Goal: Task Accomplishment & Management: Manage account settings

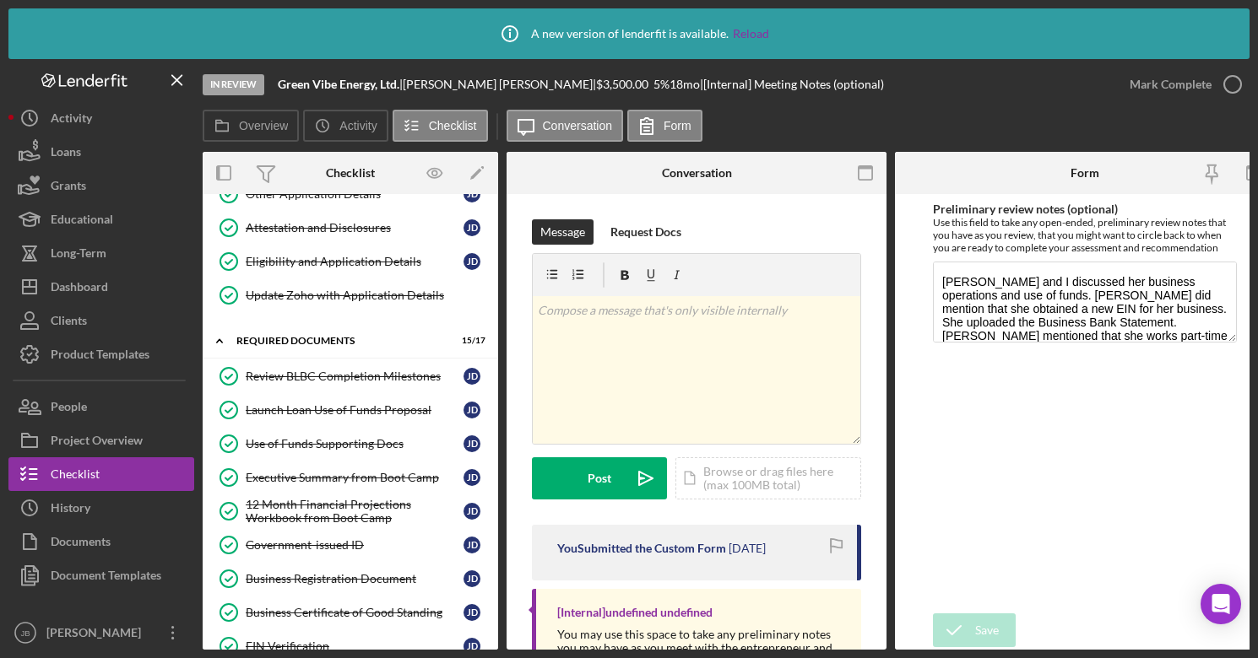
scroll to position [161, 0]
click at [110, 281] on button "Icon/Dashboard Dashboard" at bounding box center [101, 287] width 186 height 34
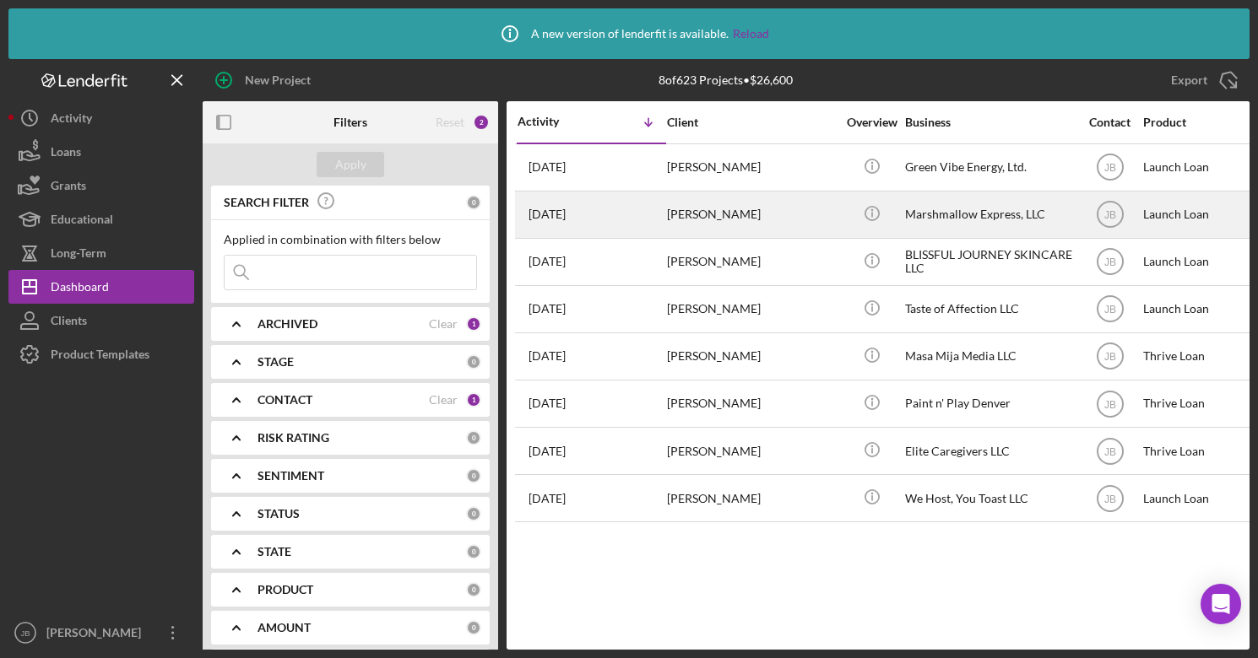
click at [728, 217] on div "[PERSON_NAME]" at bounding box center [751, 214] width 169 height 45
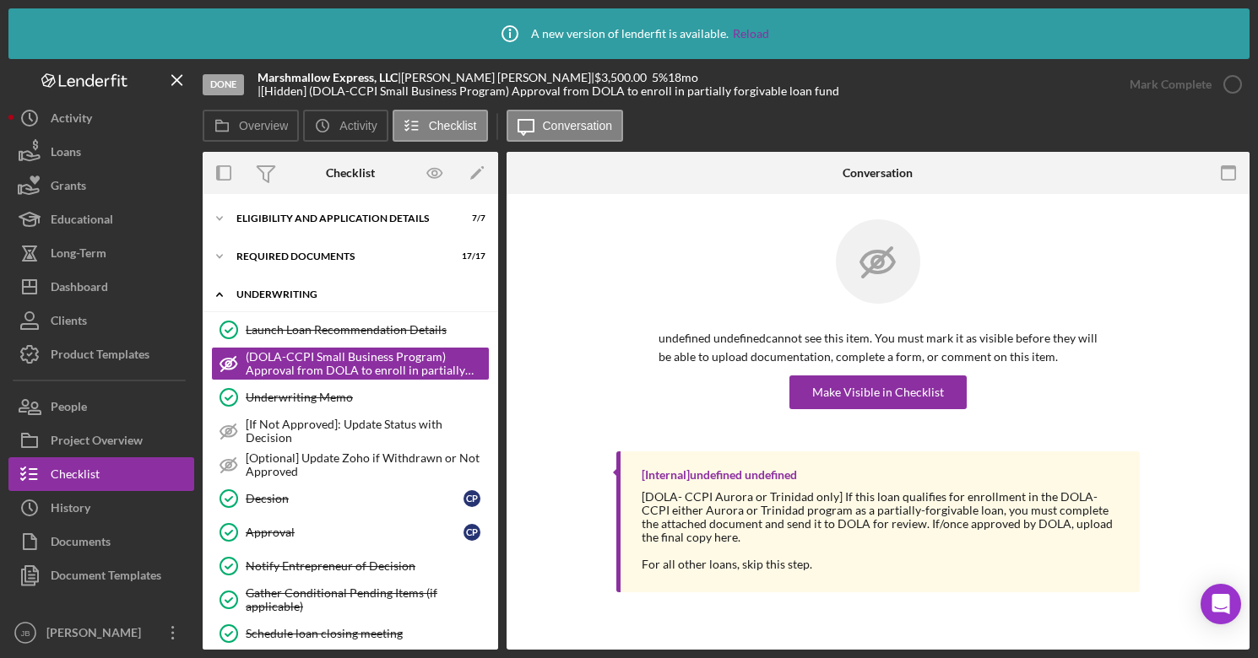
click at [326, 286] on div "Icon/Expander Underwriting 7 / 10" at bounding box center [350, 295] width 295 height 35
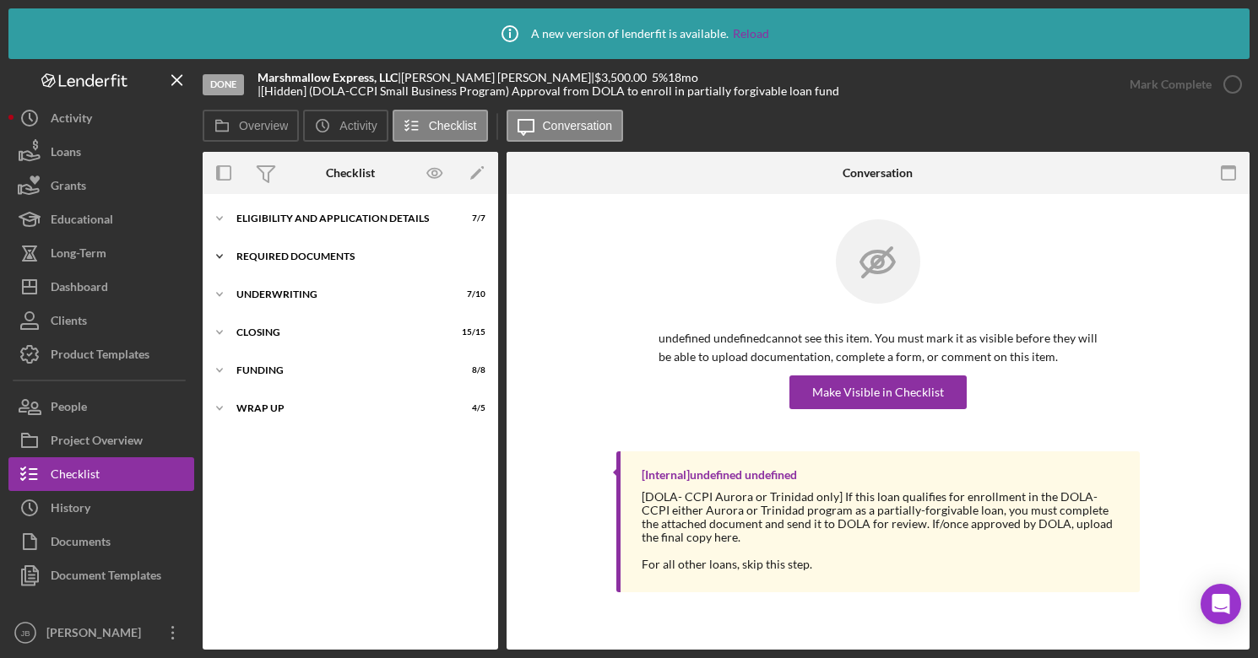
click at [328, 247] on div "Icon/Expander Required Documents 17 / 17" at bounding box center [350, 257] width 295 height 34
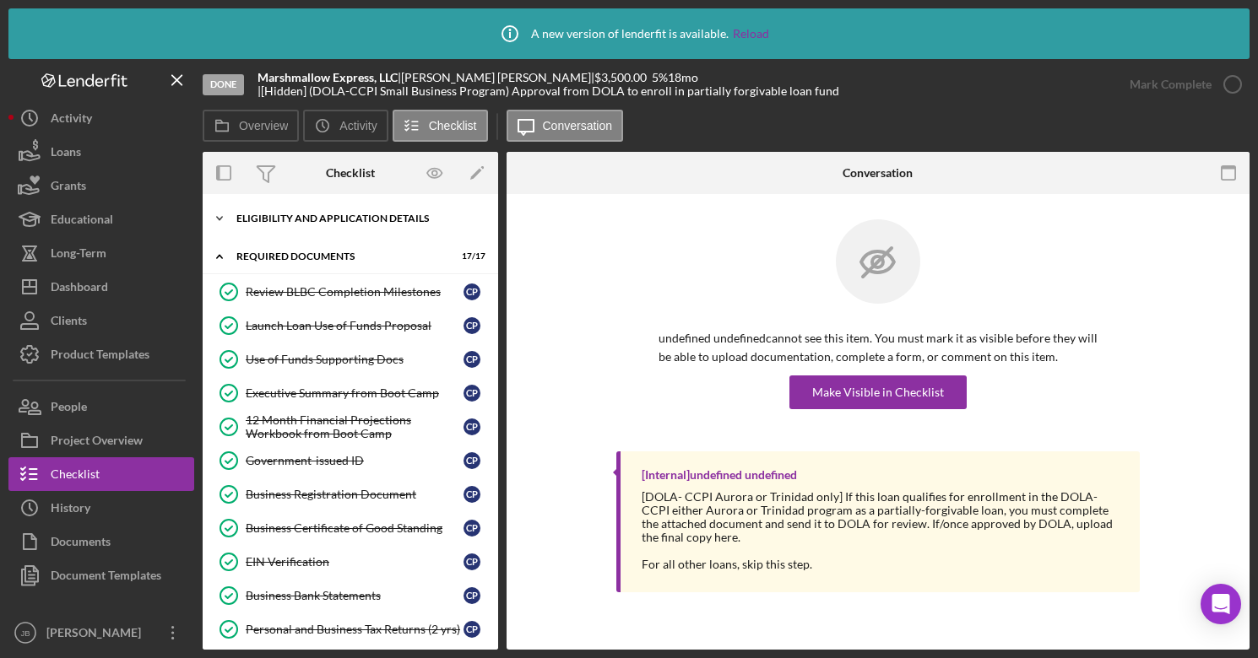
click at [335, 211] on div "Icon/Expander Eligibility and Application Details 7 / 7" at bounding box center [350, 219] width 295 height 34
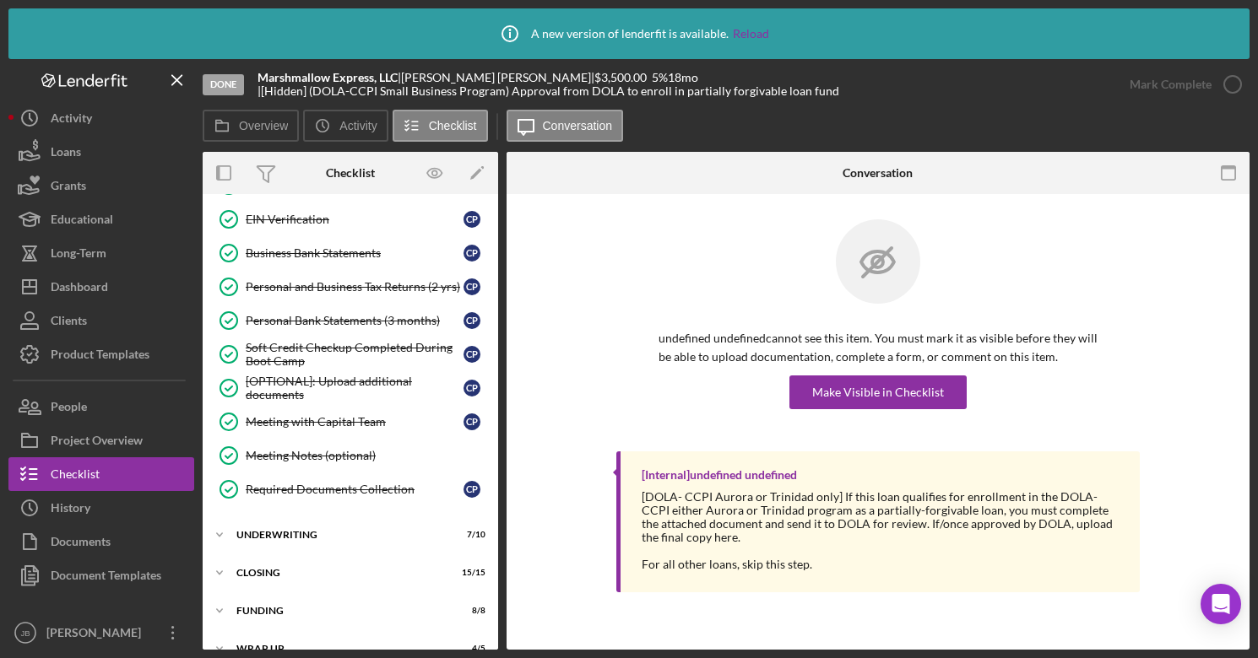
scroll to position [614, 0]
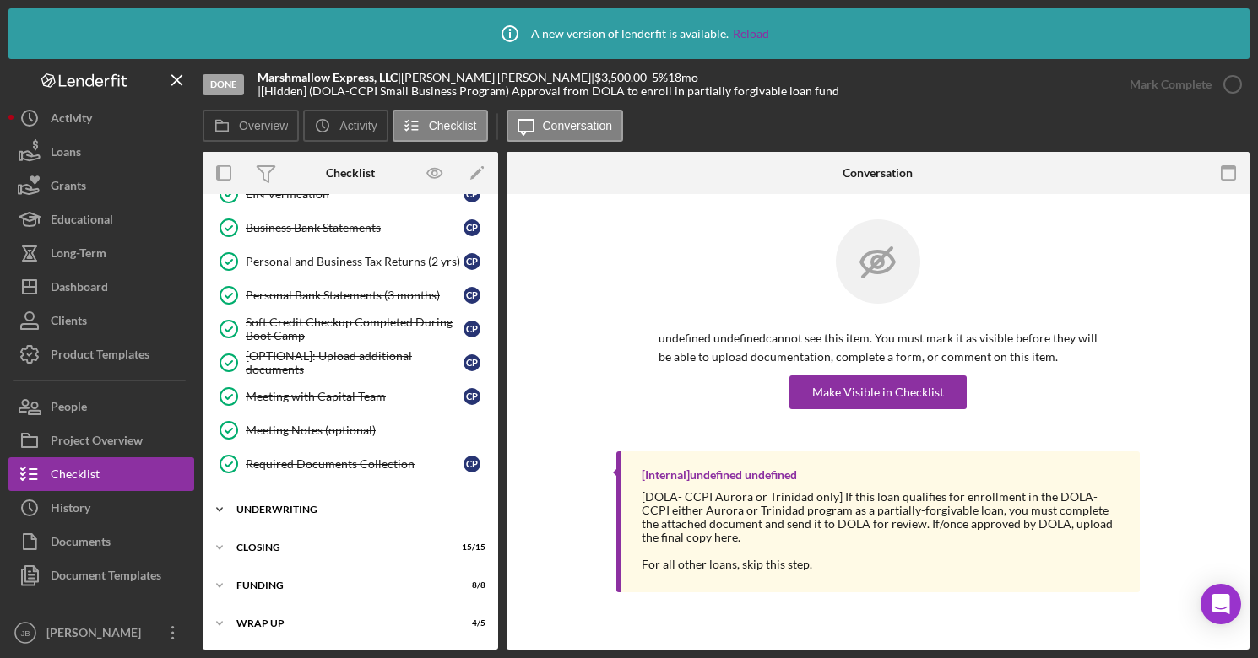
click at [300, 515] on div "Icon/Expander Underwriting 7 / 10" at bounding box center [350, 510] width 295 height 34
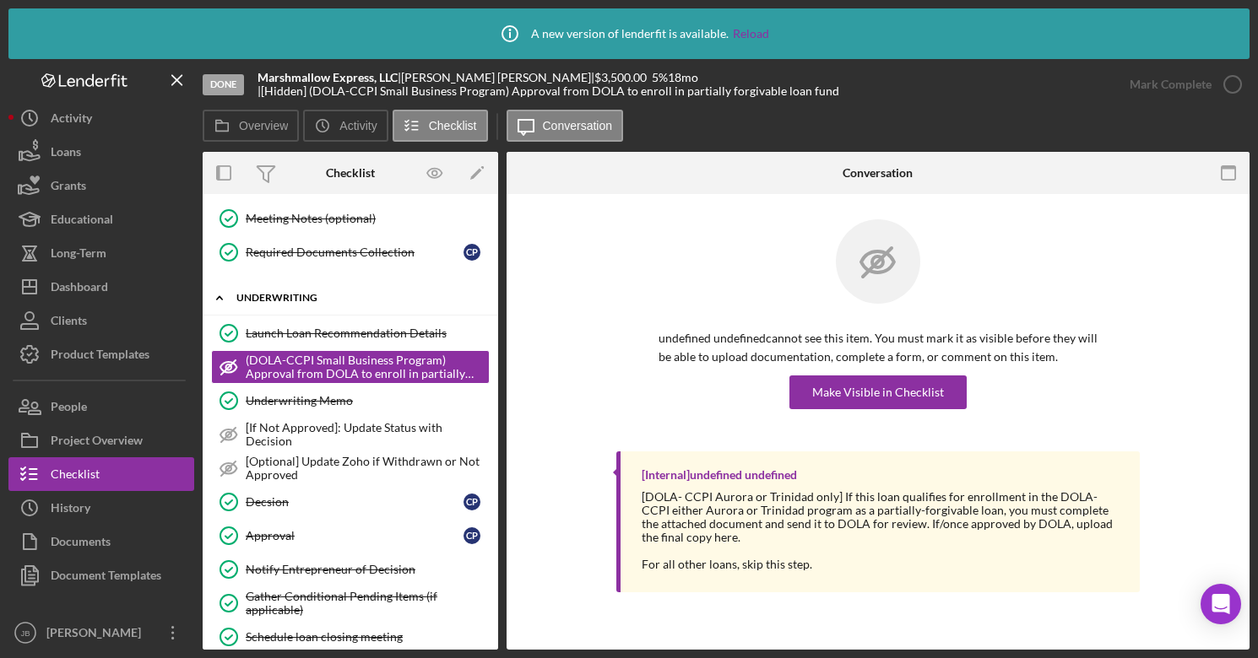
scroll to position [960, 0]
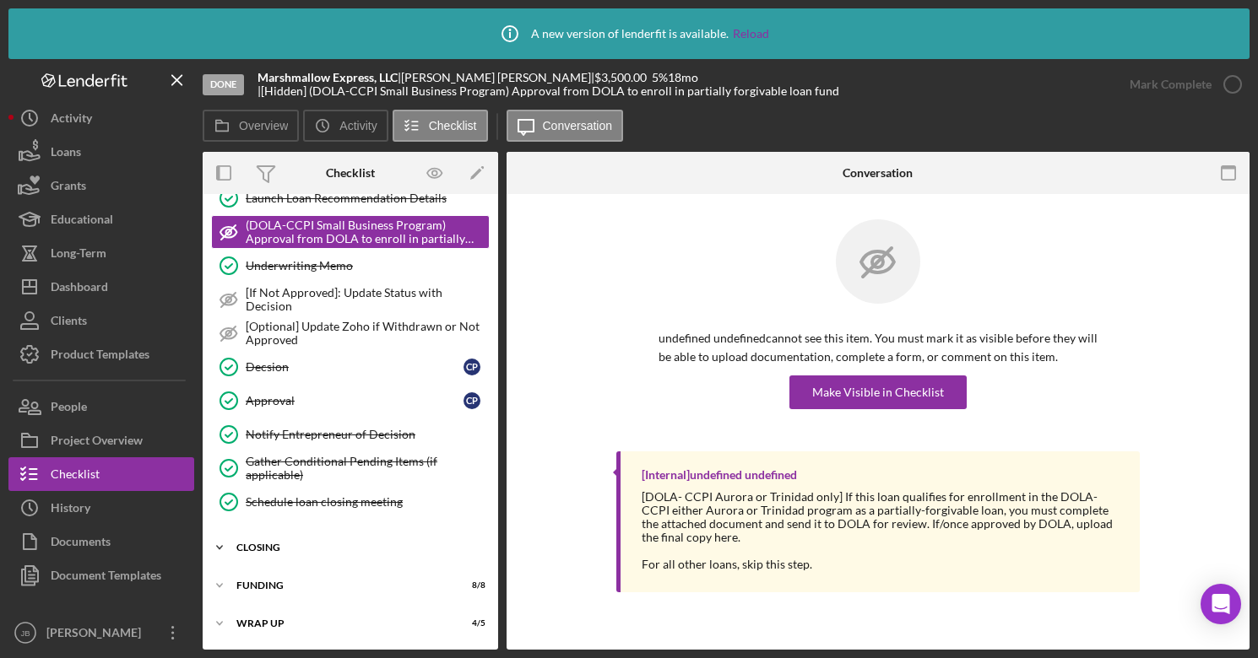
click at [295, 555] on div "Icon/Expander Closing 15 / 15" at bounding box center [350, 548] width 295 height 34
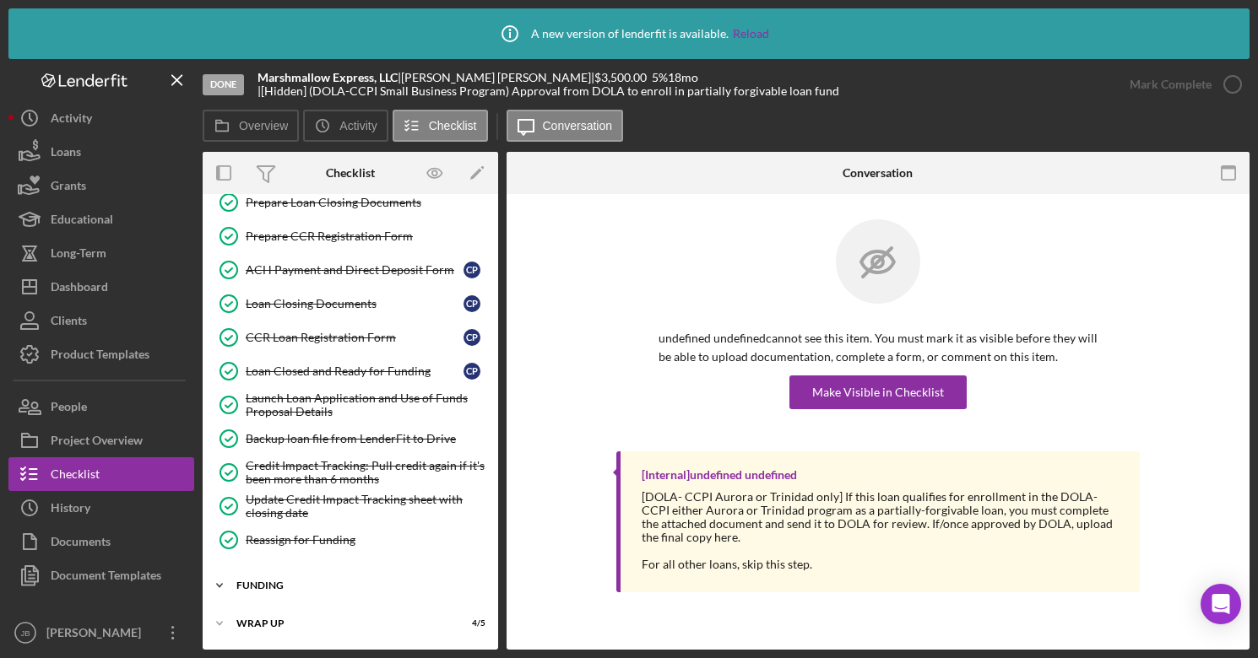
click at [294, 561] on div "Funding" at bounding box center [356, 586] width 241 height 10
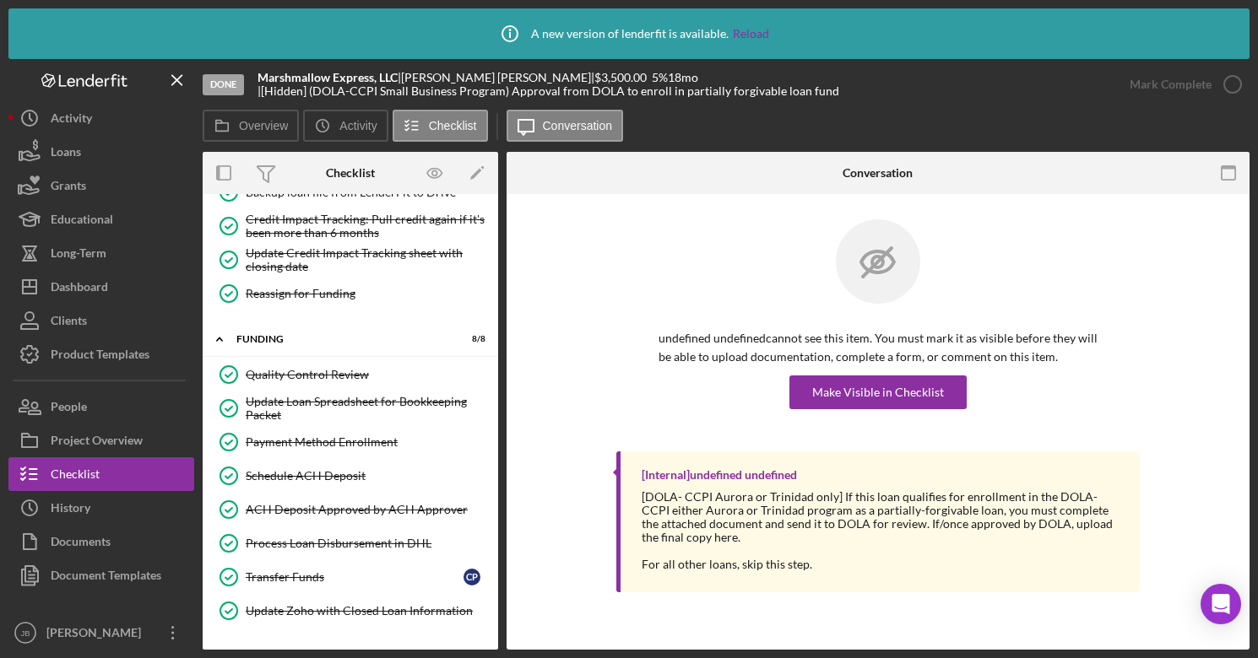
scroll to position [1755, 0]
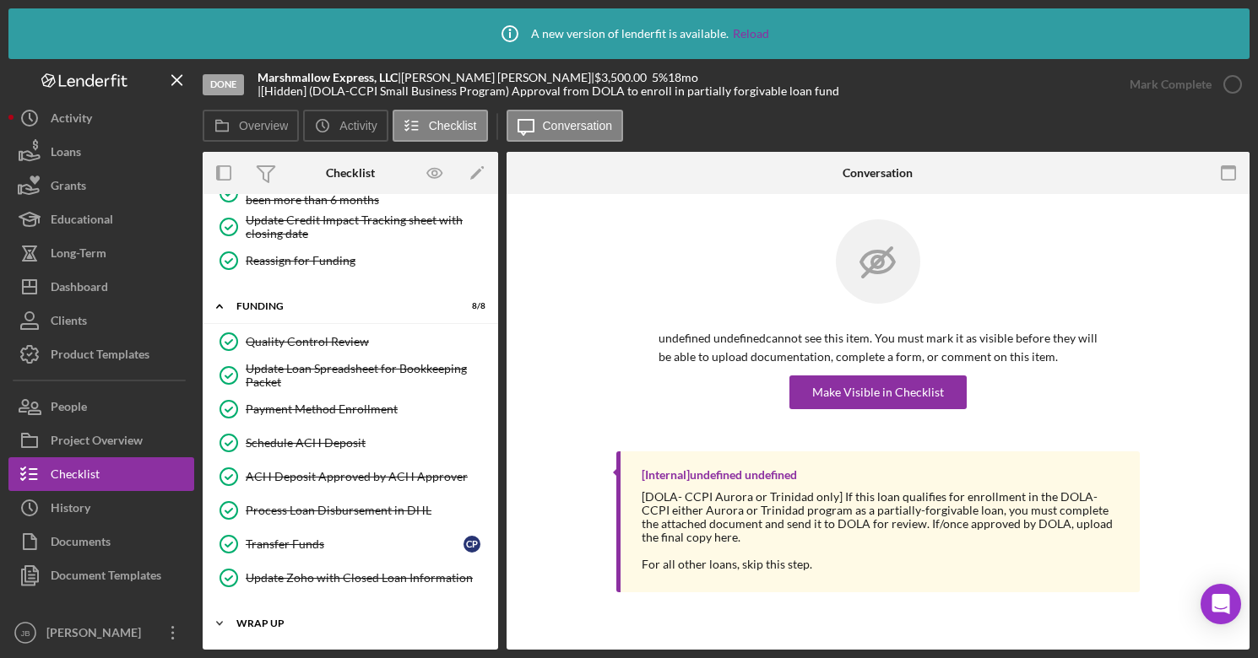
click at [264, 561] on div "Wrap Up" at bounding box center [356, 624] width 241 height 10
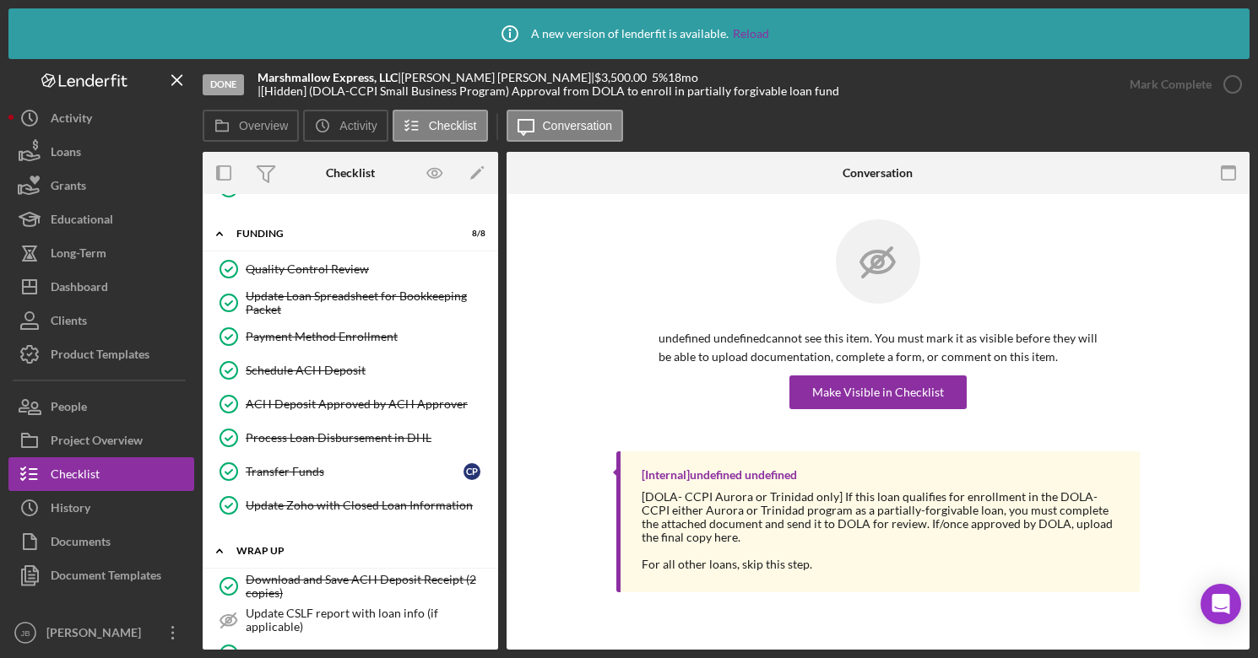
scroll to position [1934, 0]
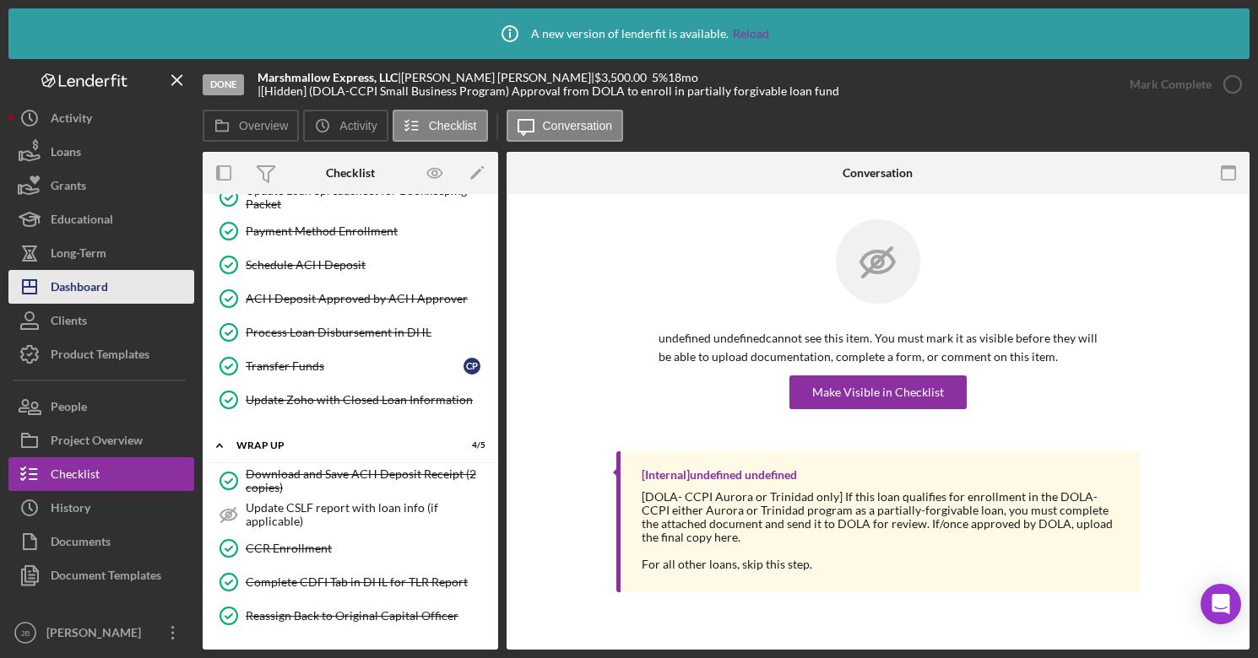
click at [74, 292] on div "Dashboard" at bounding box center [79, 289] width 57 height 38
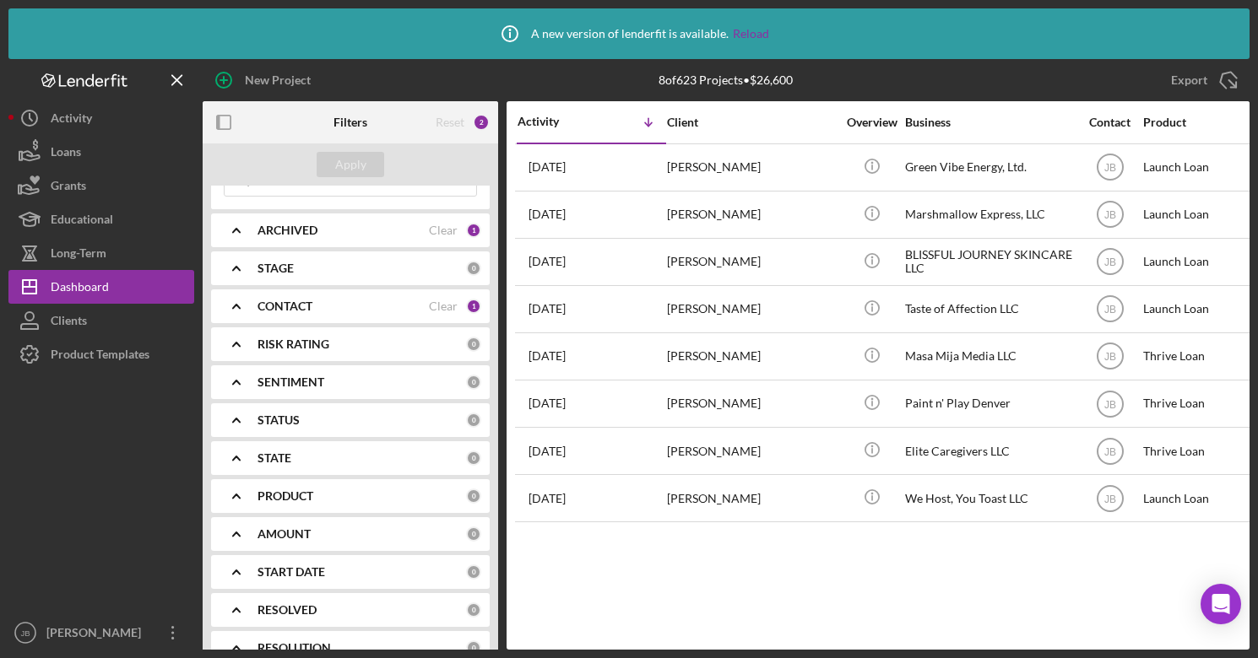
scroll to position [55, 0]
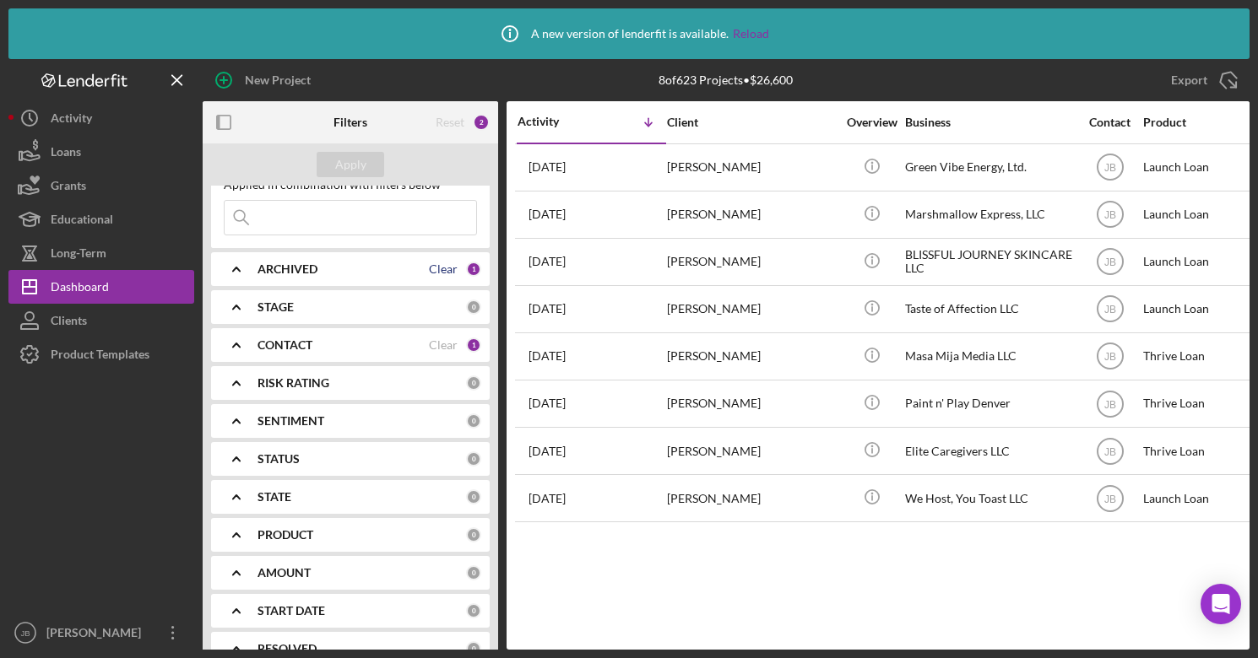
click at [434, 273] on div "Clear" at bounding box center [443, 269] width 29 height 14
click at [435, 273] on div "ARCHIVED" at bounding box center [361, 269] width 208 height 14
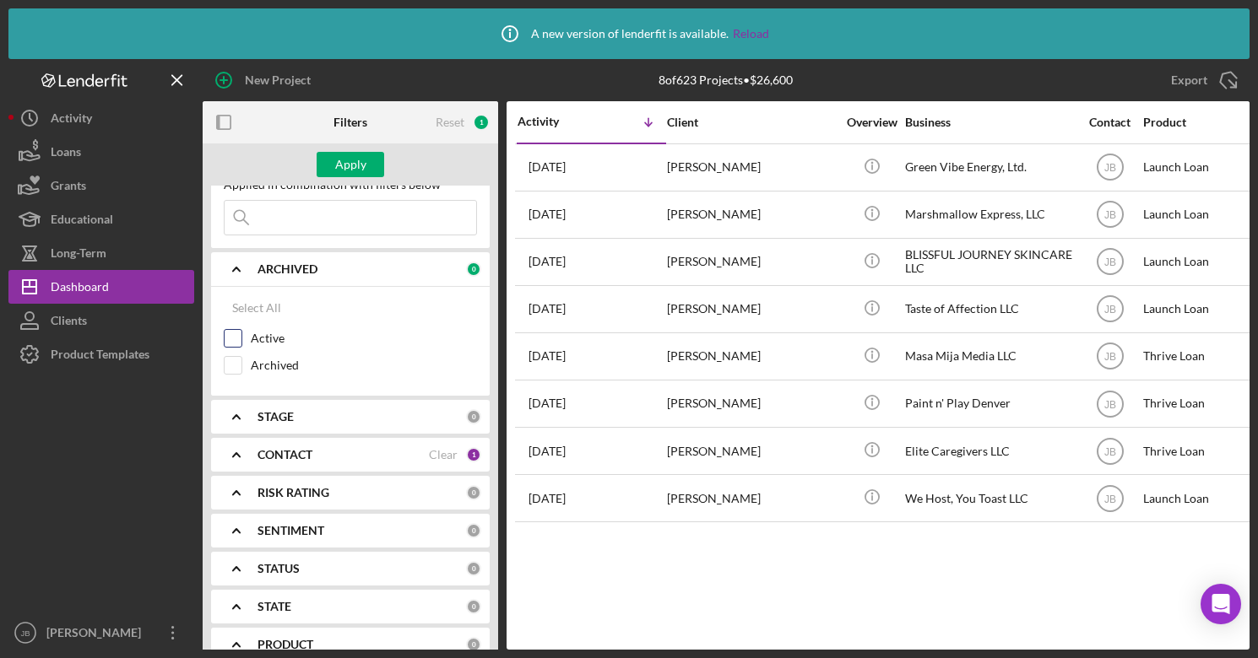
click at [235, 339] on input "Active" at bounding box center [232, 338] width 17 height 17
checkbox input "true"
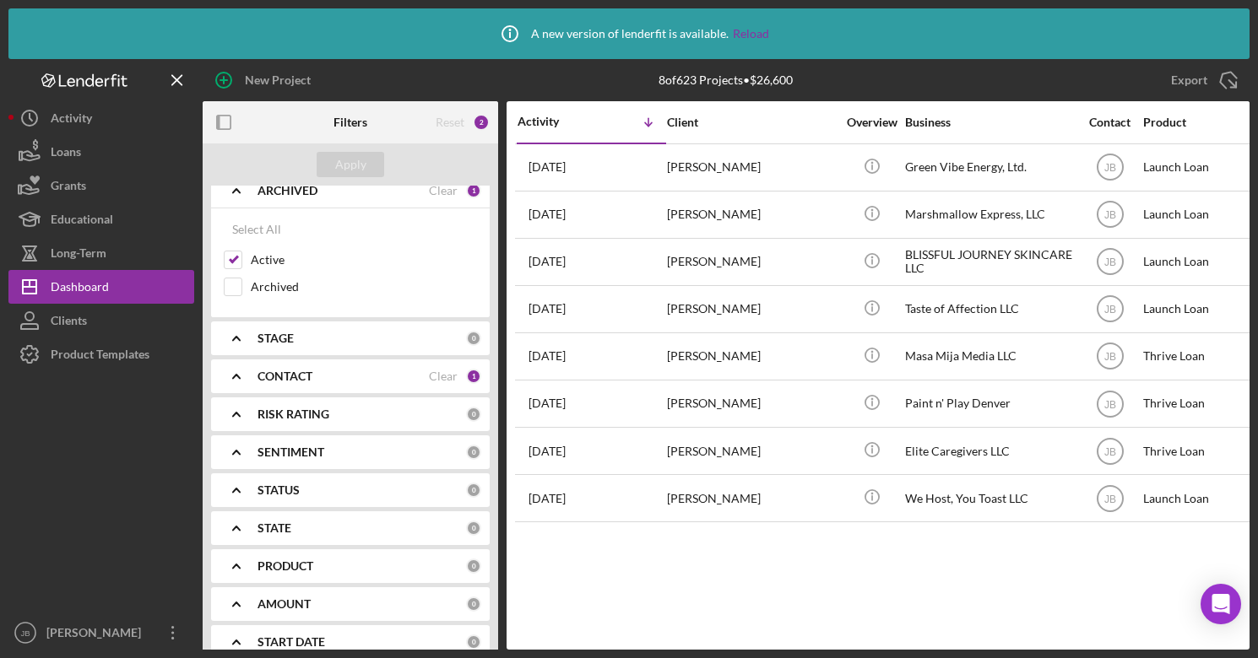
scroll to position [286, 0]
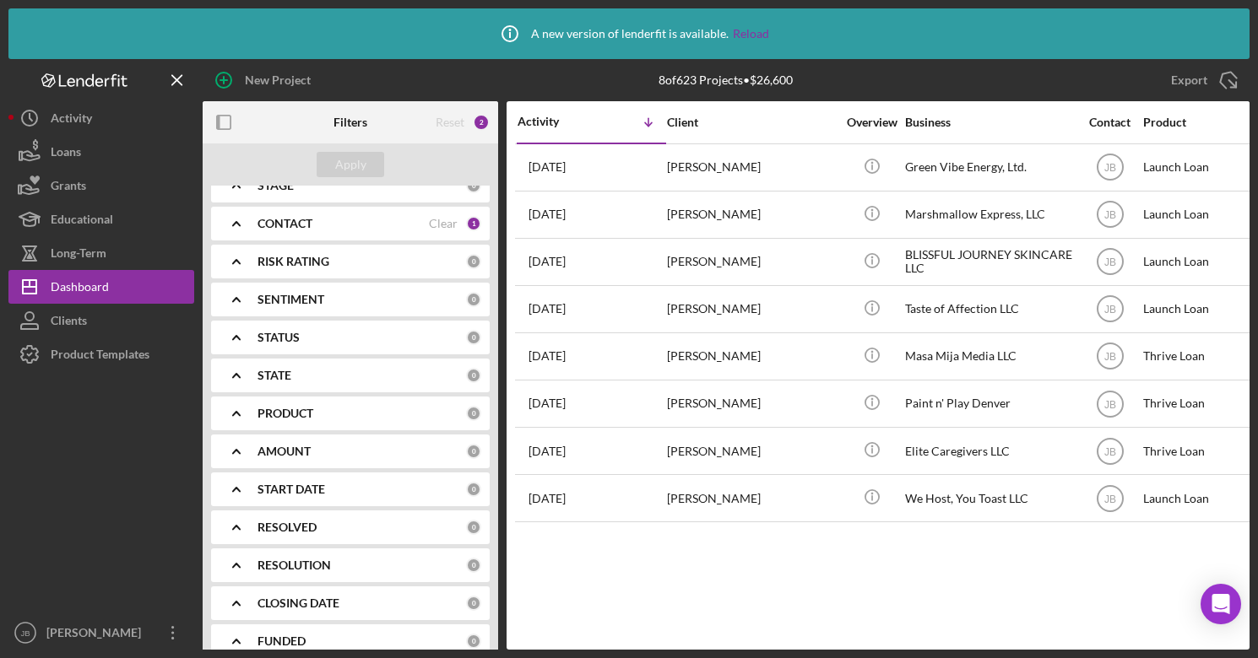
click at [596, 561] on div "Activity Icon/Table Sort Arrow Client Overview Business Contact Product Categor…" at bounding box center [877, 375] width 743 height 549
click at [351, 230] on div "CONTACT" at bounding box center [342, 224] width 171 height 14
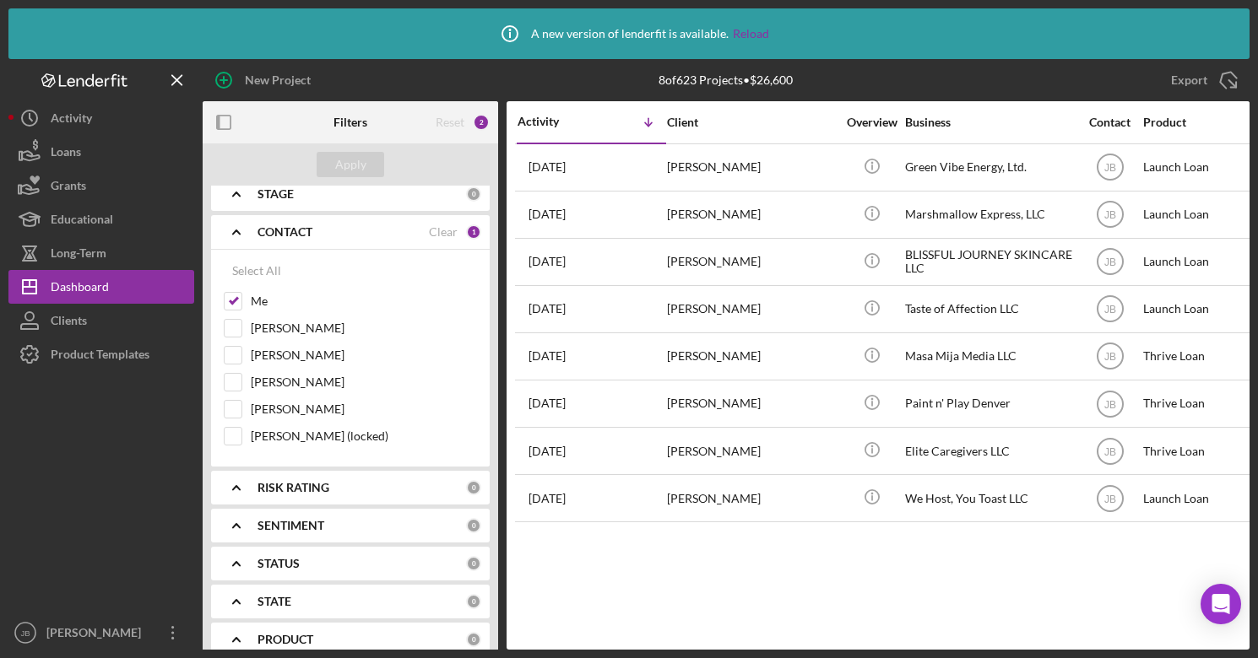
scroll to position [238, 0]
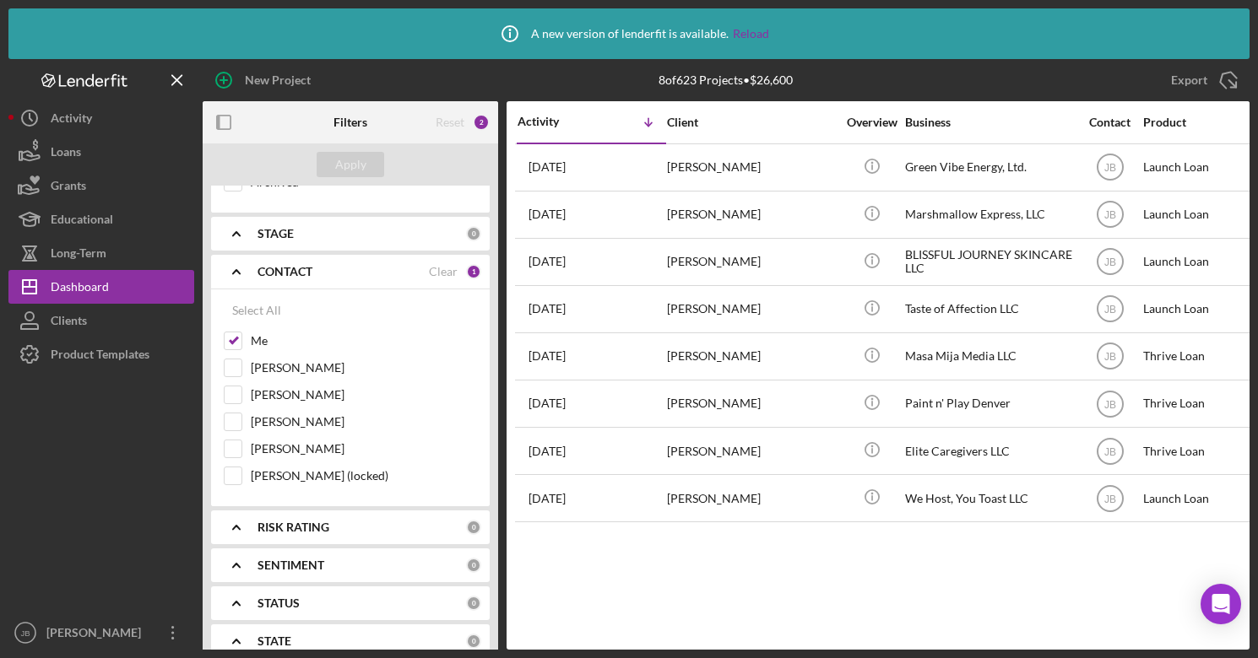
click at [575, 561] on div "Activity Icon/Table Sort Arrow Client Overview Business Contact Product Categor…" at bounding box center [877, 375] width 743 height 549
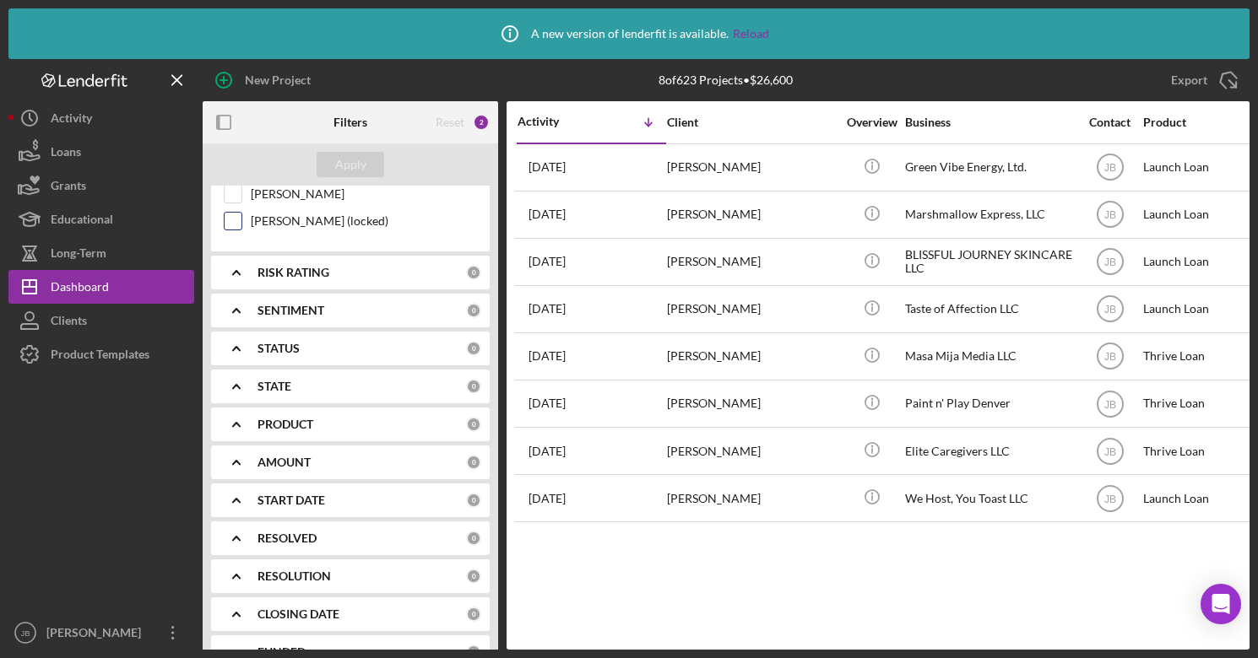
scroll to position [504, 0]
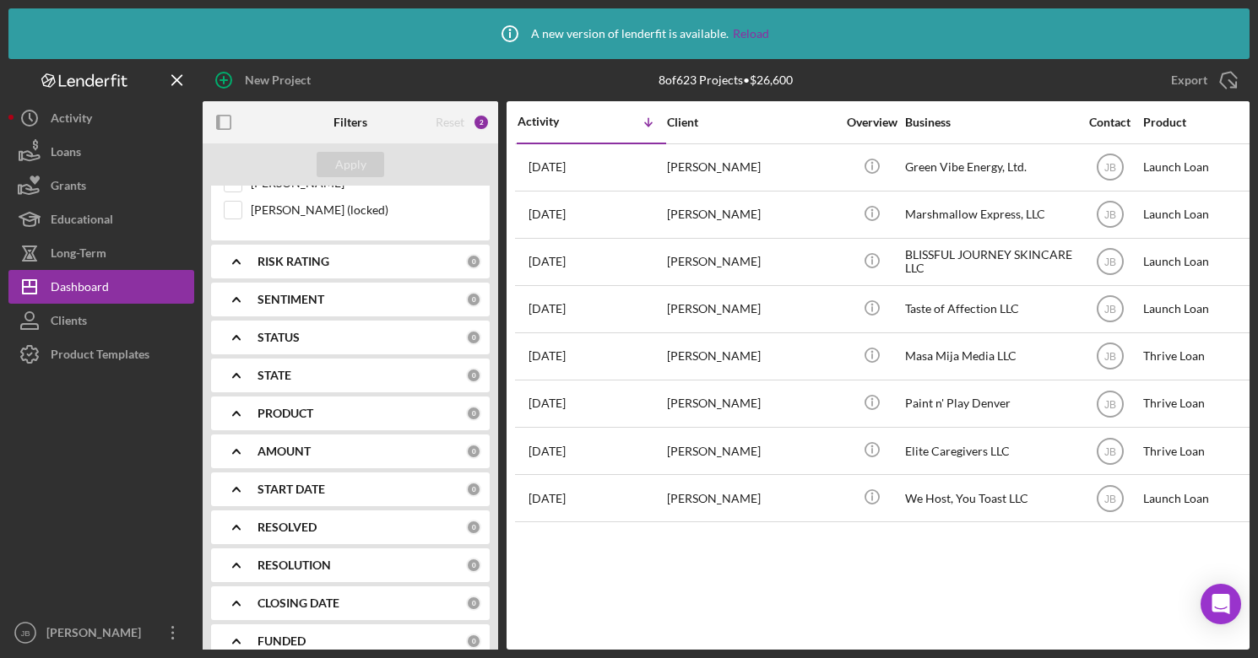
click at [289, 561] on b "FUNDED" at bounding box center [281, 642] width 48 height 14
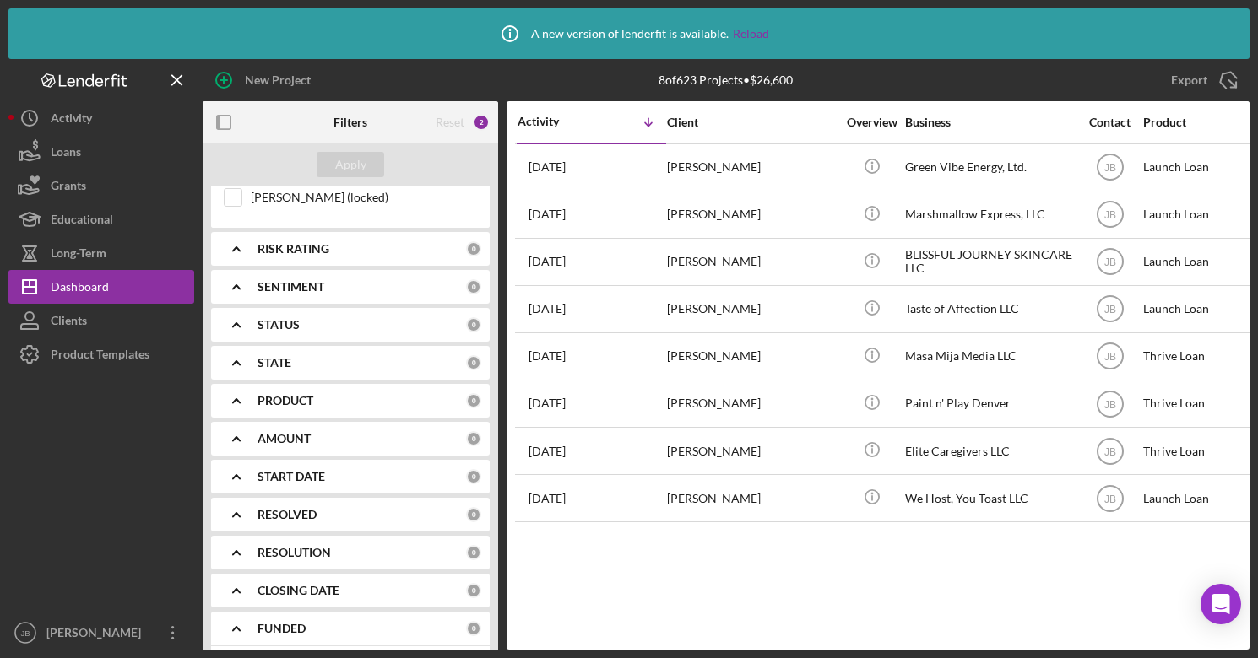
scroll to position [581, 0]
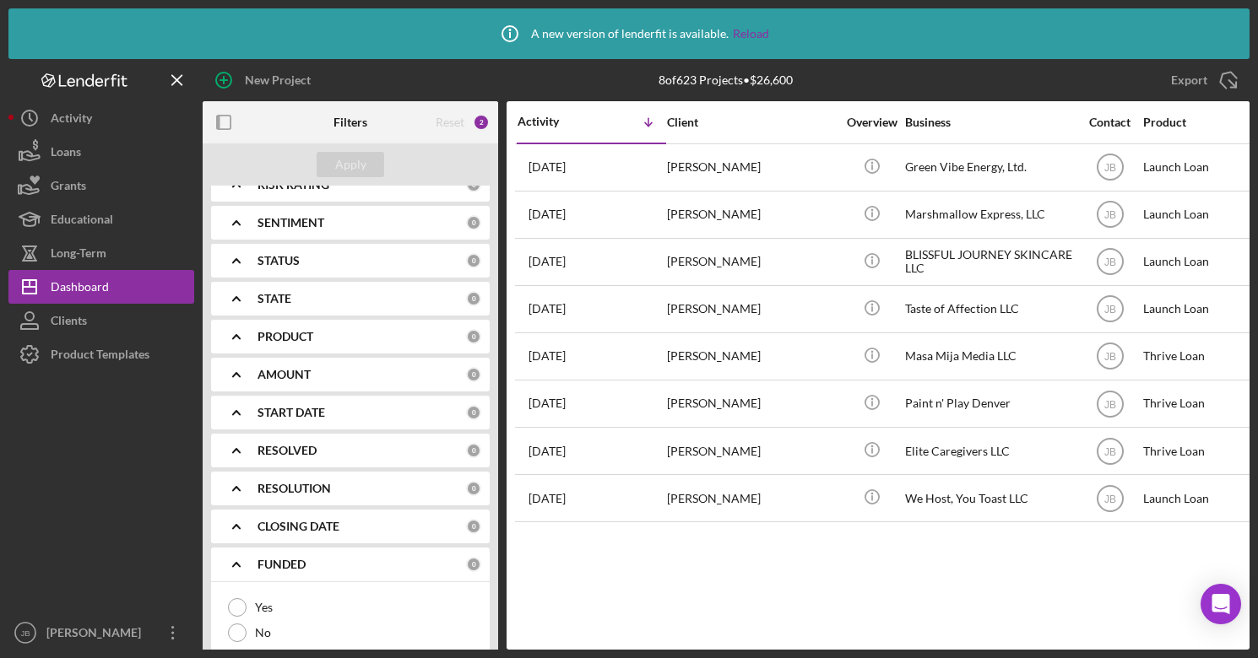
click at [576, 561] on div "Activity Icon/Table Sort Arrow Client Overview Business Contact Product Categor…" at bounding box center [877, 375] width 743 height 549
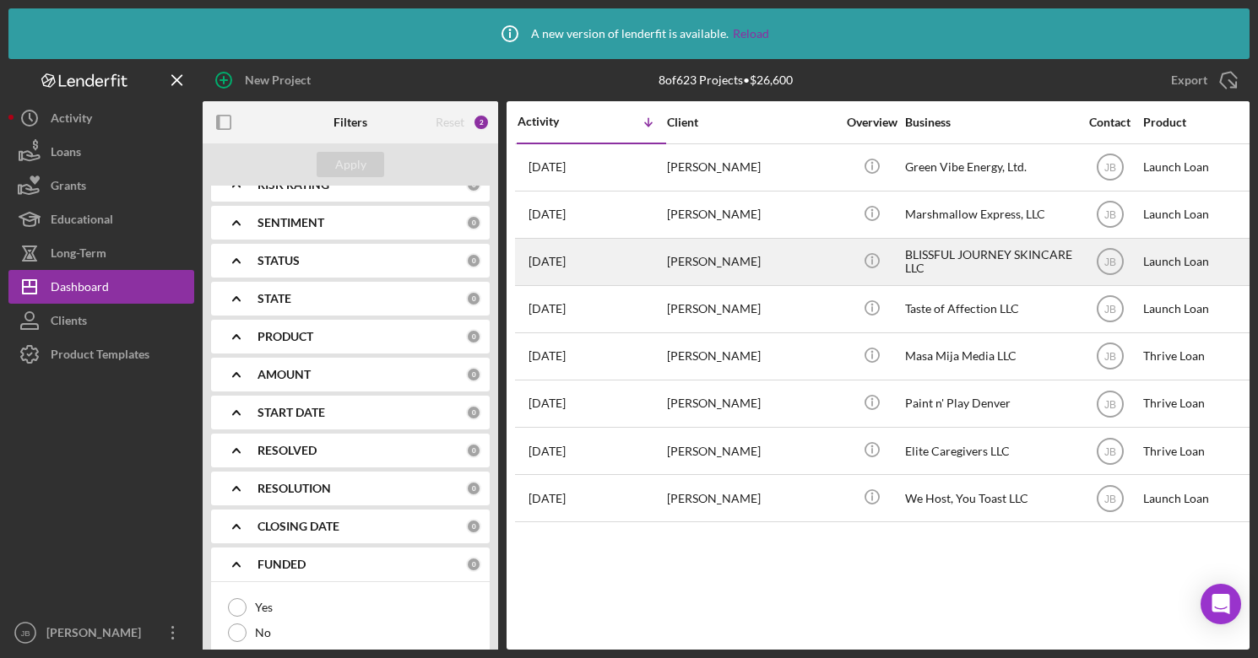
click at [679, 268] on div "[PERSON_NAME]" at bounding box center [751, 262] width 169 height 45
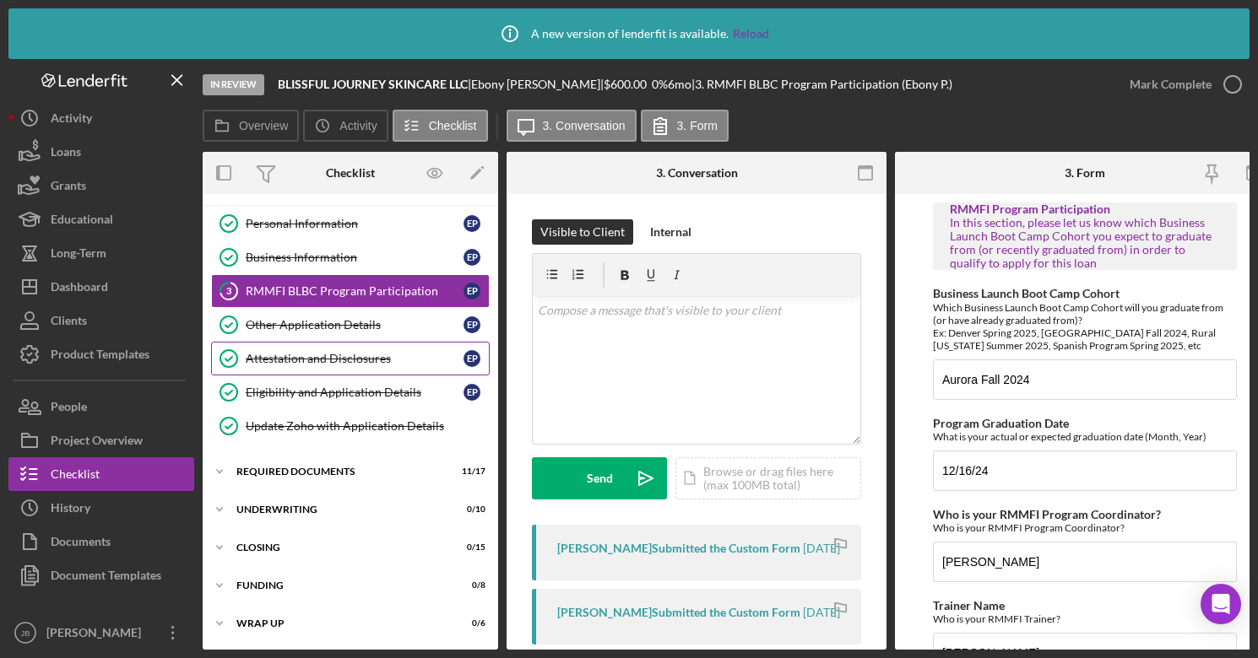
scroll to position [35, 0]
click at [296, 467] on div "Required Documents" at bounding box center [356, 472] width 241 height 10
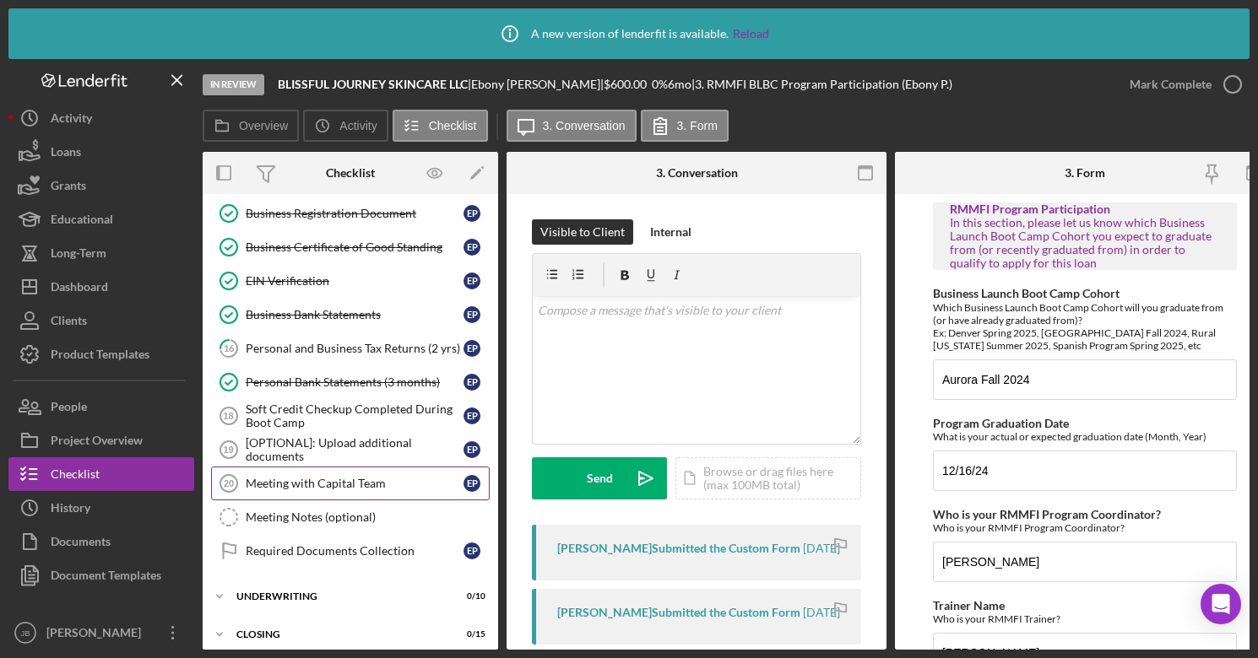
scroll to position [512, 0]
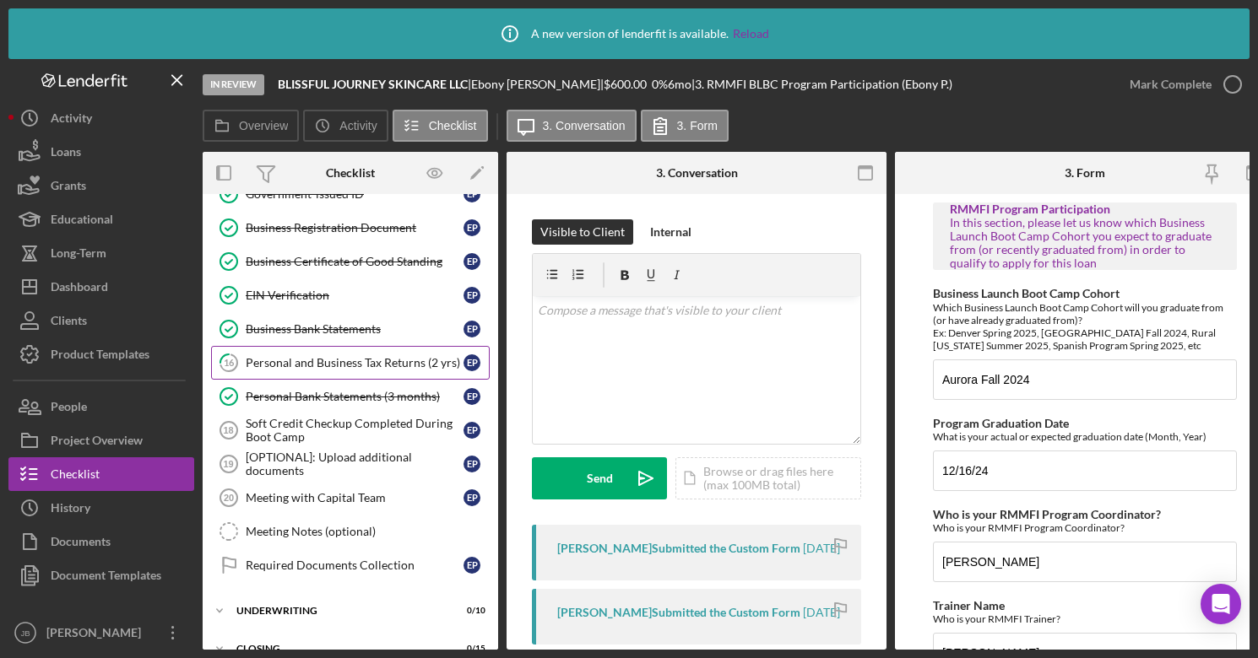
click at [327, 362] on div "Personal and Business Tax Returns (2 yrs)" at bounding box center [355, 363] width 218 height 14
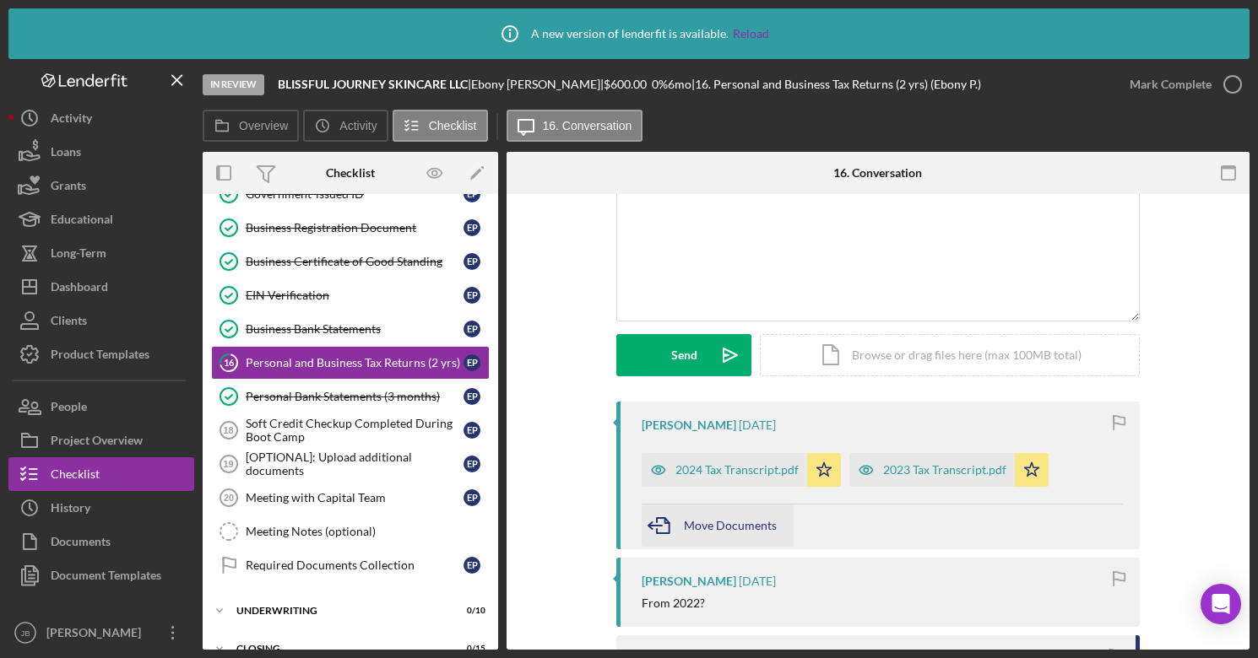
scroll to position [134, 0]
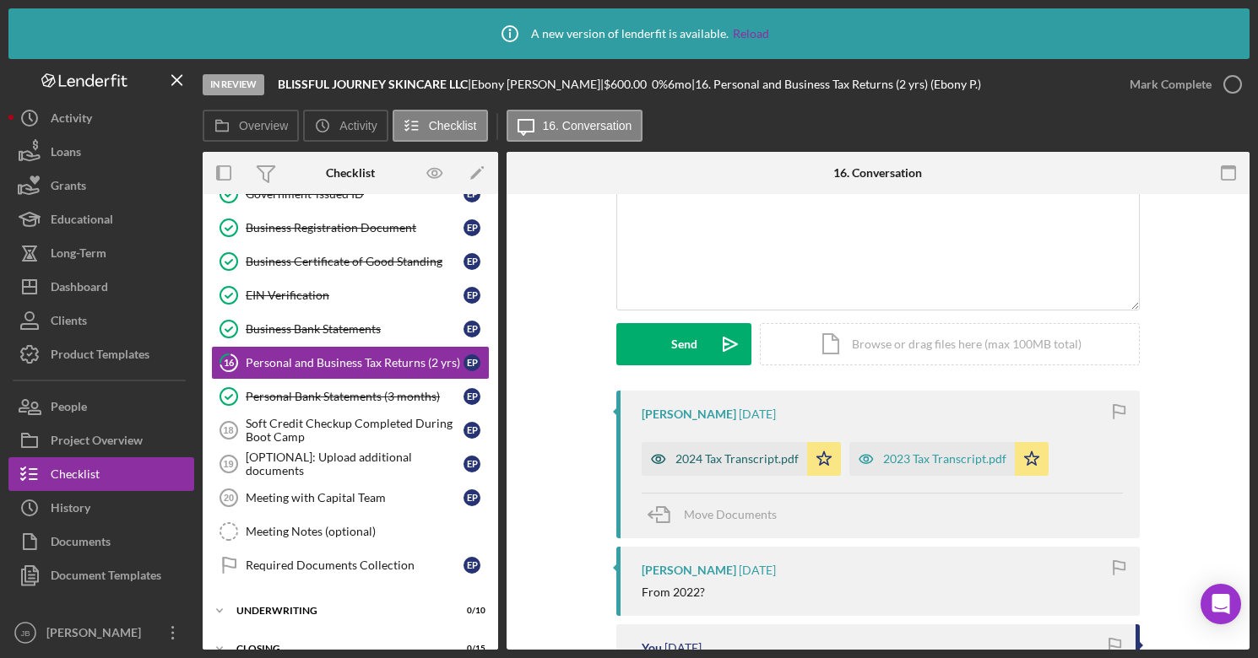
click at [706, 467] on div "2024 Tax Transcript.pdf" at bounding box center [723, 459] width 165 height 34
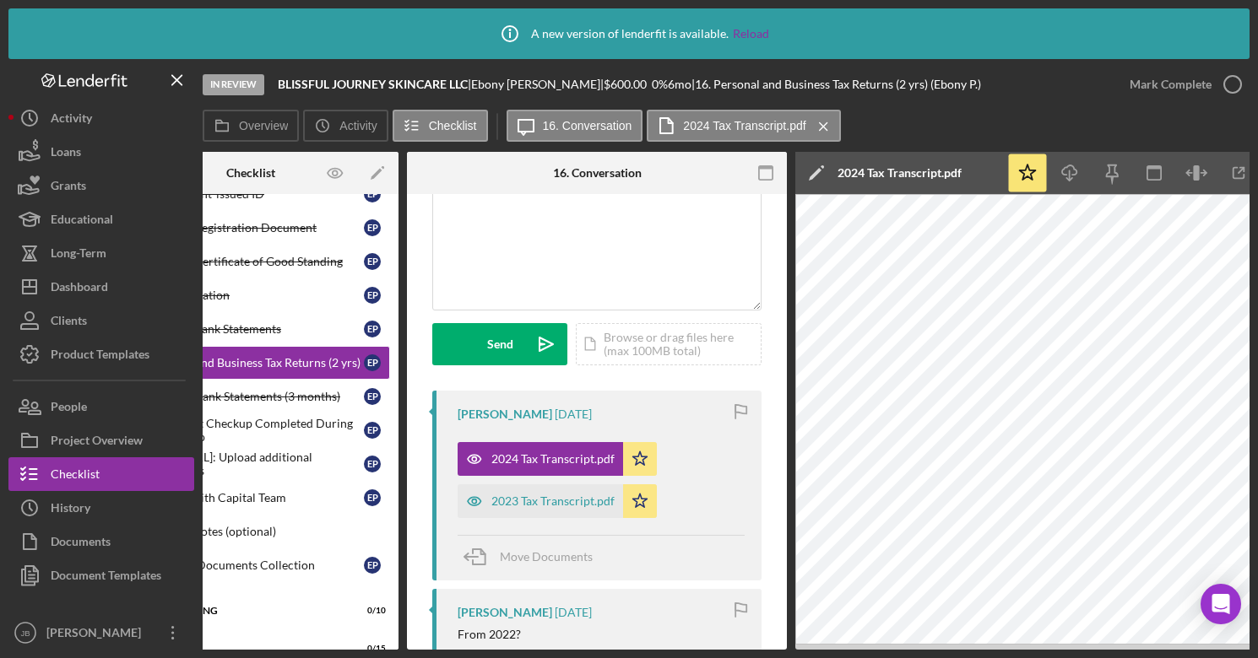
scroll to position [0, 152]
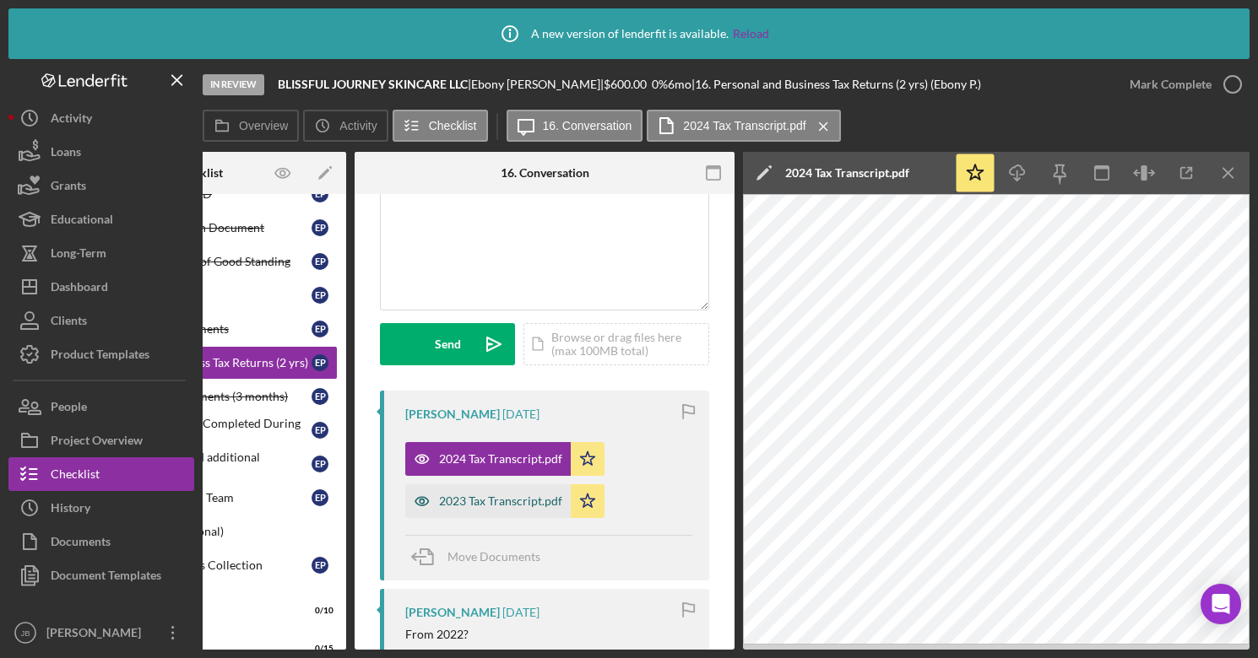
click at [510, 500] on div "2023 Tax Transcript.pdf" at bounding box center [500, 502] width 123 height 14
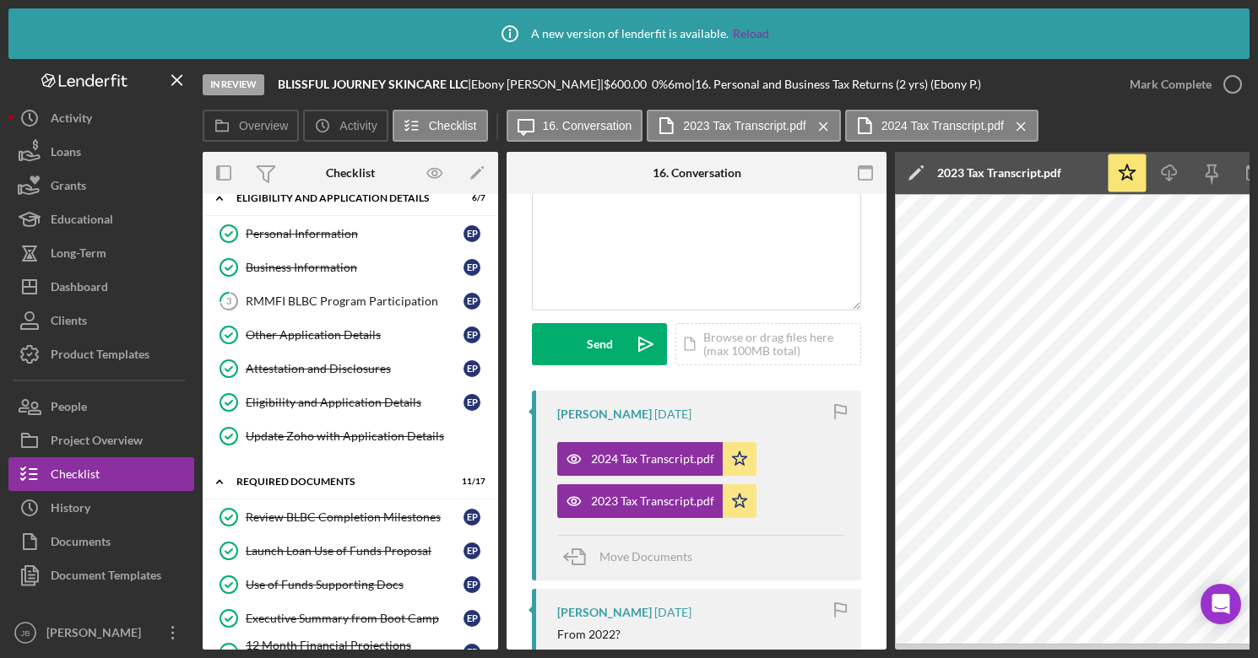
scroll to position [0, 0]
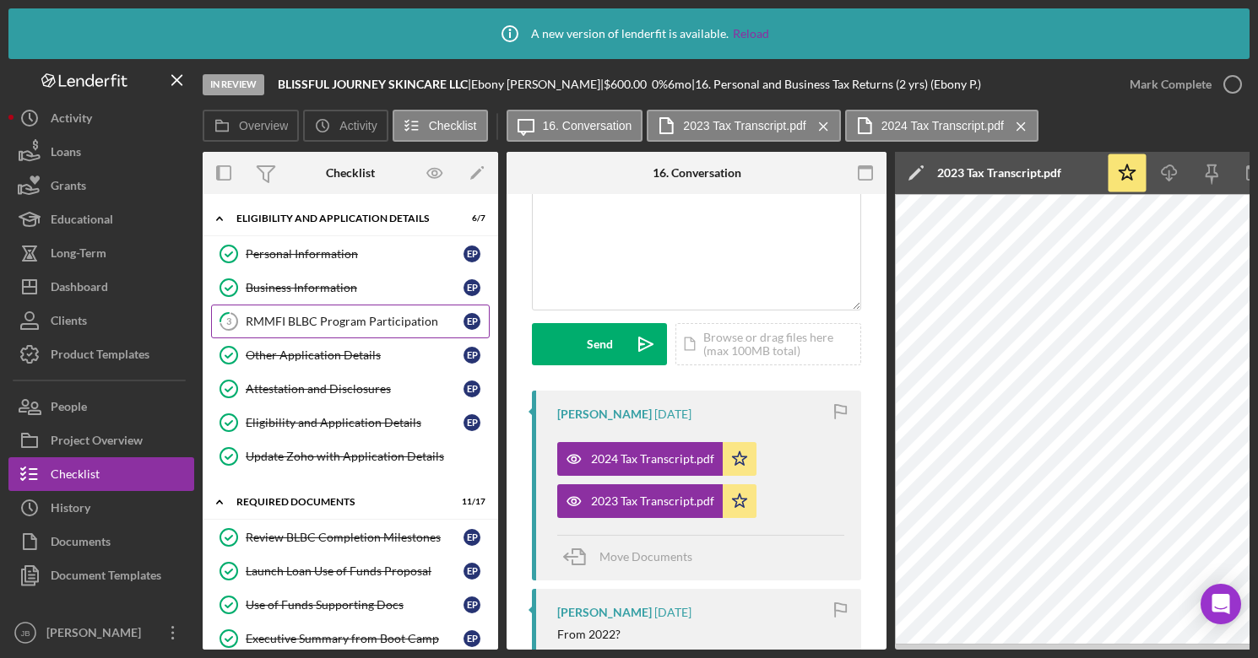
click at [378, 327] on div "RMMFI BLBC Program Participation" at bounding box center [355, 322] width 218 height 14
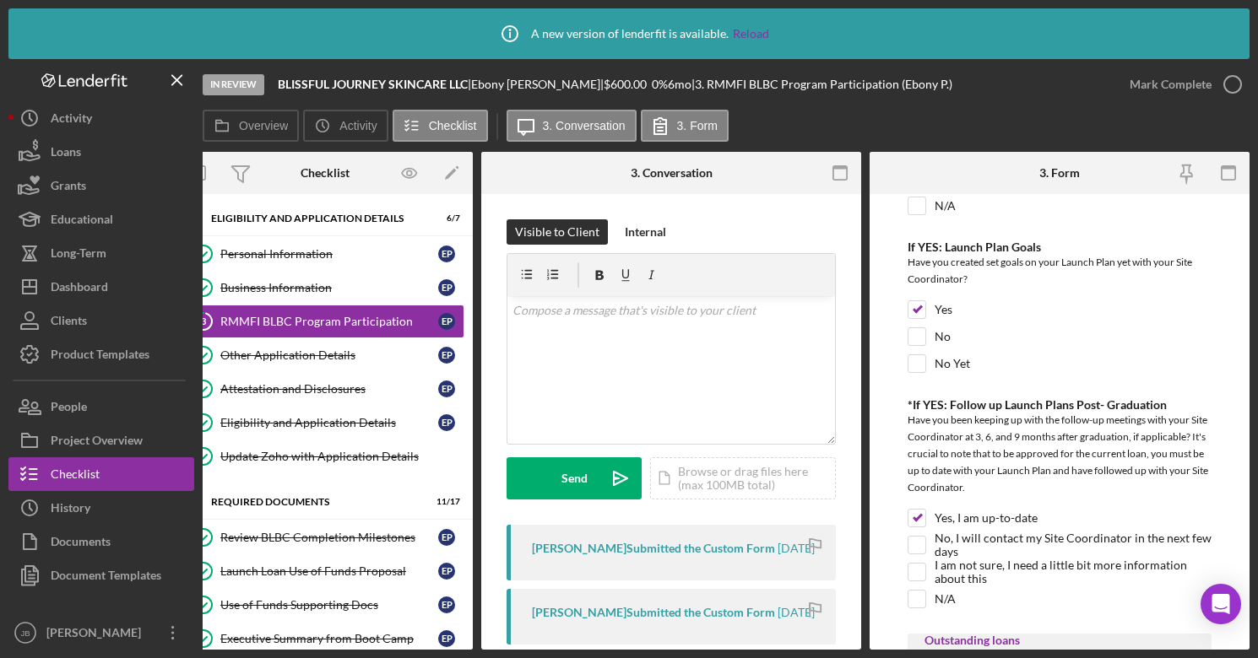
scroll to position [672, 0]
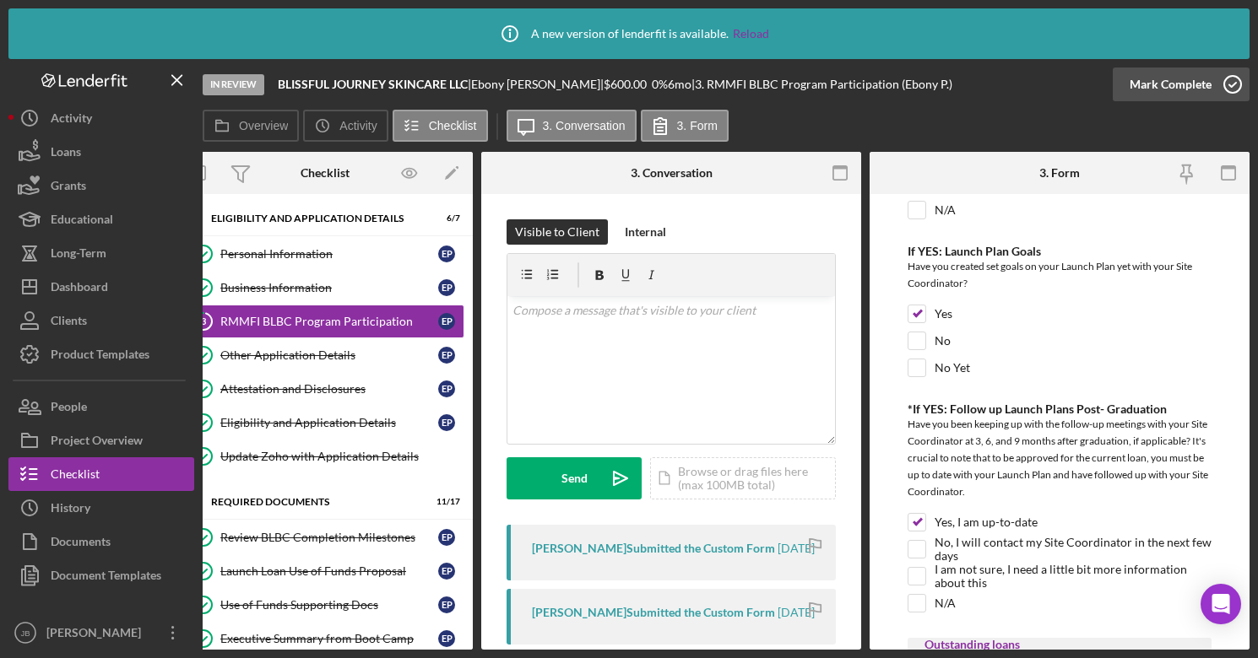
click at [1214, 83] on icon "button" at bounding box center [1232, 84] width 42 height 42
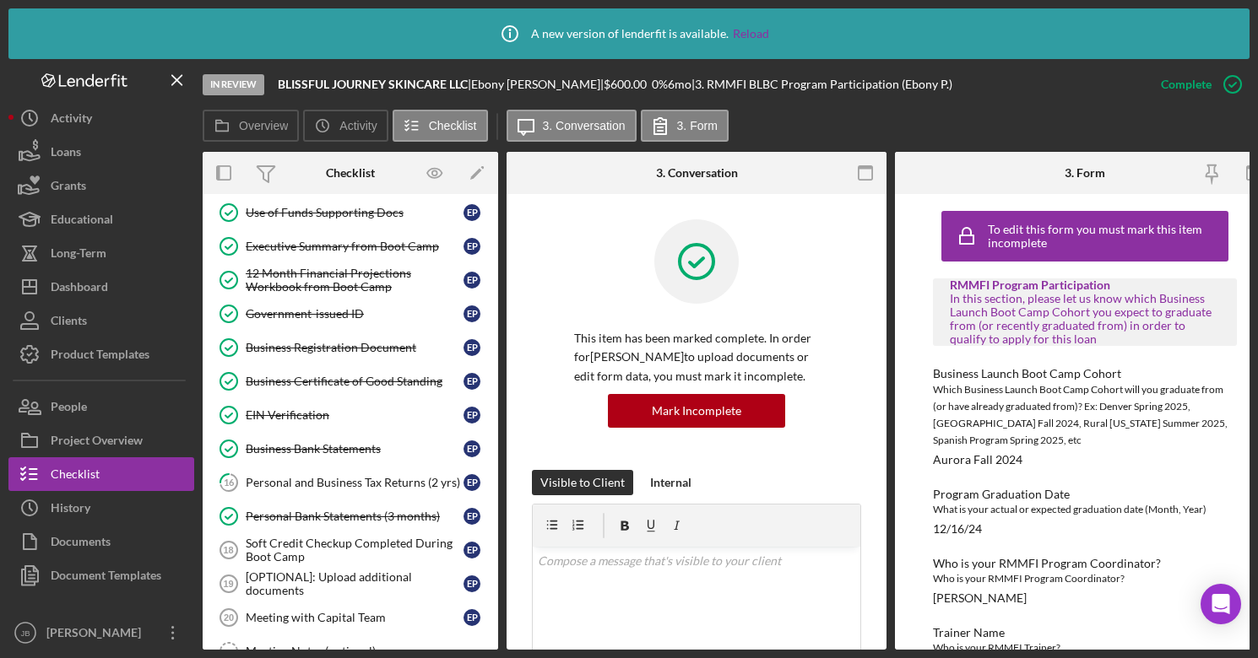
scroll to position [462, 0]
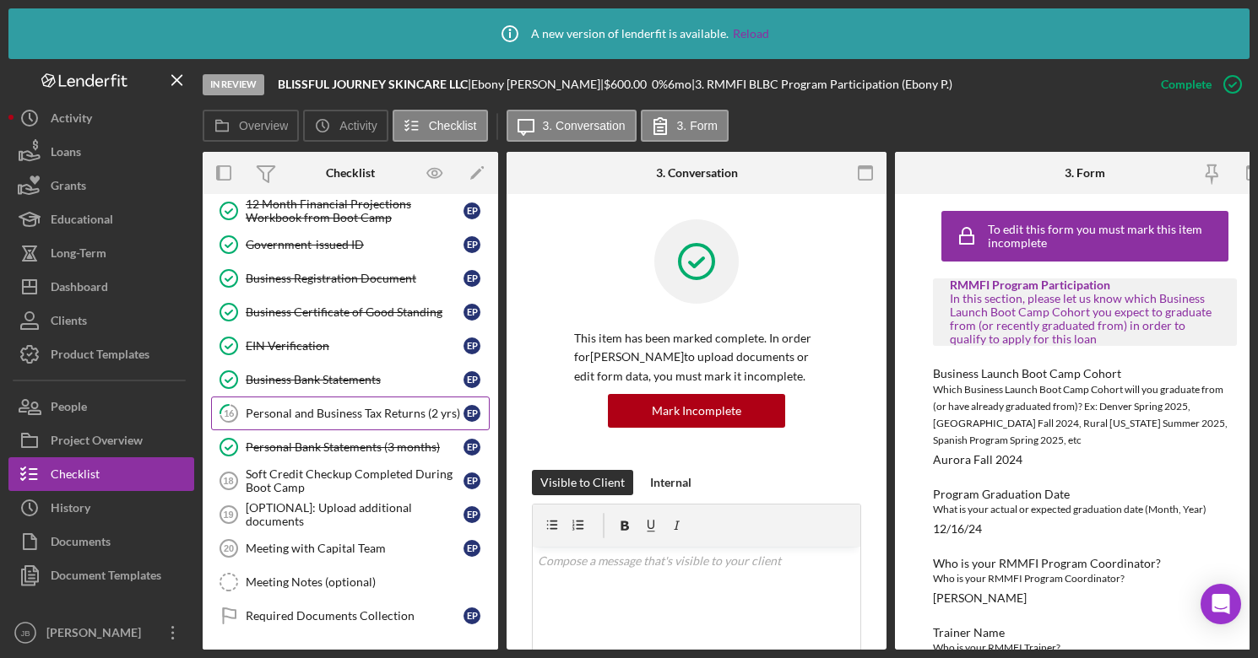
click at [425, 417] on div "Personal and Business Tax Returns (2 yrs)" at bounding box center [355, 414] width 218 height 14
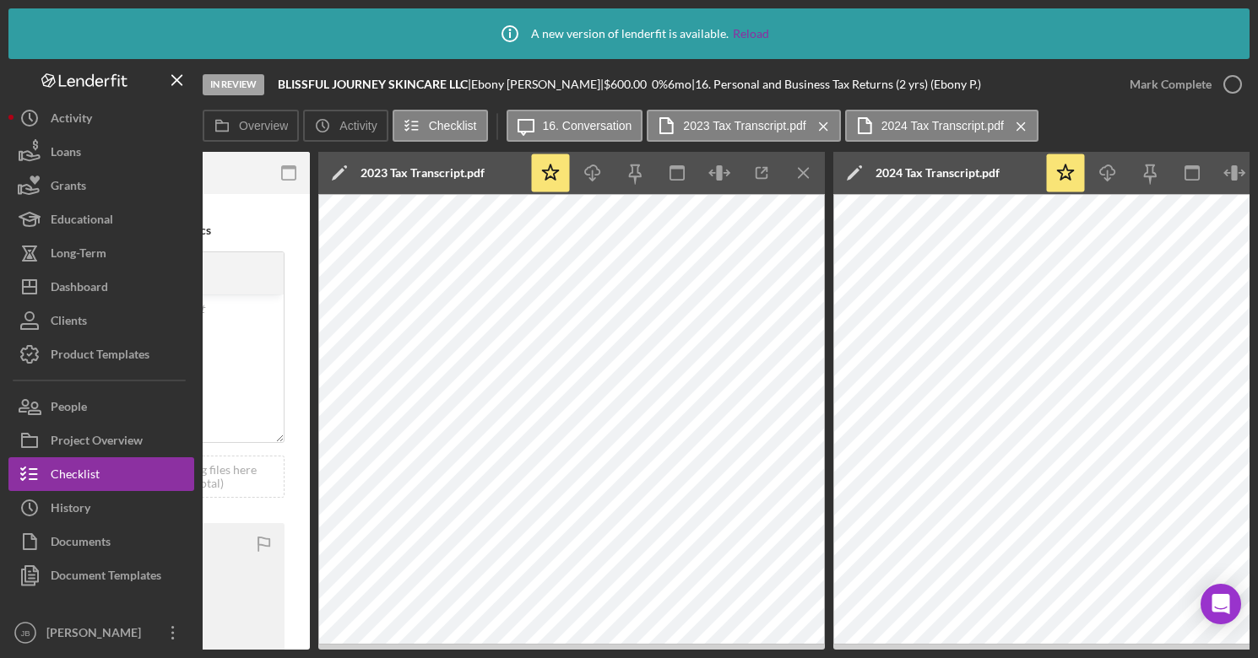
scroll to position [0, 667]
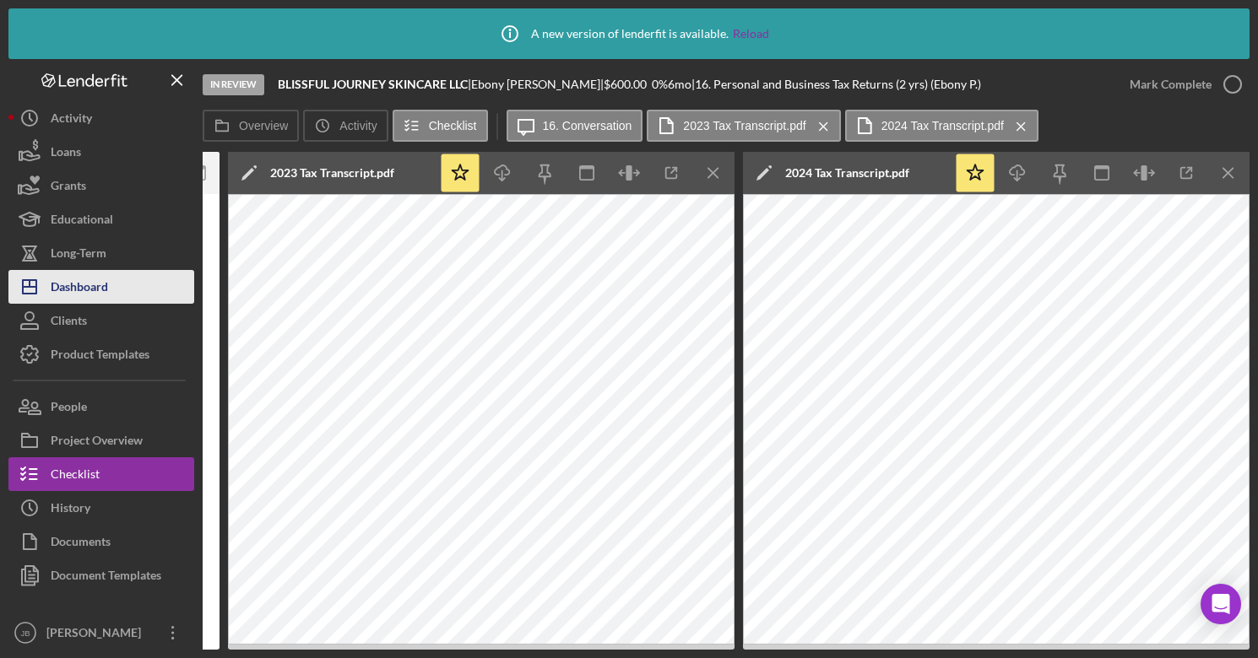
click at [82, 285] on div "Dashboard" at bounding box center [79, 289] width 57 height 38
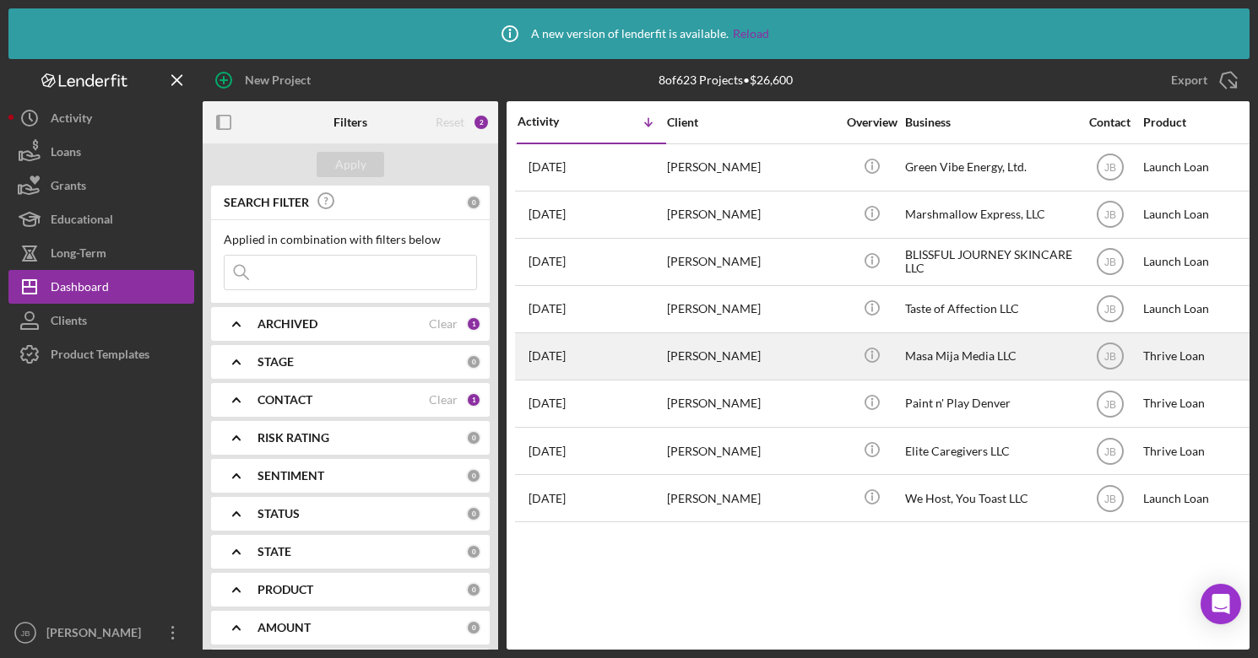
click at [667, 352] on div "[PERSON_NAME]" at bounding box center [751, 356] width 169 height 45
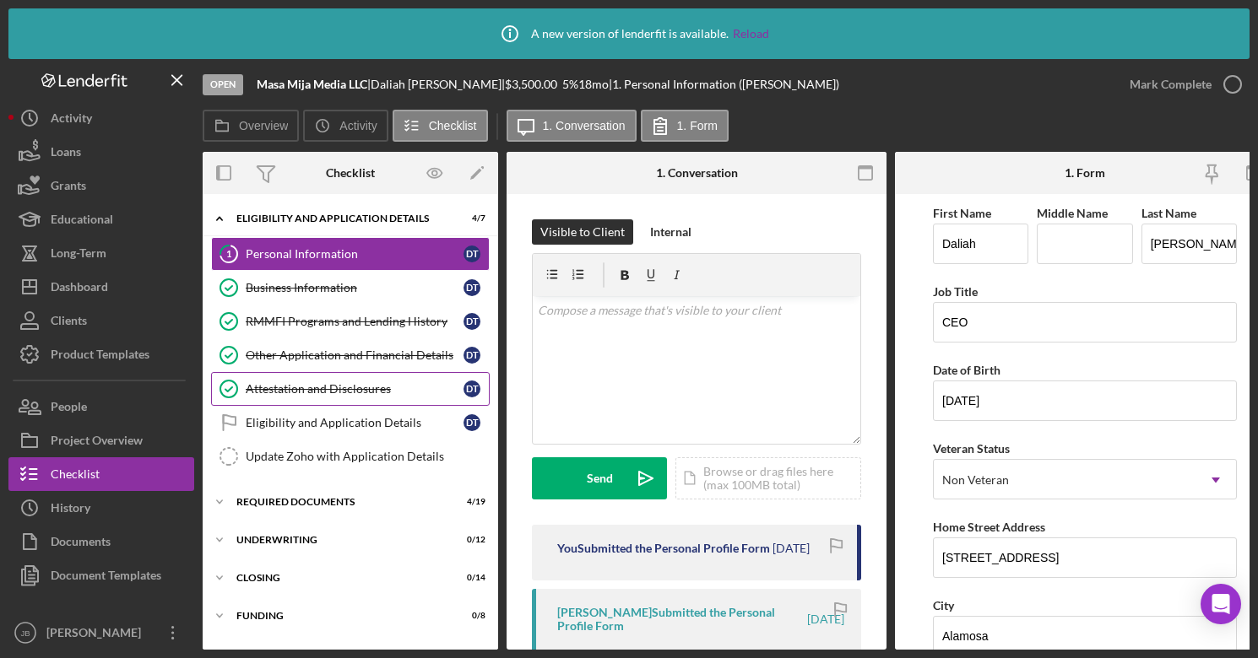
scroll to position [35, 0]
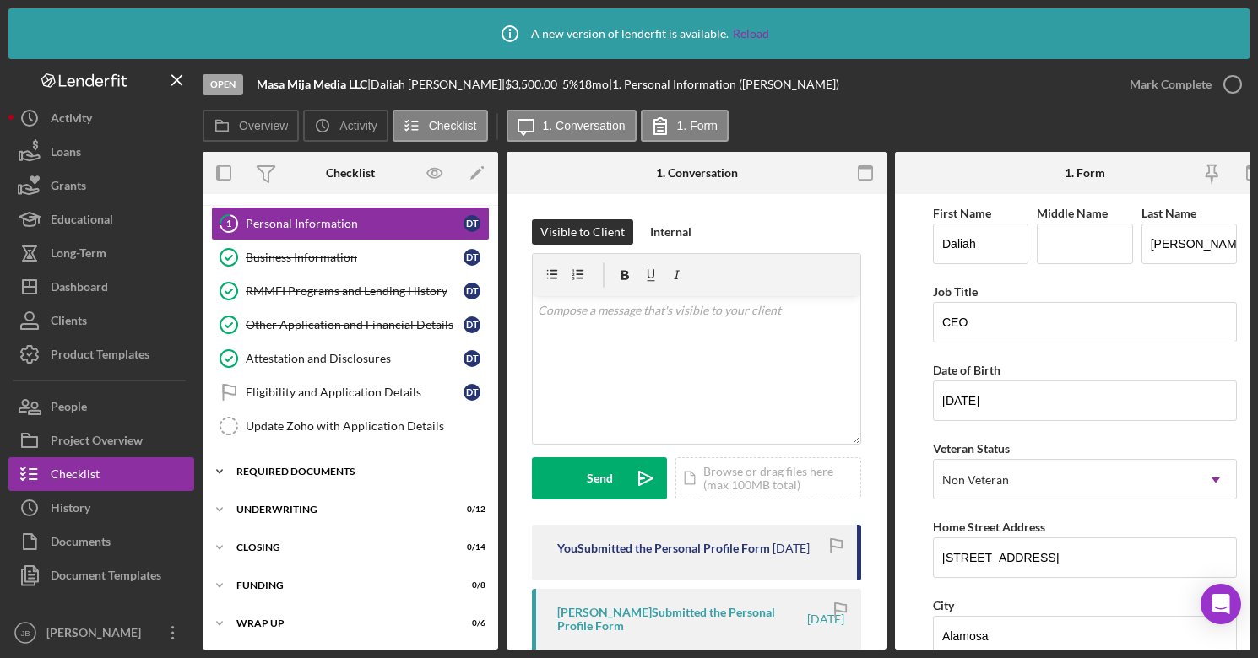
click at [338, 459] on div "Icon/Expander REQUIRED DOCUMENTS 4 / 19" at bounding box center [350, 472] width 295 height 34
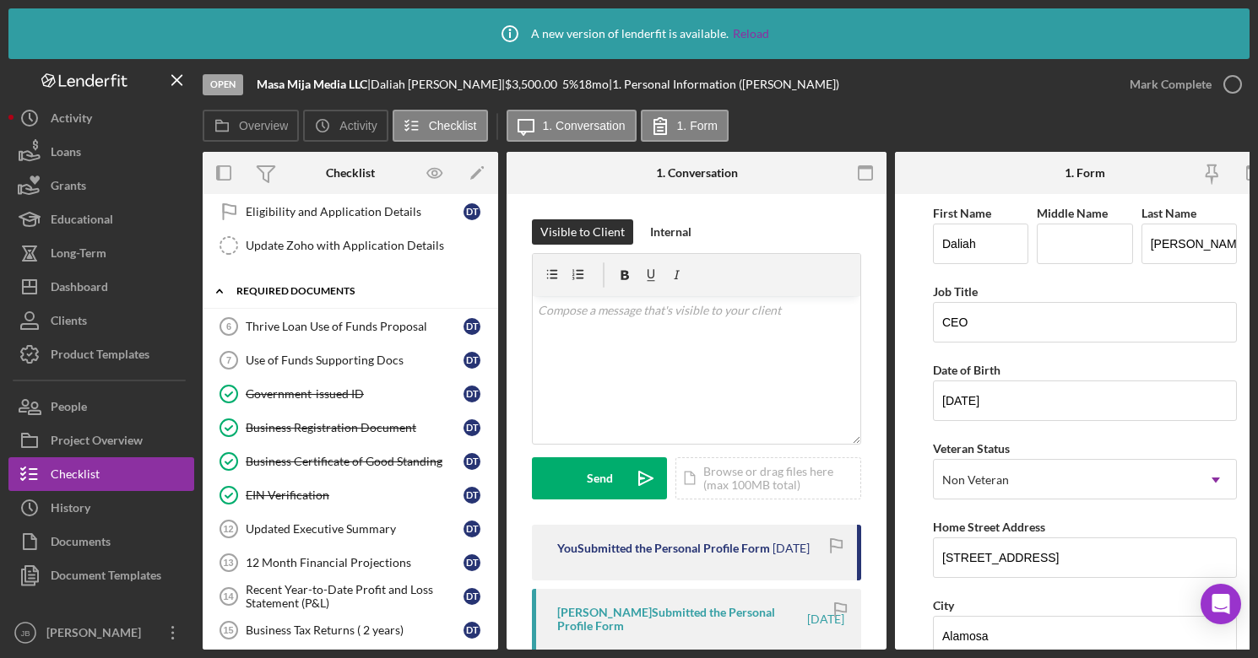
scroll to position [218, 0]
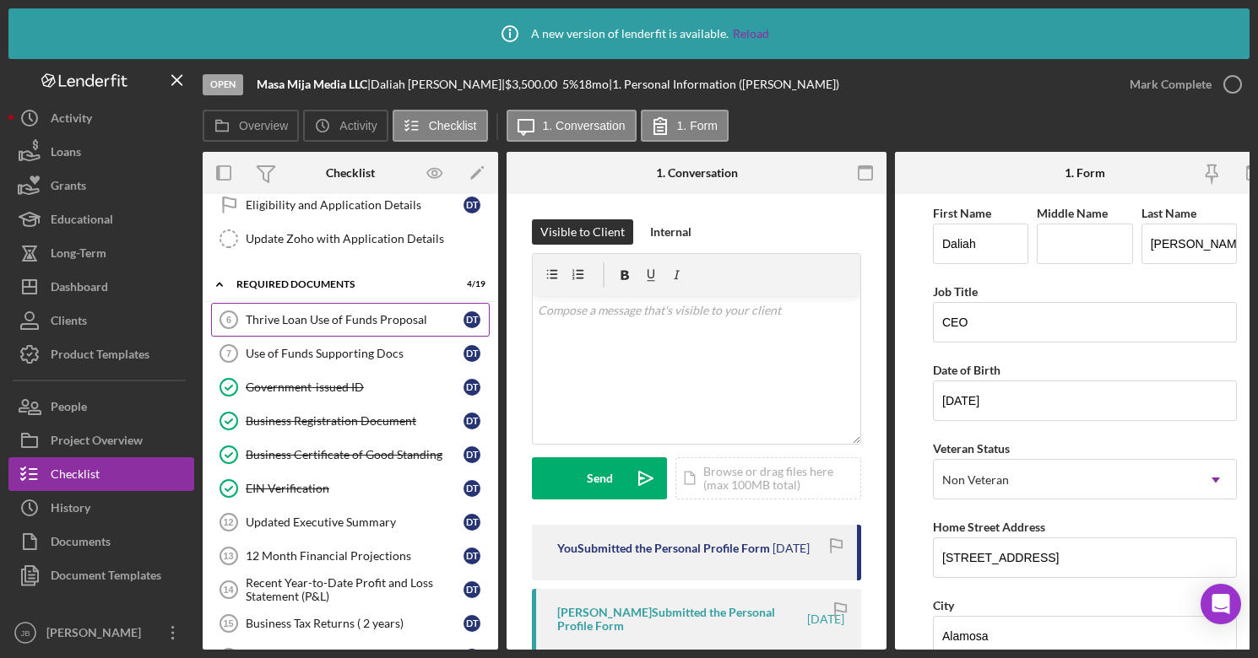
click at [379, 313] on div "Thrive Loan Use of Funds Proposal" at bounding box center [355, 320] width 218 height 14
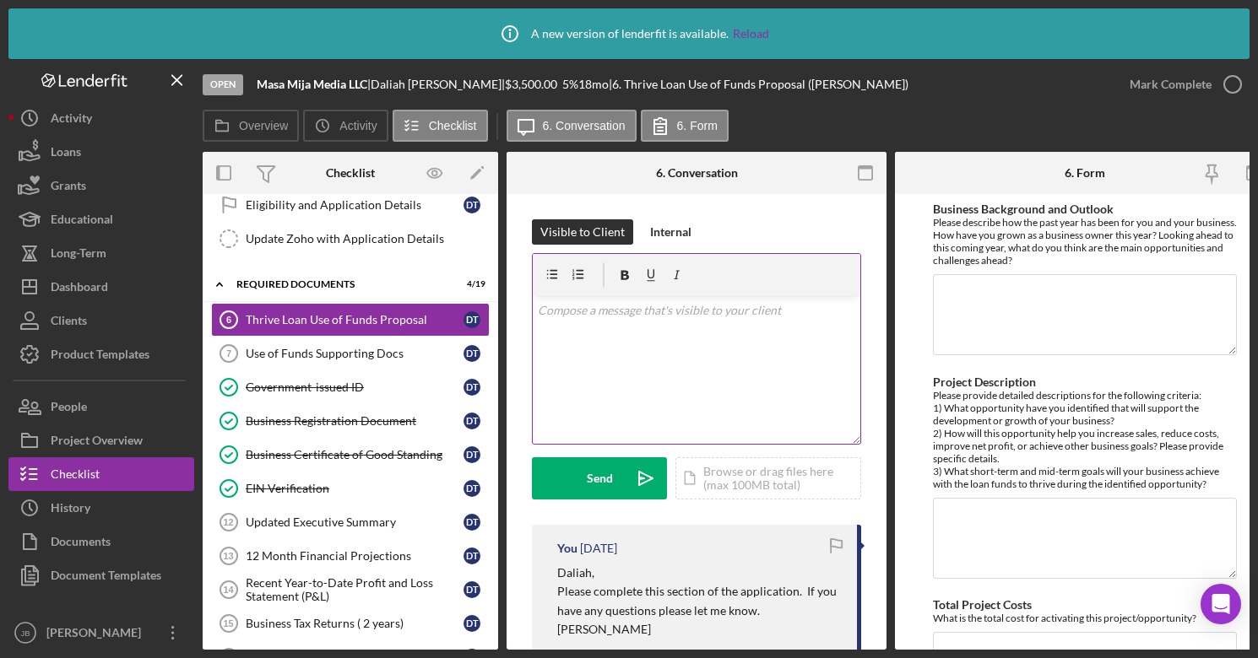
click at [602, 306] on p at bounding box center [697, 310] width 318 height 19
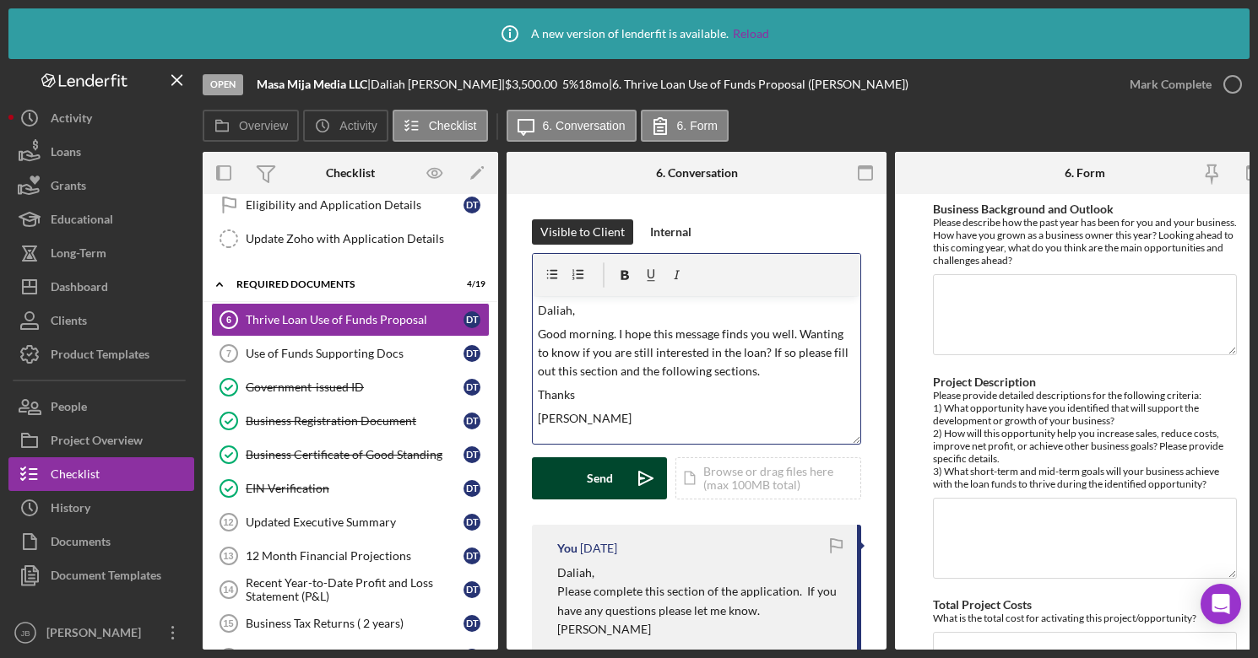
click at [618, 482] on button "Send Icon/icon-invite-send" at bounding box center [599, 478] width 135 height 42
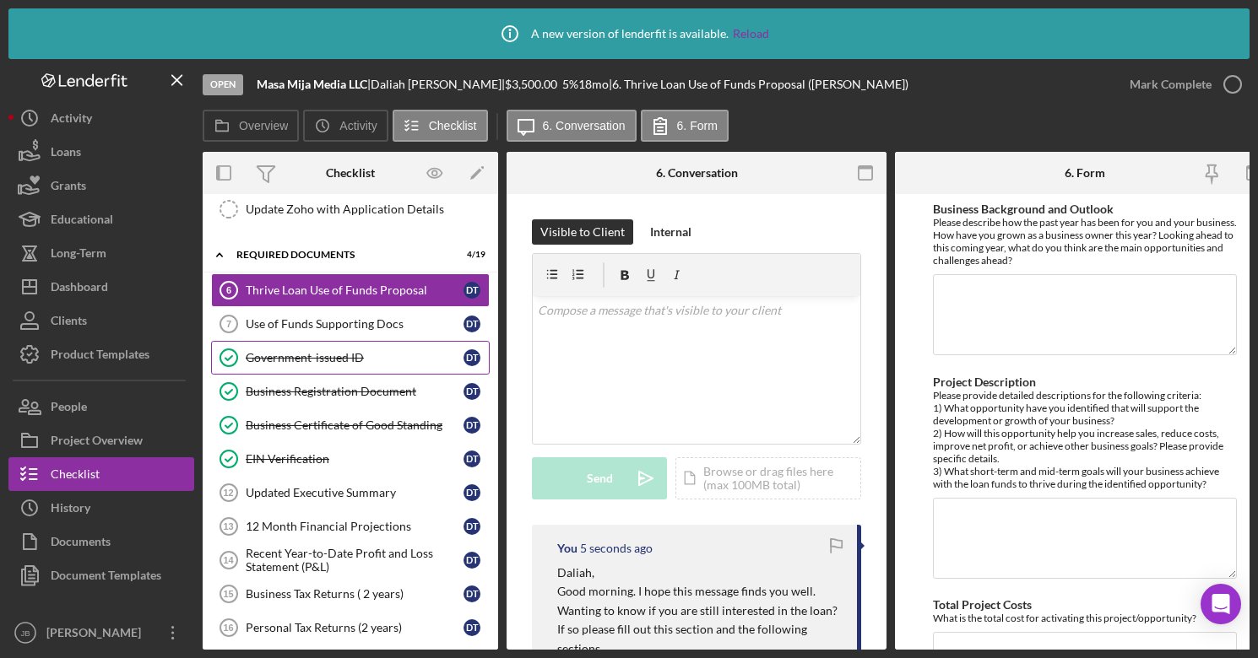
scroll to position [160, 0]
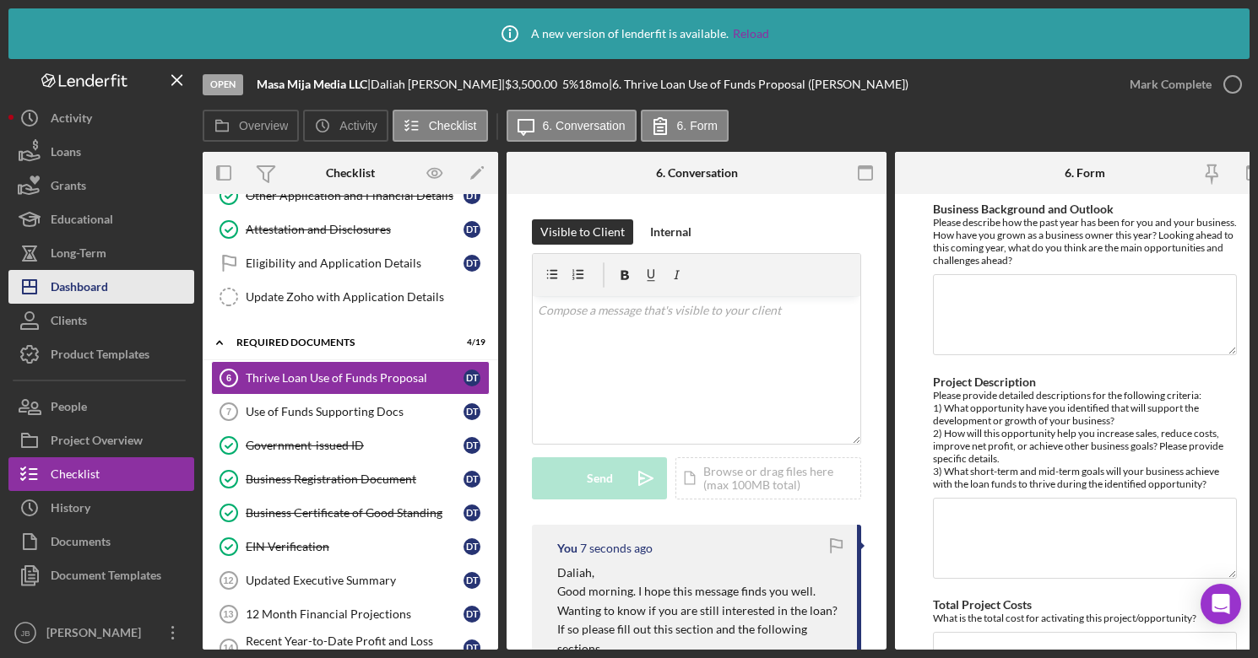
click at [95, 285] on div "Dashboard" at bounding box center [79, 289] width 57 height 38
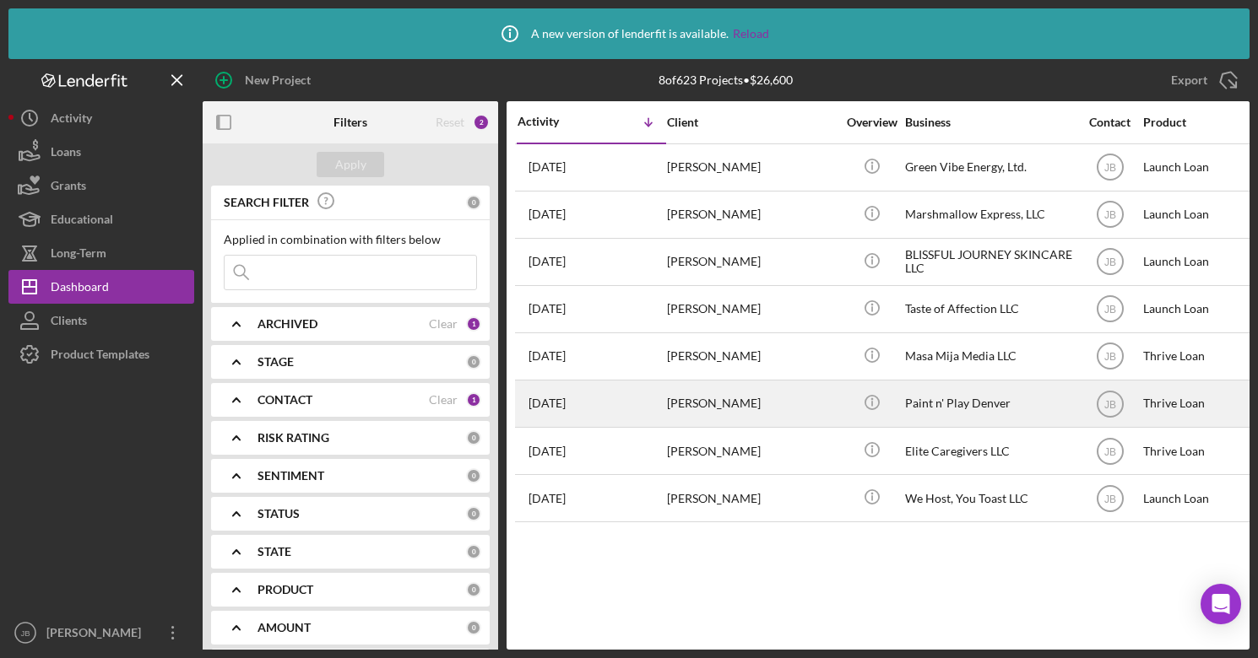
click at [643, 401] on div "[DATE] [PERSON_NAME]" at bounding box center [591, 403] width 148 height 45
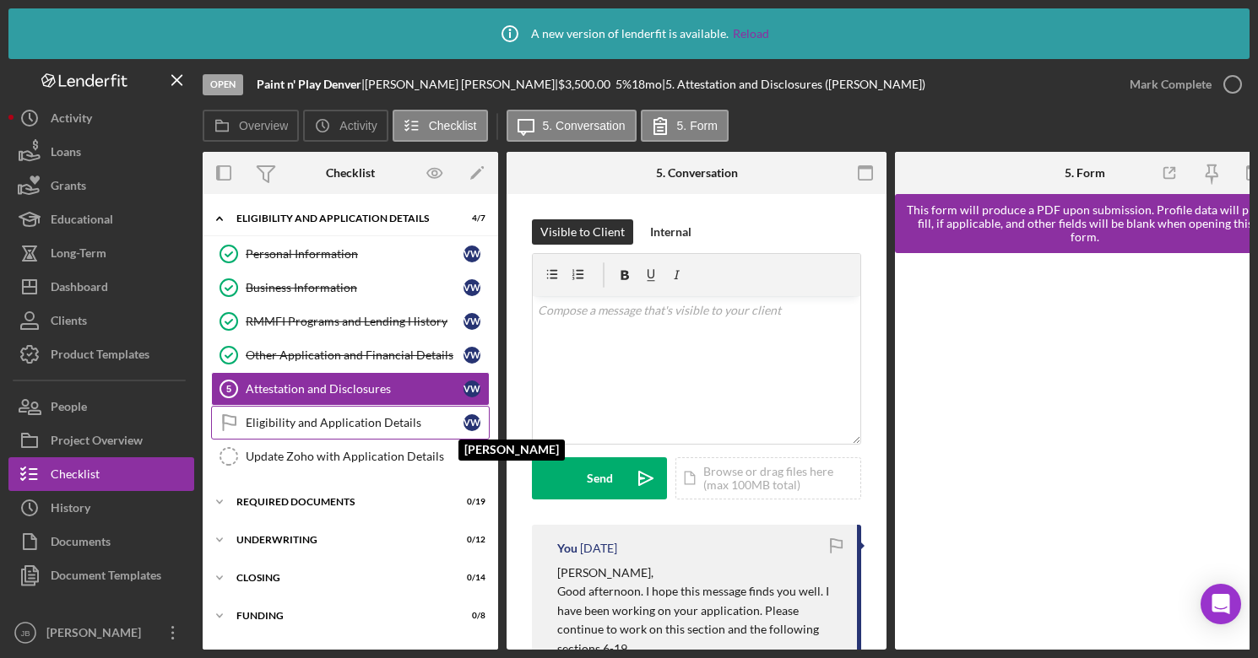
scroll to position [35, 0]
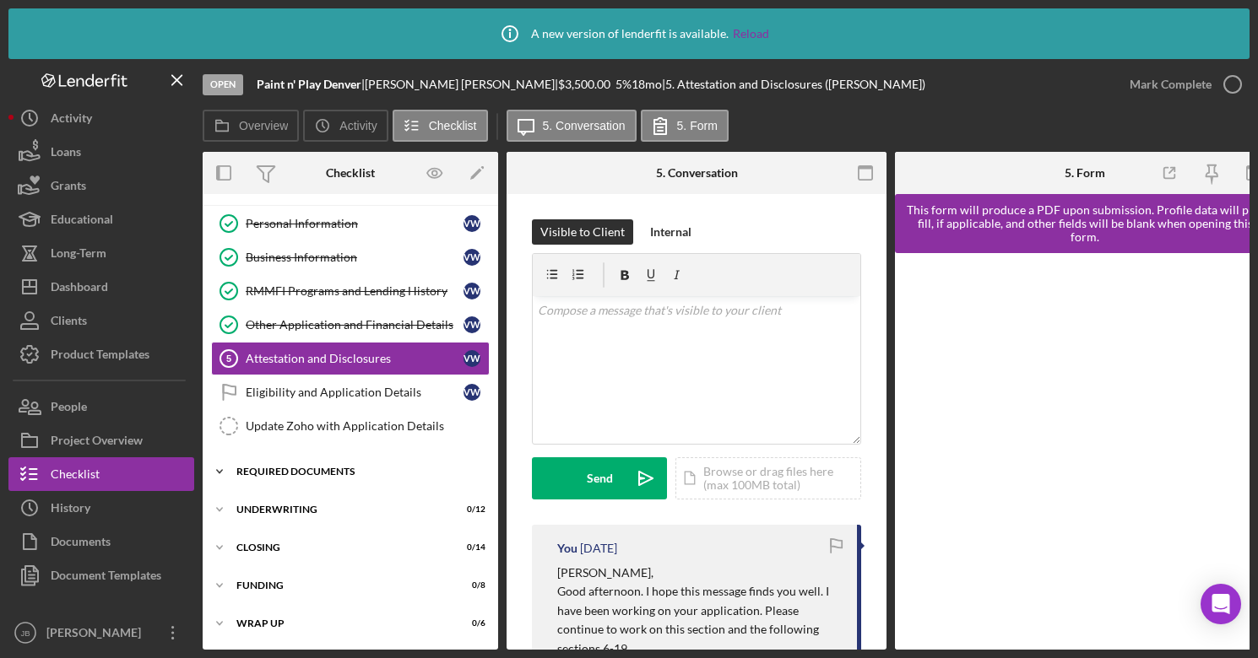
click at [370, 467] on div "REQUIRED DOCUMENTS" at bounding box center [356, 472] width 241 height 10
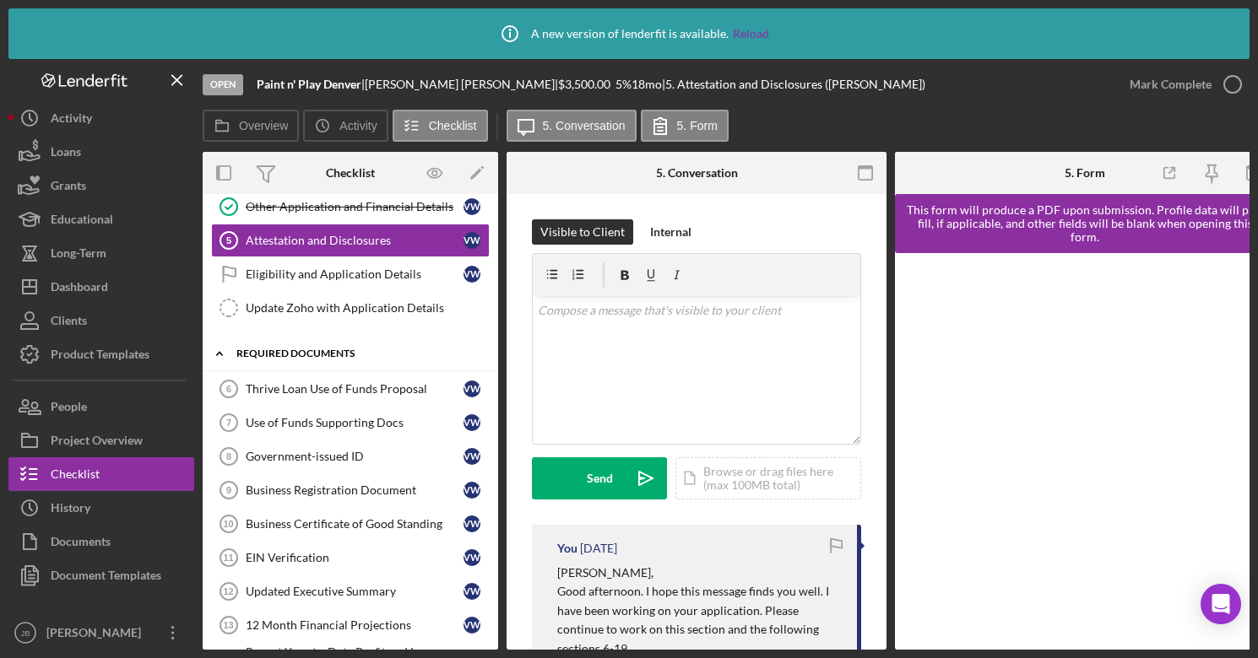
scroll to position [174, 0]
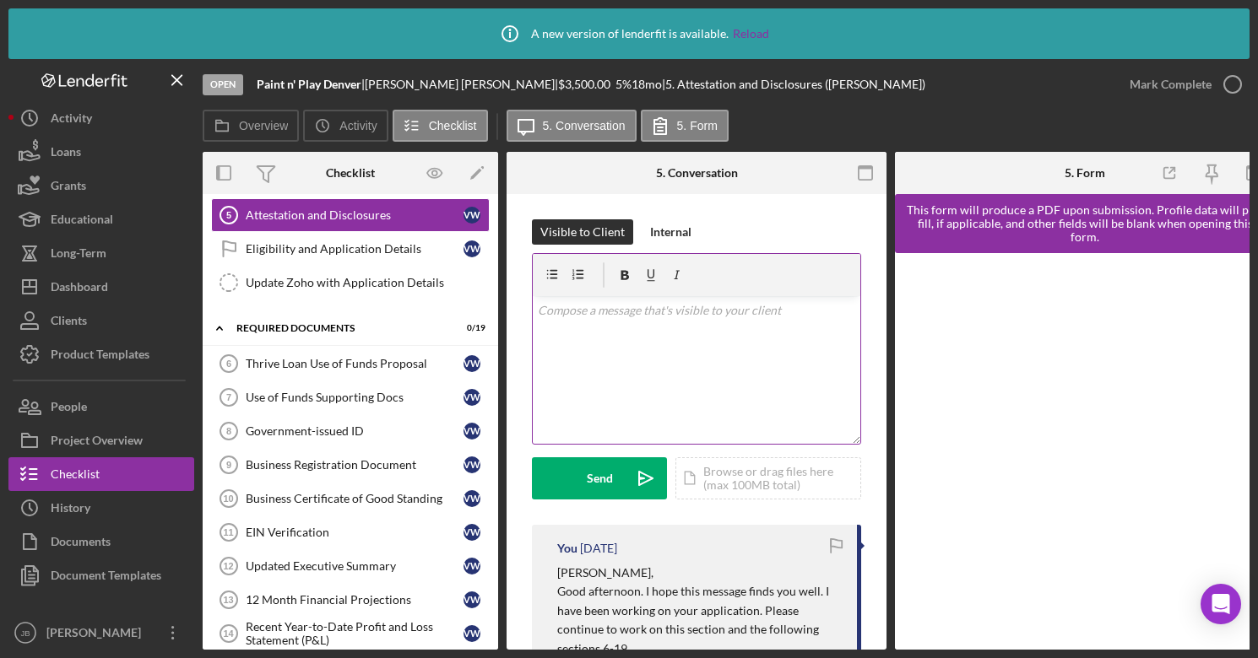
click at [571, 313] on p at bounding box center [697, 310] width 318 height 19
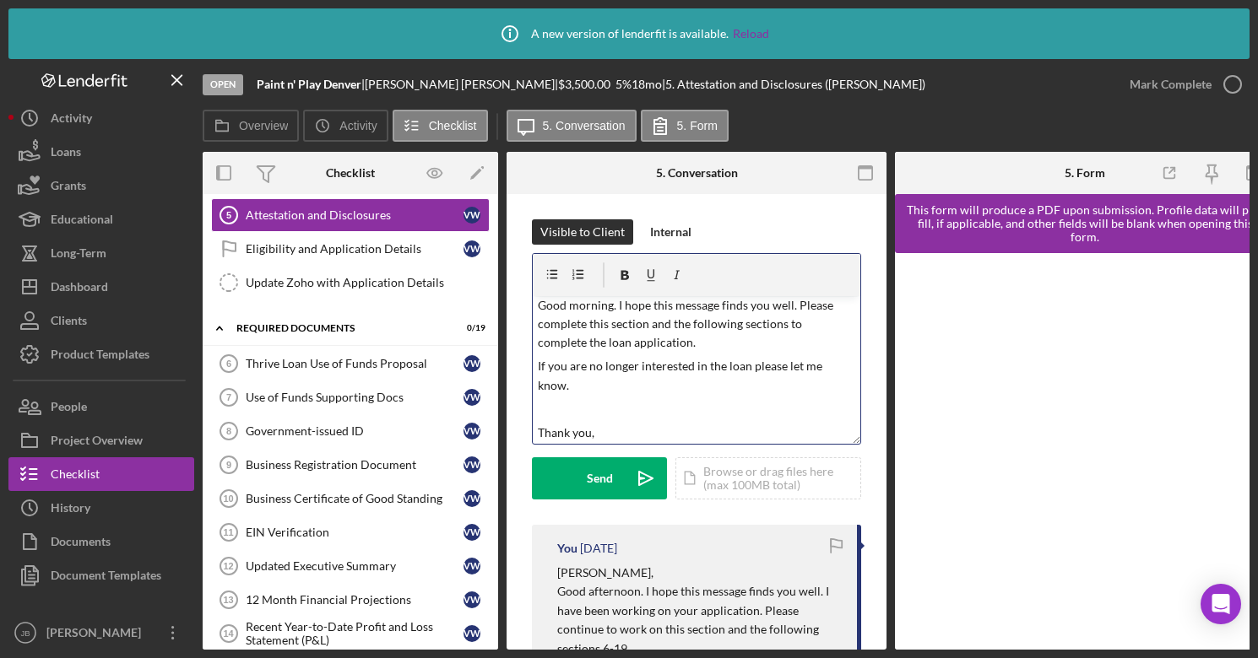
scroll to position [76, 0]
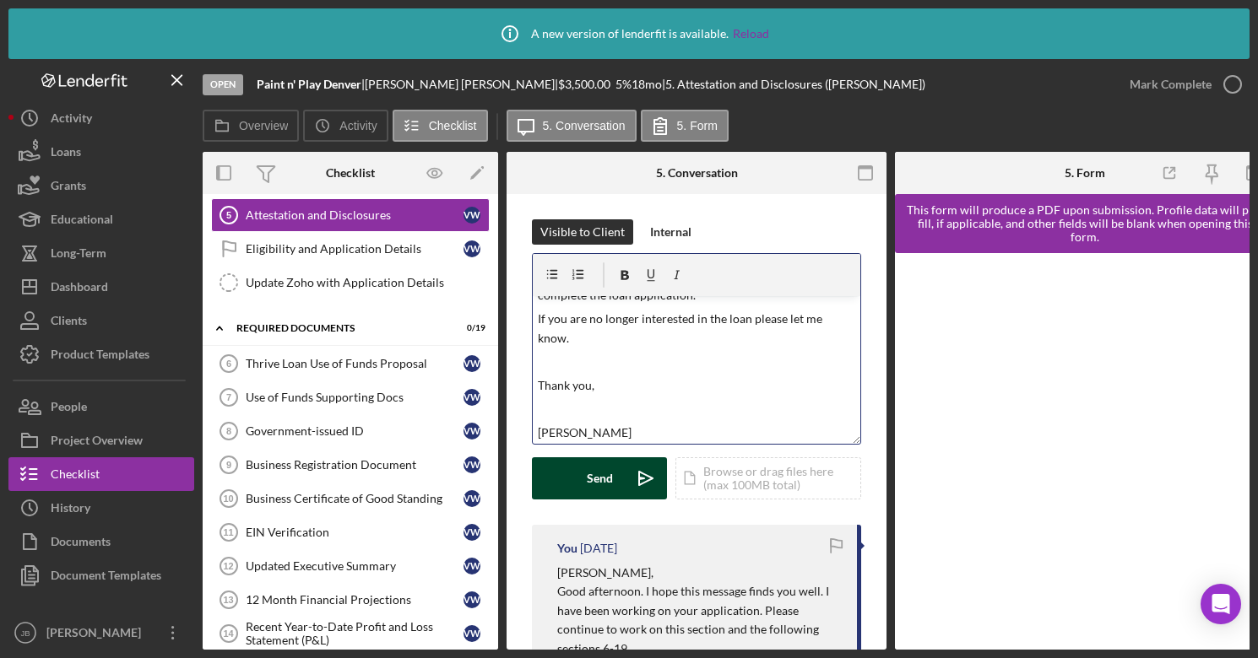
click at [603, 492] on div "Send" at bounding box center [600, 478] width 26 height 42
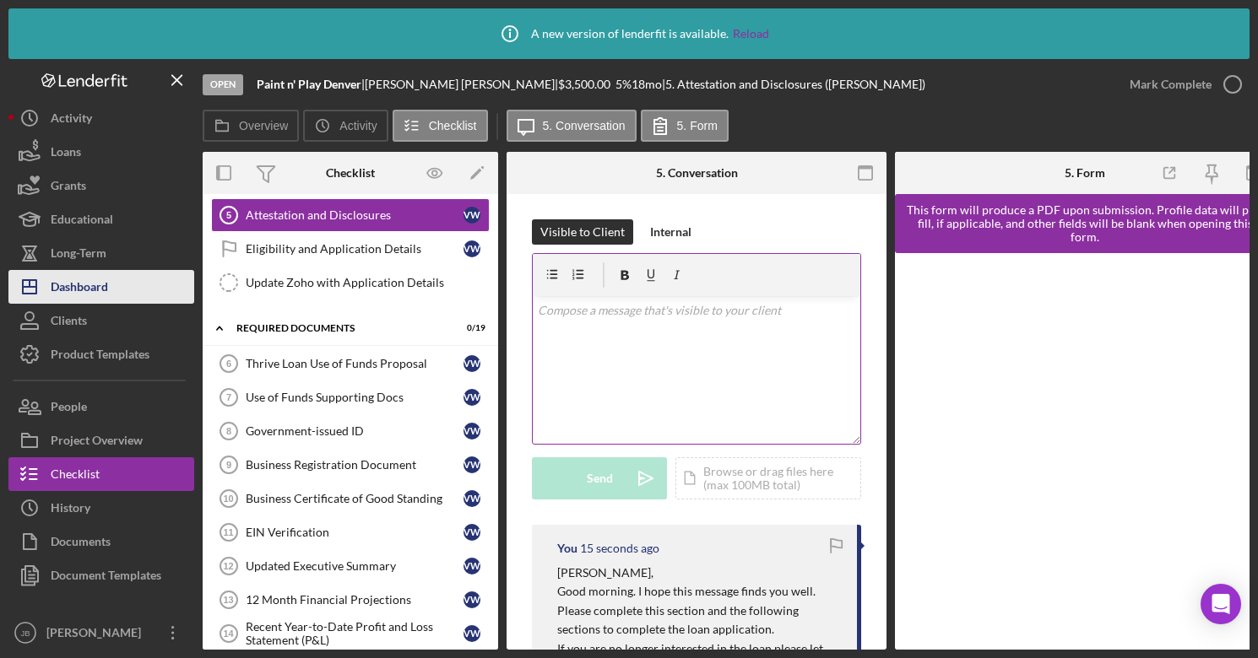
click at [78, 293] on div "Dashboard" at bounding box center [79, 289] width 57 height 38
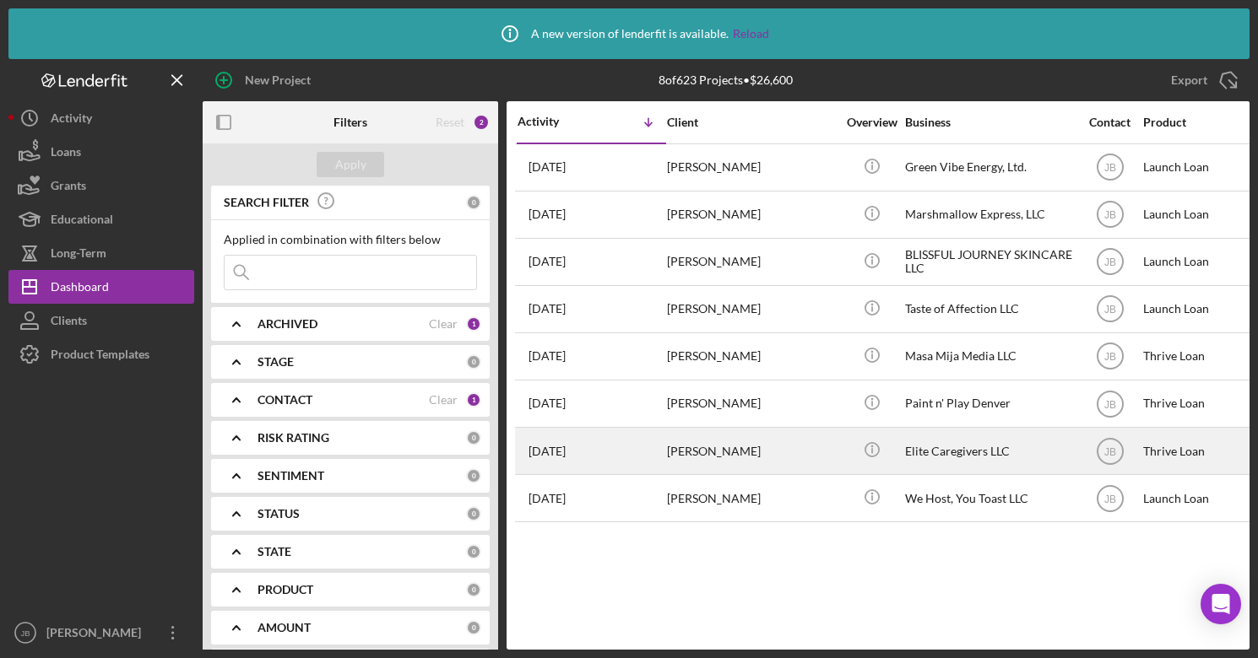
click at [664, 450] on div "[DATE] [PERSON_NAME]" at bounding box center [591, 451] width 148 height 45
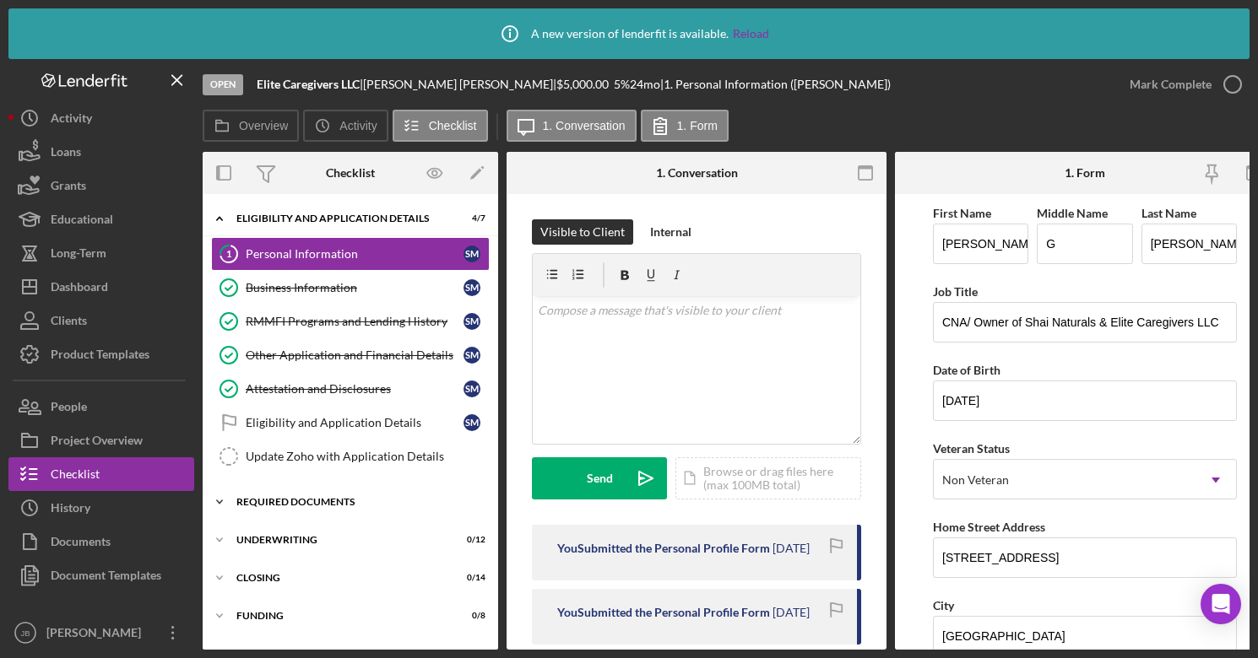
scroll to position [35, 0]
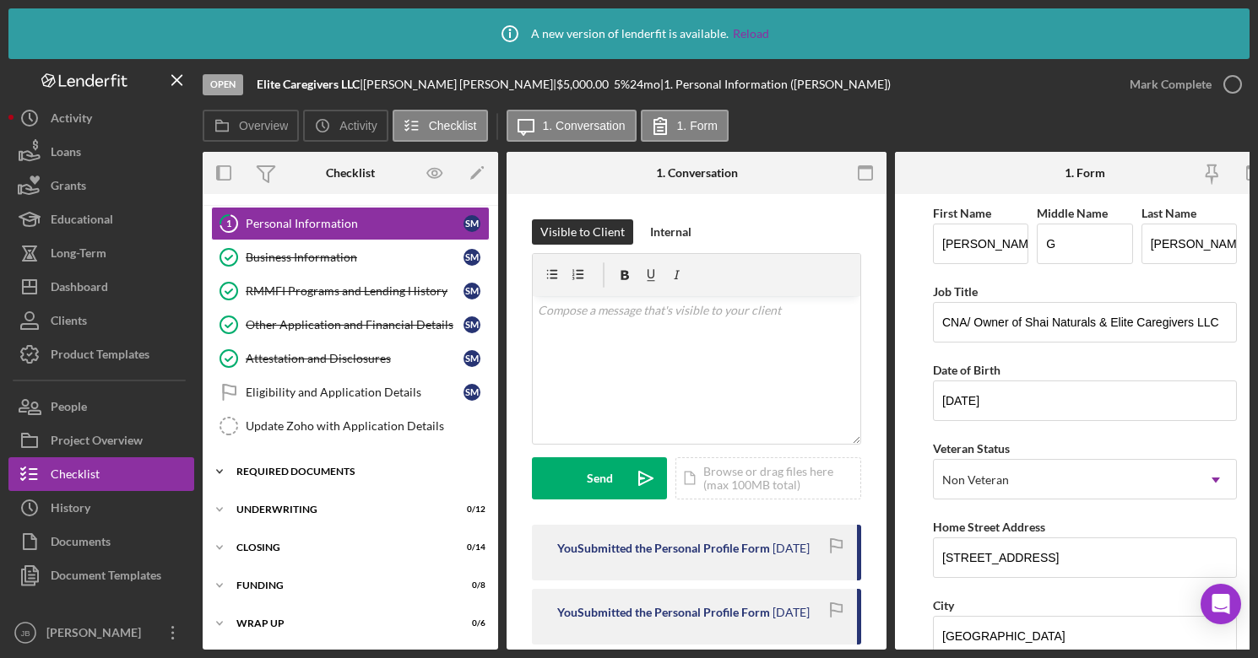
click at [360, 478] on div "Icon/Expander REQUIRED DOCUMENTS 4 / 19" at bounding box center [350, 472] width 295 height 34
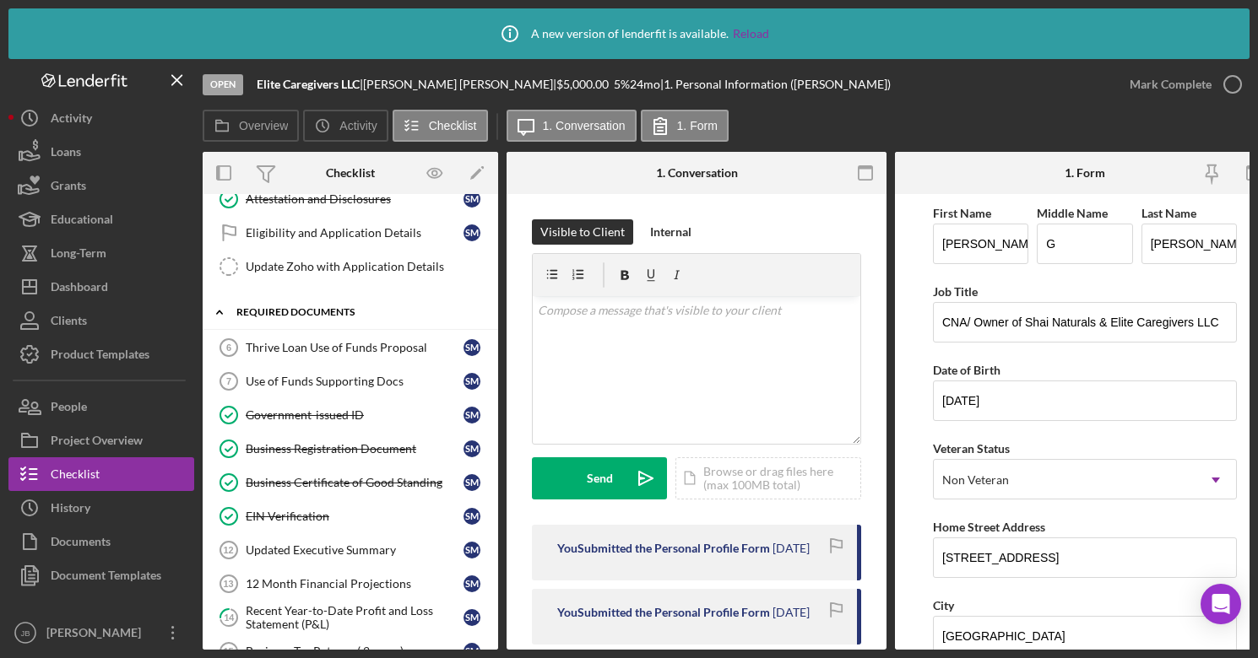
scroll to position [55, 0]
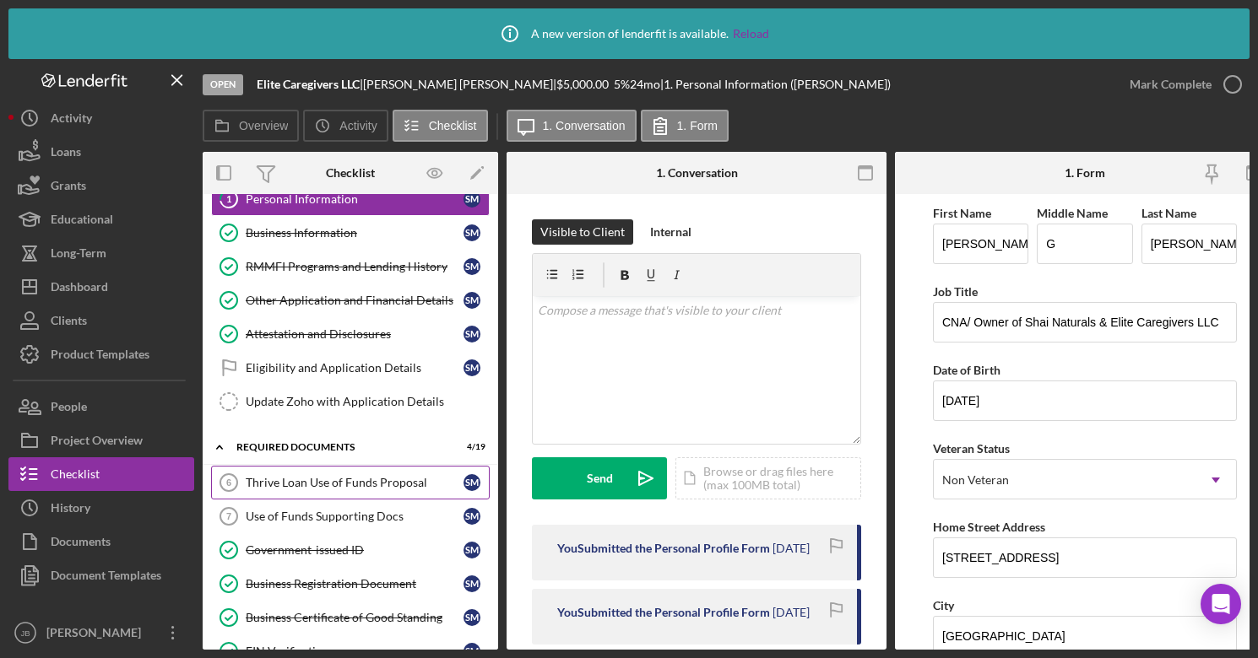
click at [370, 474] on link "Thrive Loan Use of Funds Proposal 6 Thrive Loan Use of Funds Proposal S M" at bounding box center [350, 483] width 279 height 34
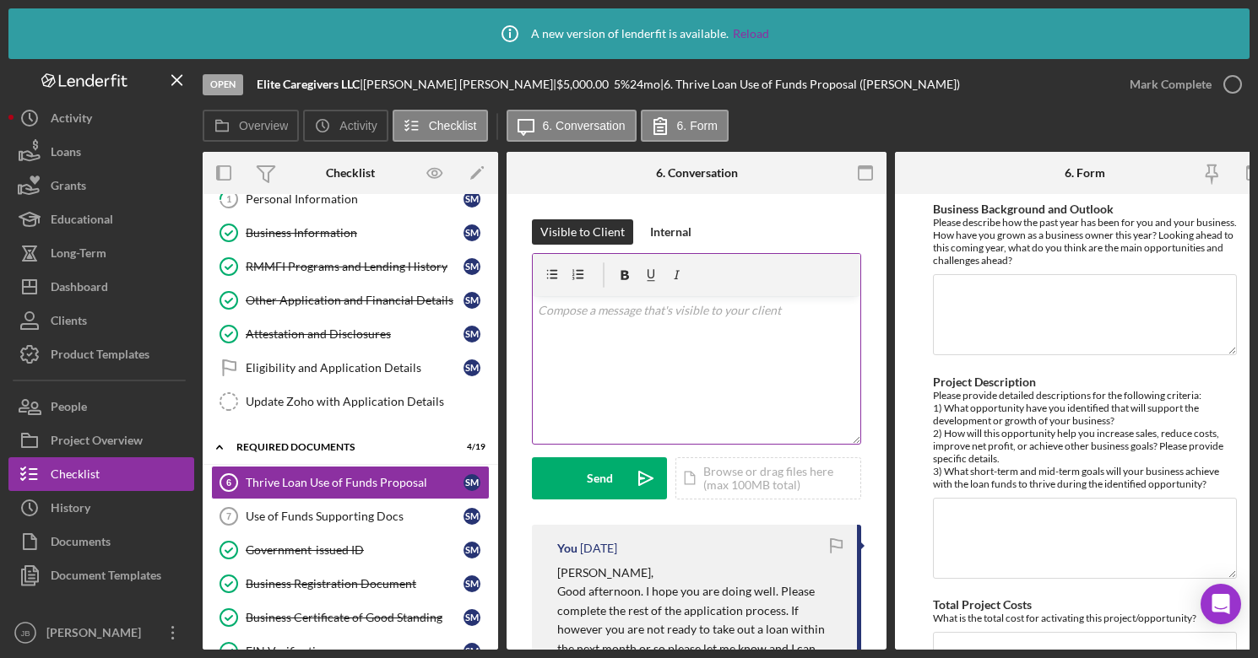
click at [610, 298] on div "v Color teal Color pink Remove color Add row above Add row below Add column bef…" at bounding box center [696, 370] width 327 height 148
click at [763, 338] on p "Please complete this section of the loan and following sections." at bounding box center [697, 344] width 318 height 38
click at [595, 376] on div "v Color teal Color pink Remove color Add row above Add row below Add column bef…" at bounding box center [696, 370] width 327 height 148
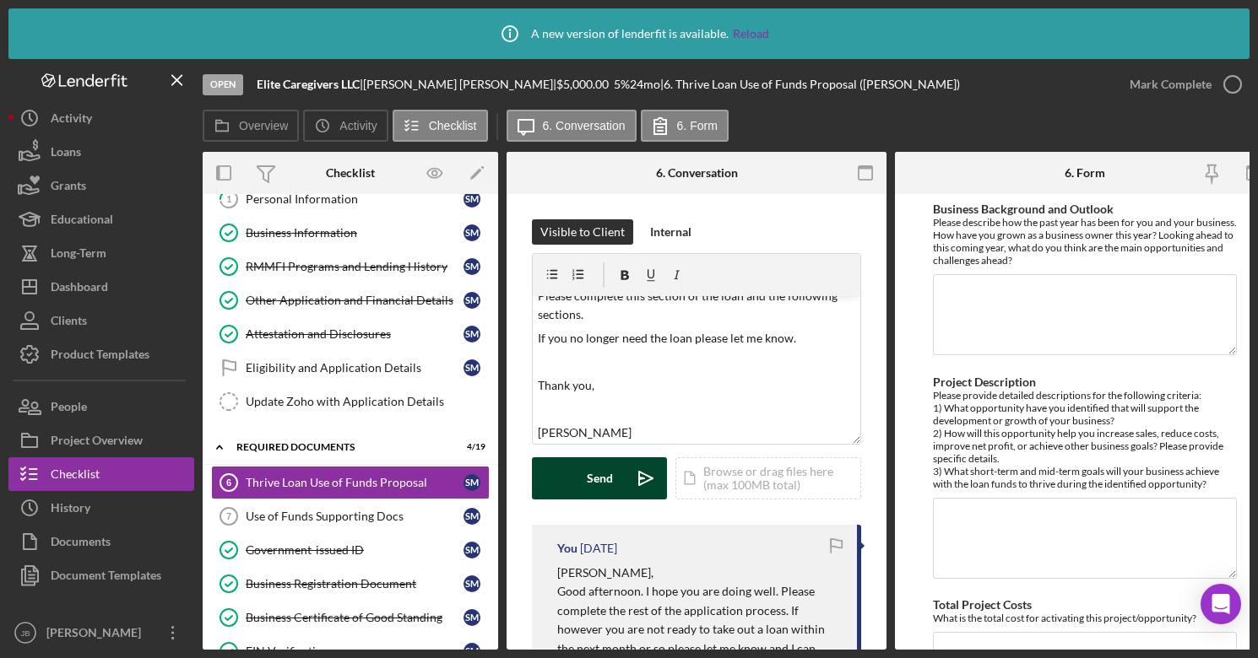
click at [584, 481] on button "Send Icon/icon-invite-send" at bounding box center [599, 478] width 135 height 42
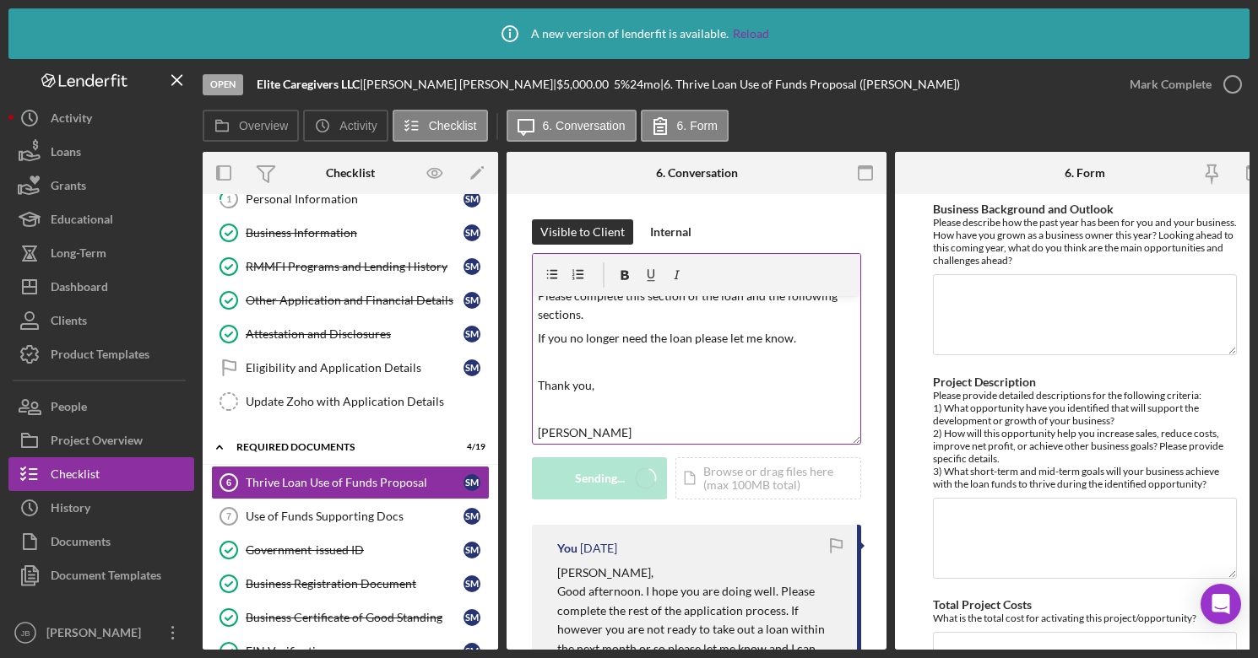
scroll to position [0, 0]
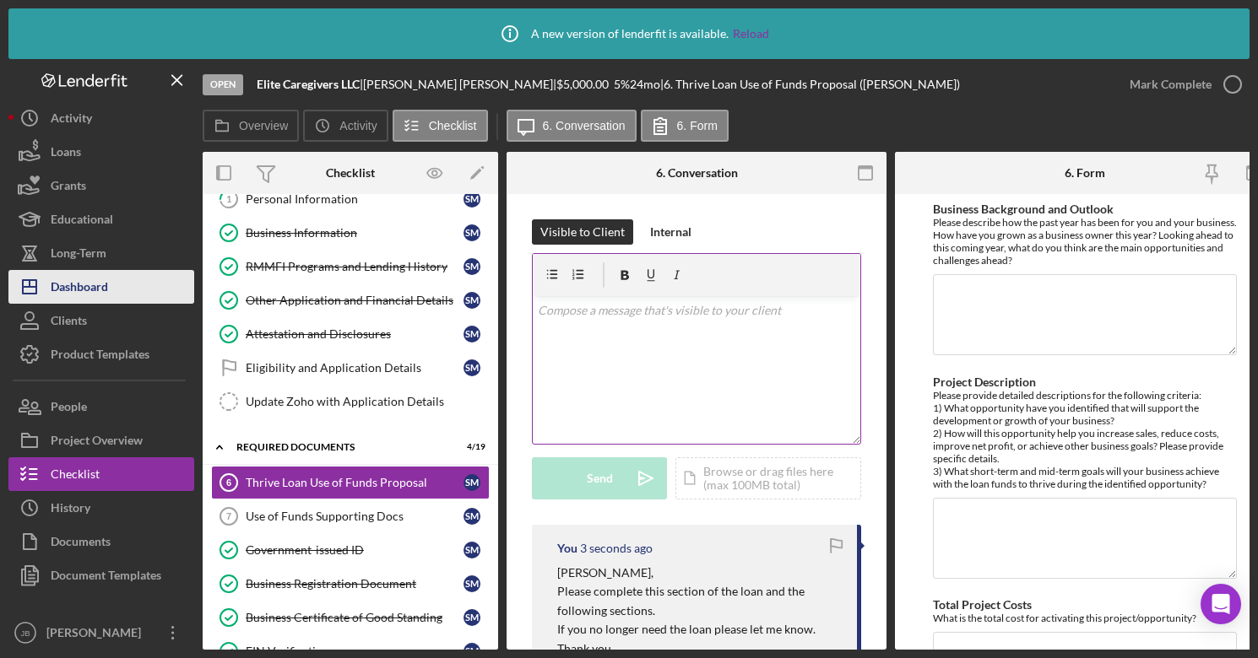
click at [104, 279] on div "Dashboard" at bounding box center [79, 289] width 57 height 38
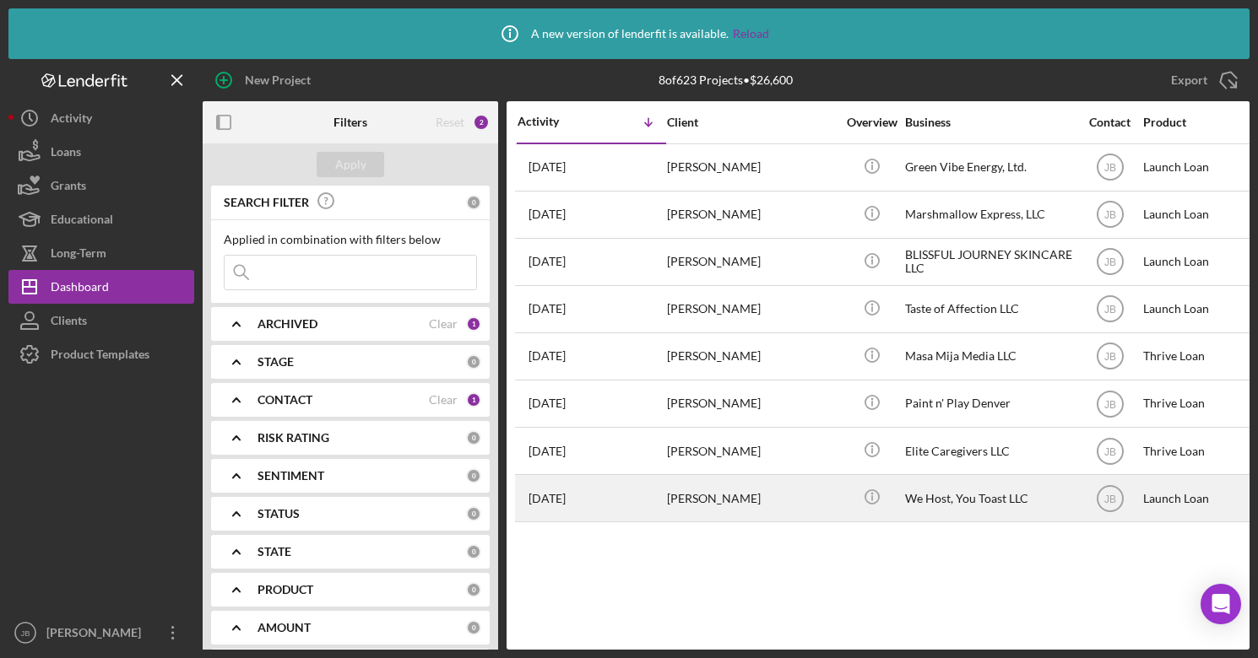
click at [676, 496] on div "[PERSON_NAME]" at bounding box center [751, 498] width 169 height 45
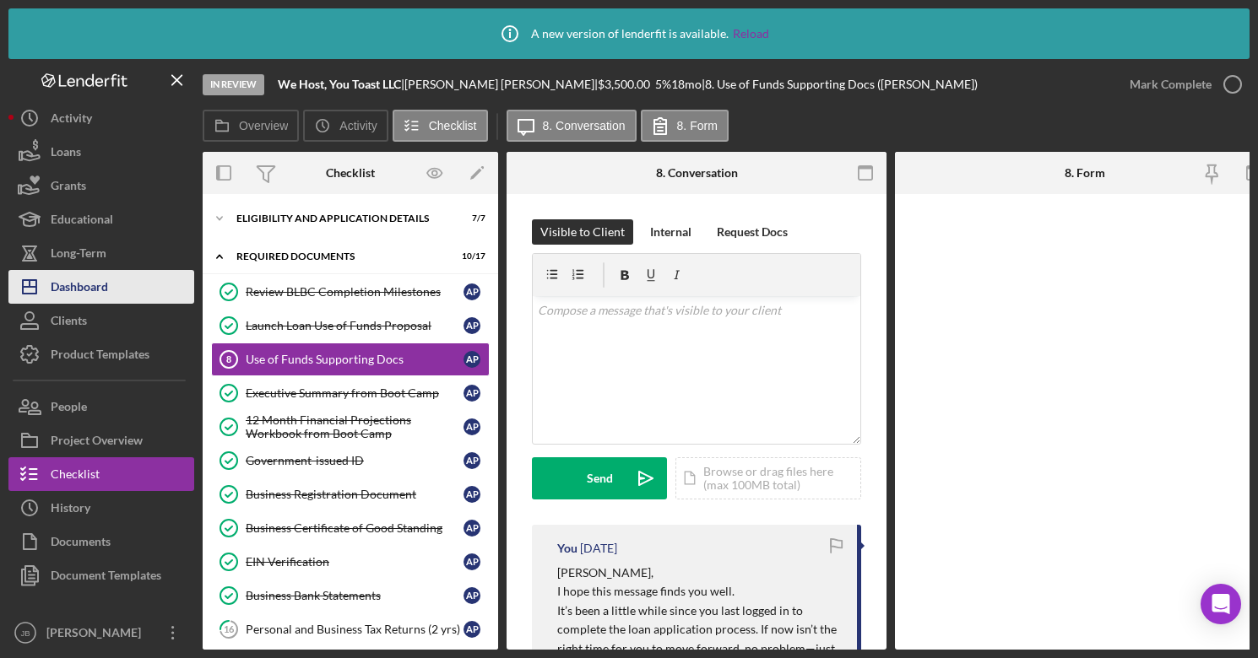
click at [98, 293] on div "Dashboard" at bounding box center [79, 289] width 57 height 38
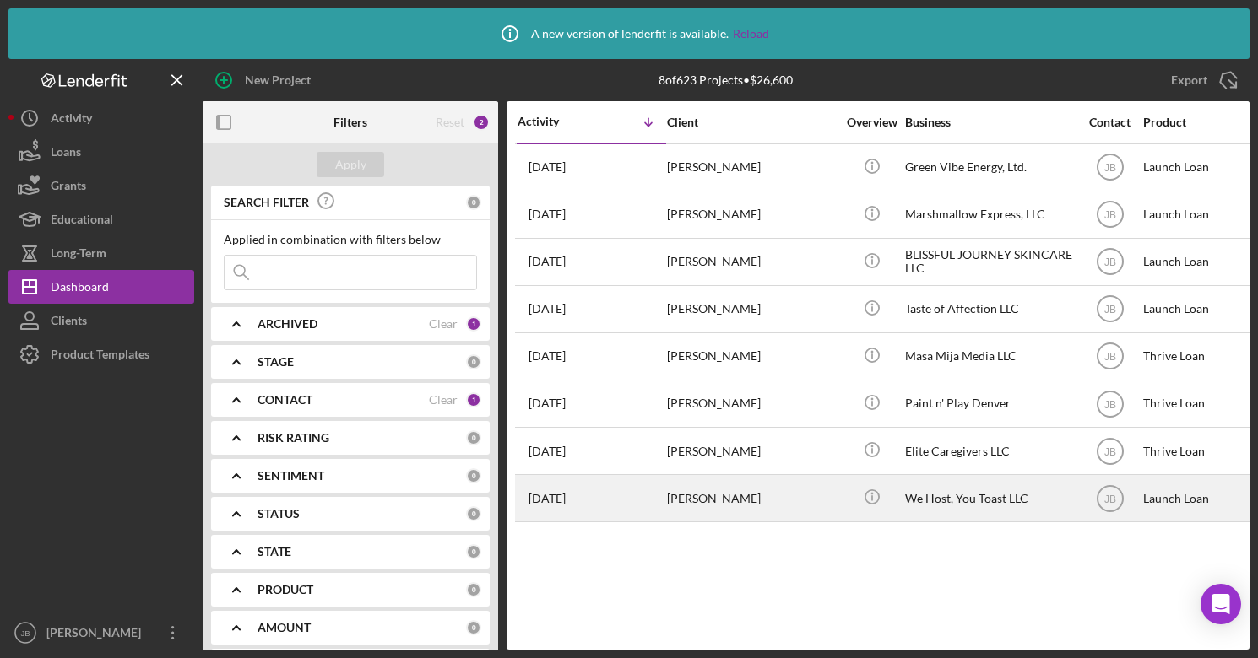
click at [760, 498] on div "[PERSON_NAME]" at bounding box center [751, 498] width 169 height 45
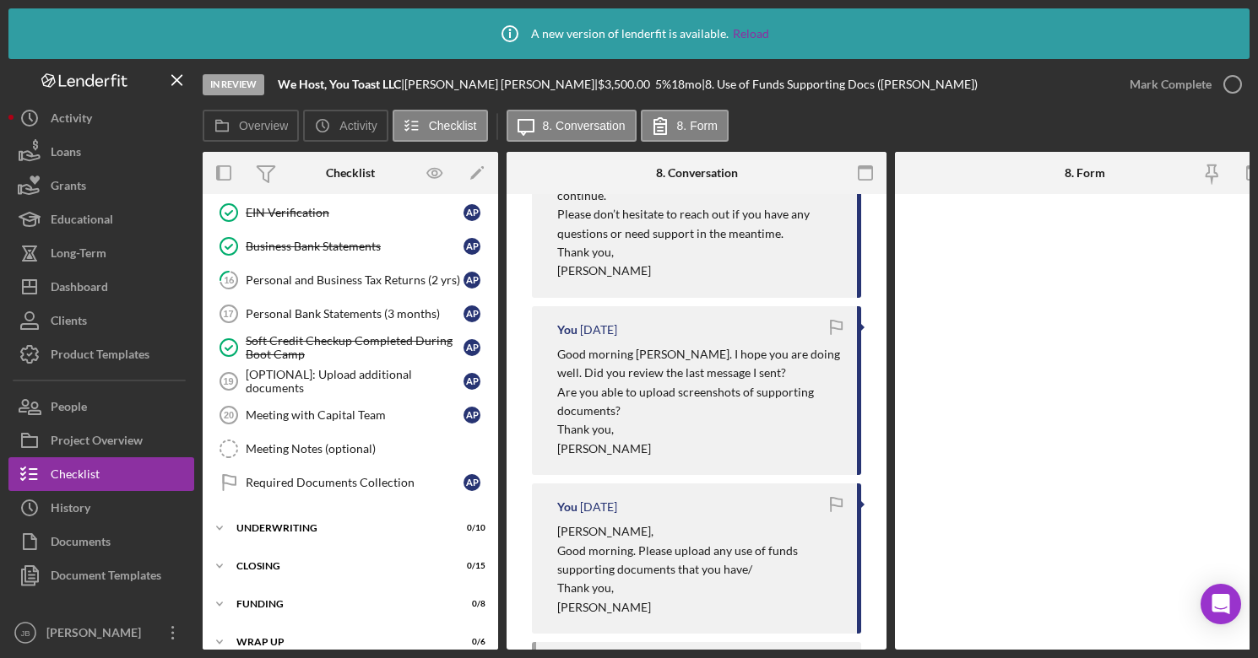
scroll to position [373, 0]
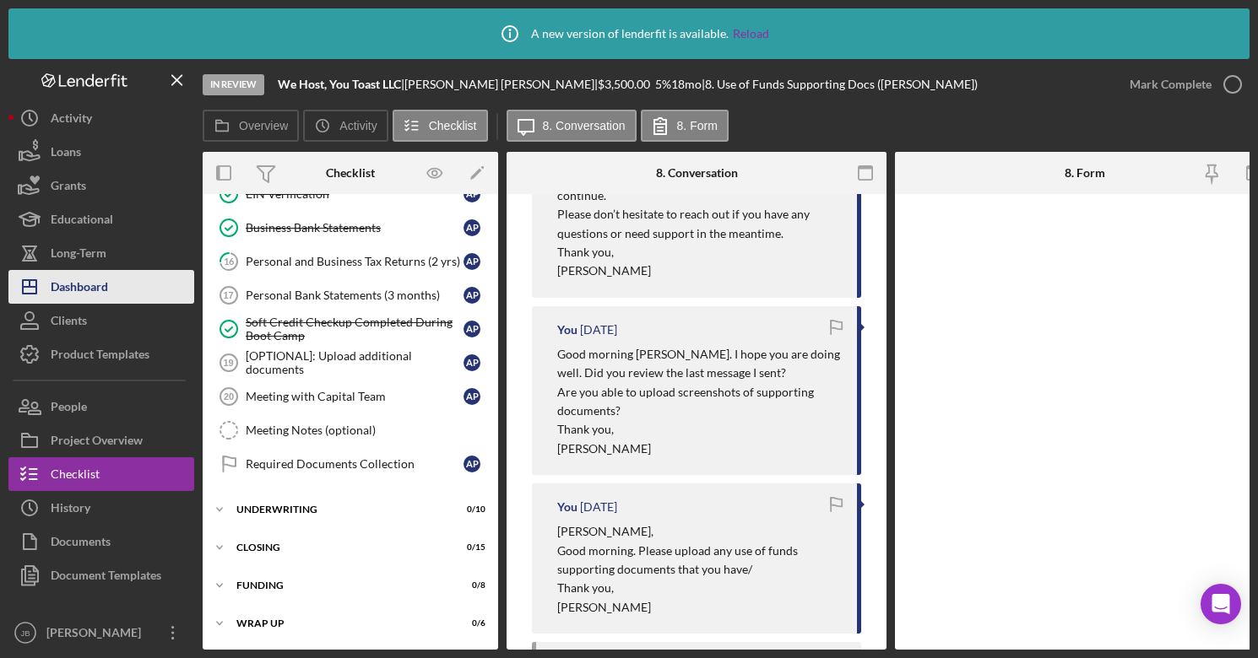
click at [118, 291] on button "Icon/Dashboard Dashboard" at bounding box center [101, 287] width 186 height 34
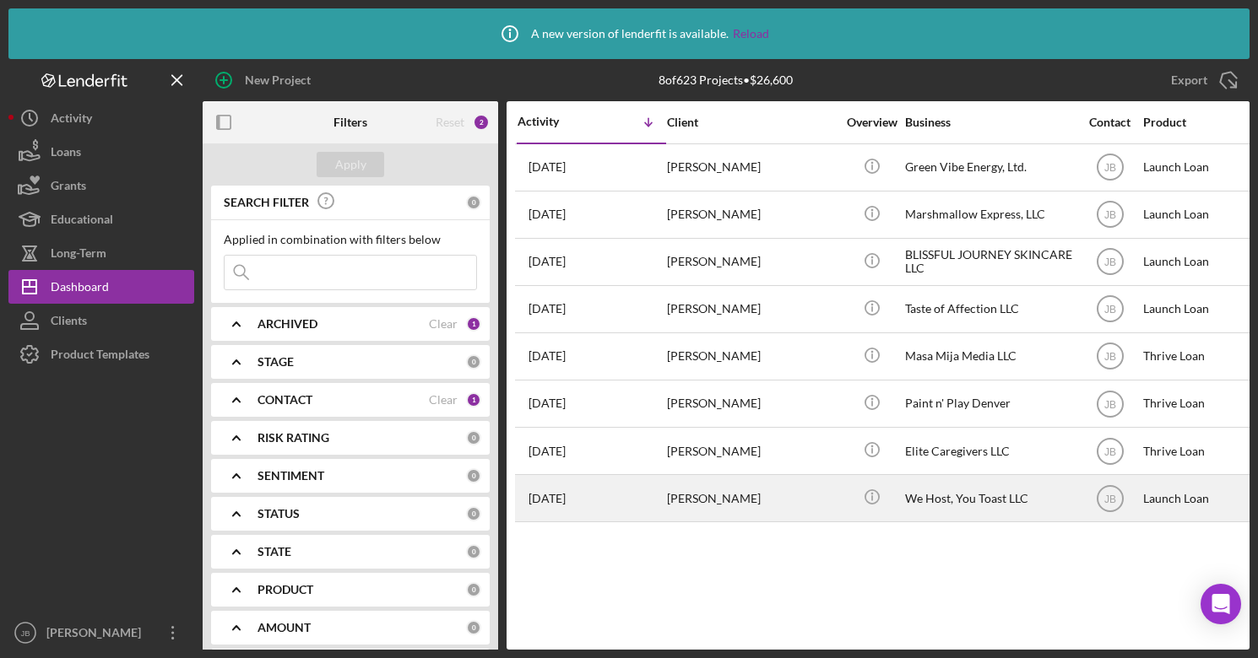
click at [548, 499] on time "[DATE]" at bounding box center [546, 499] width 37 height 14
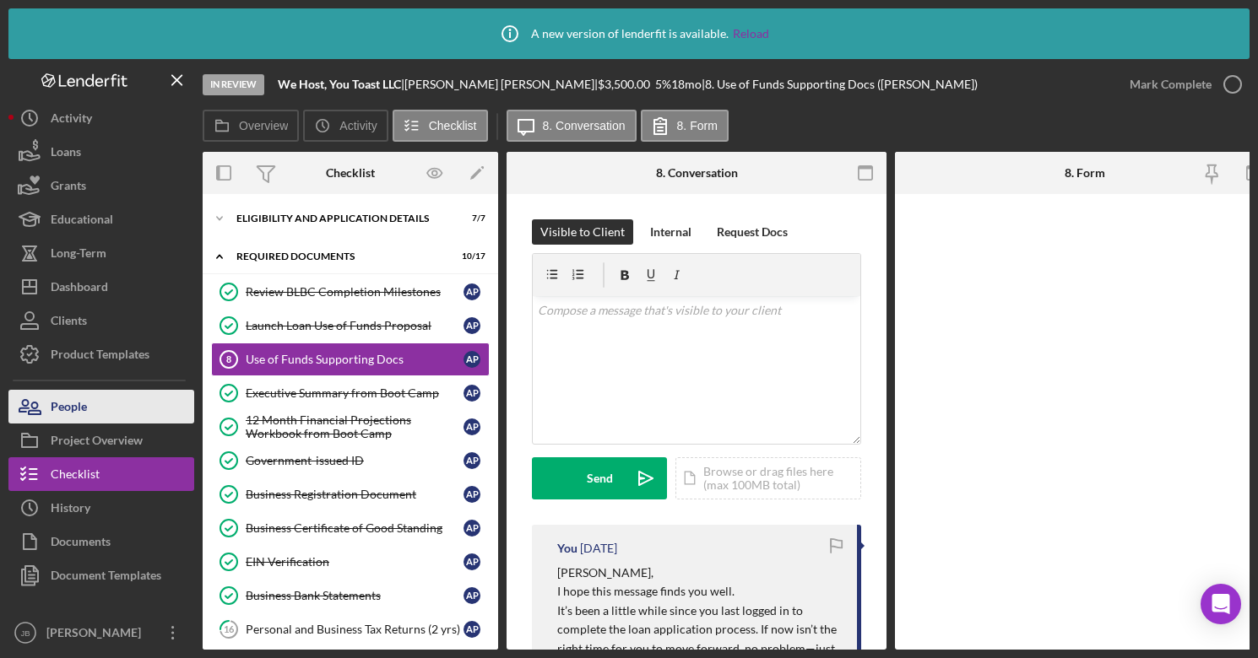
click at [107, 415] on button "People" at bounding box center [101, 407] width 186 height 34
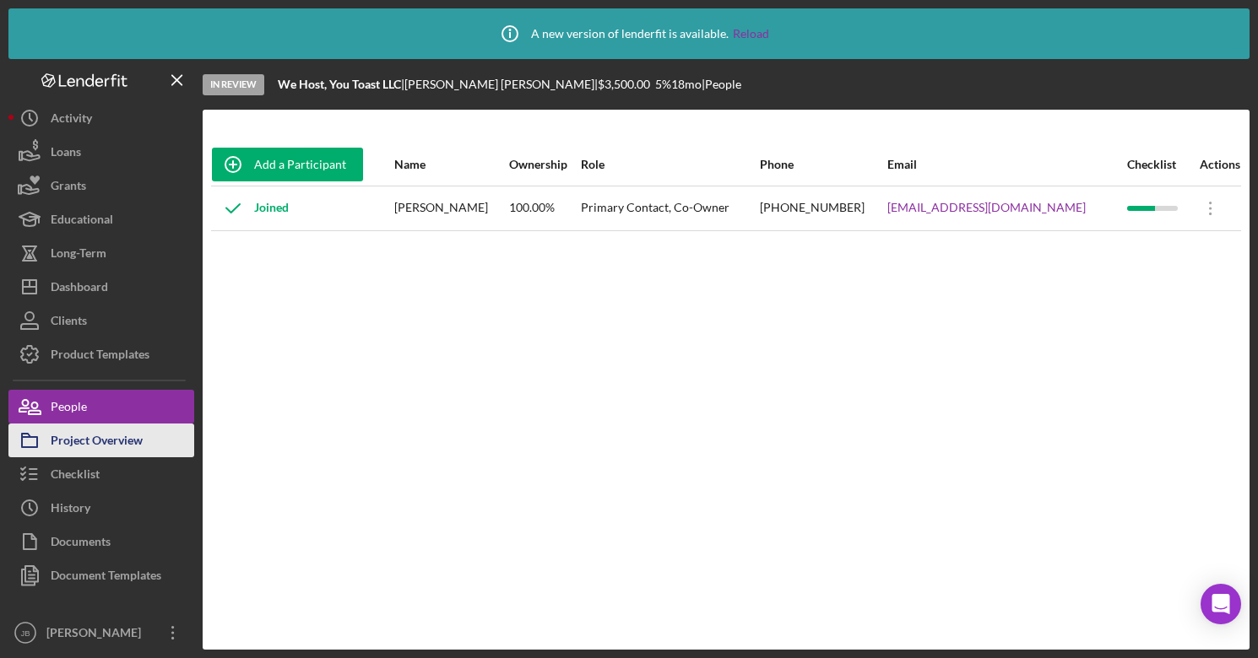
click at [143, 449] on button "Project Overview" at bounding box center [101, 441] width 186 height 34
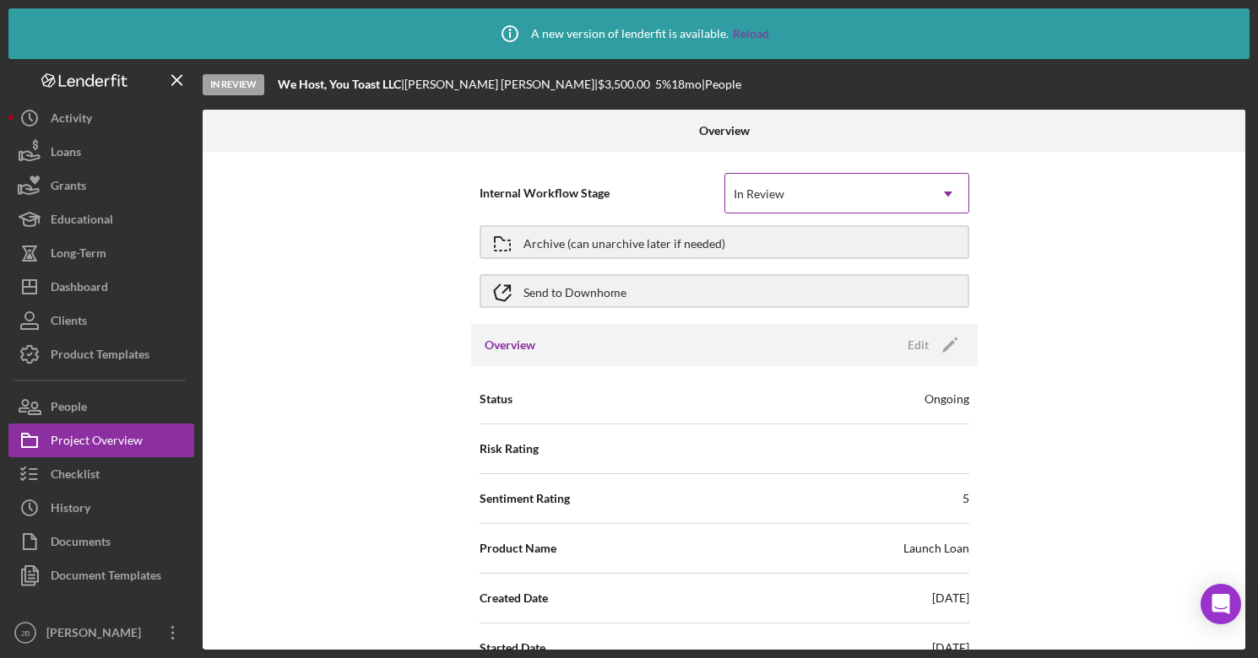
click at [871, 197] on div "In Review" at bounding box center [826, 194] width 203 height 39
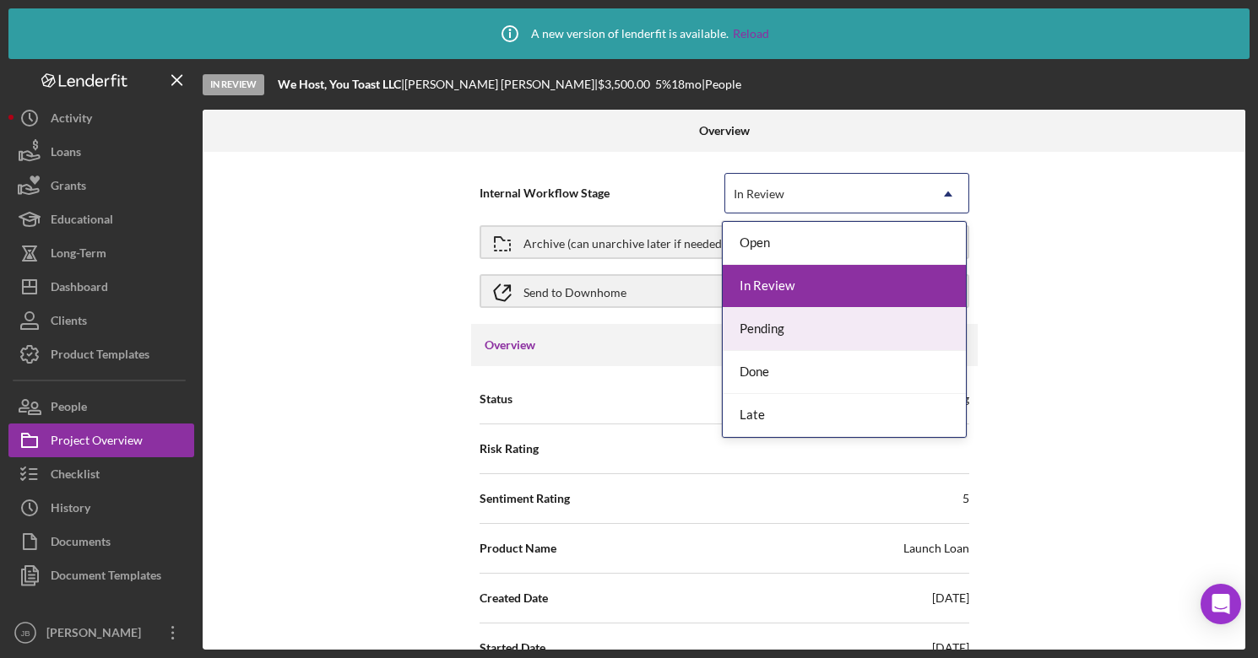
click at [1171, 285] on div "Internal Workflow Stage Pending, 3 of 5. 5 results available. Use Up and Down t…" at bounding box center [724, 401] width 1042 height 498
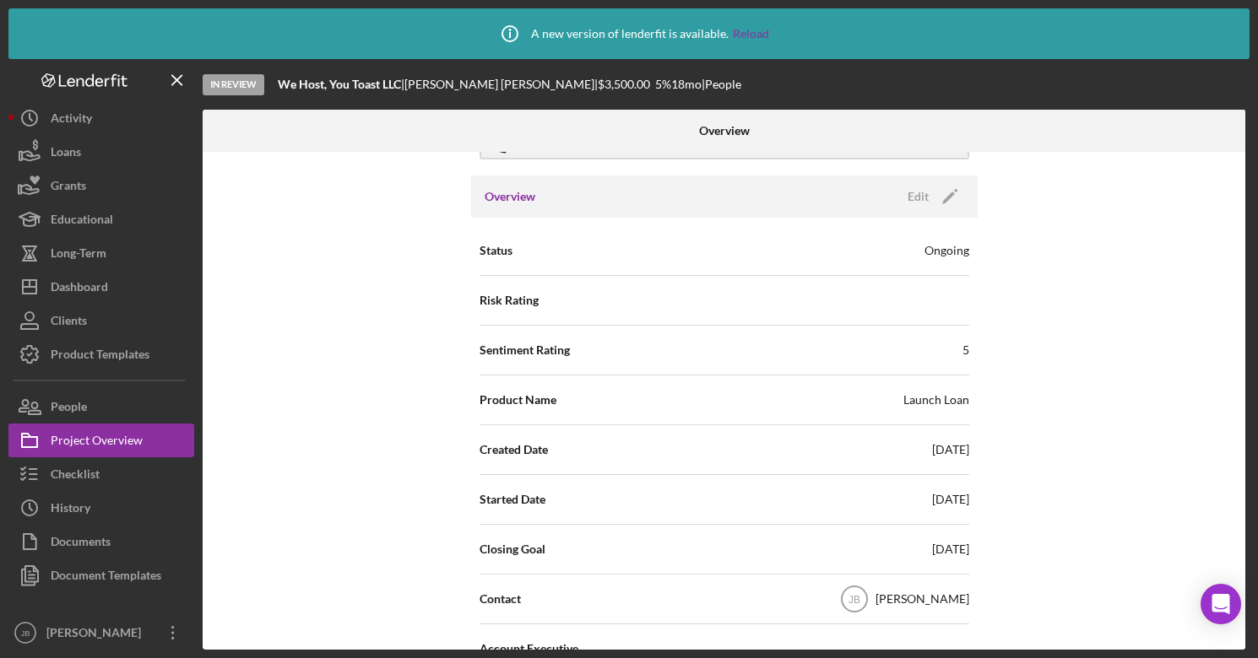
scroll to position [98, 0]
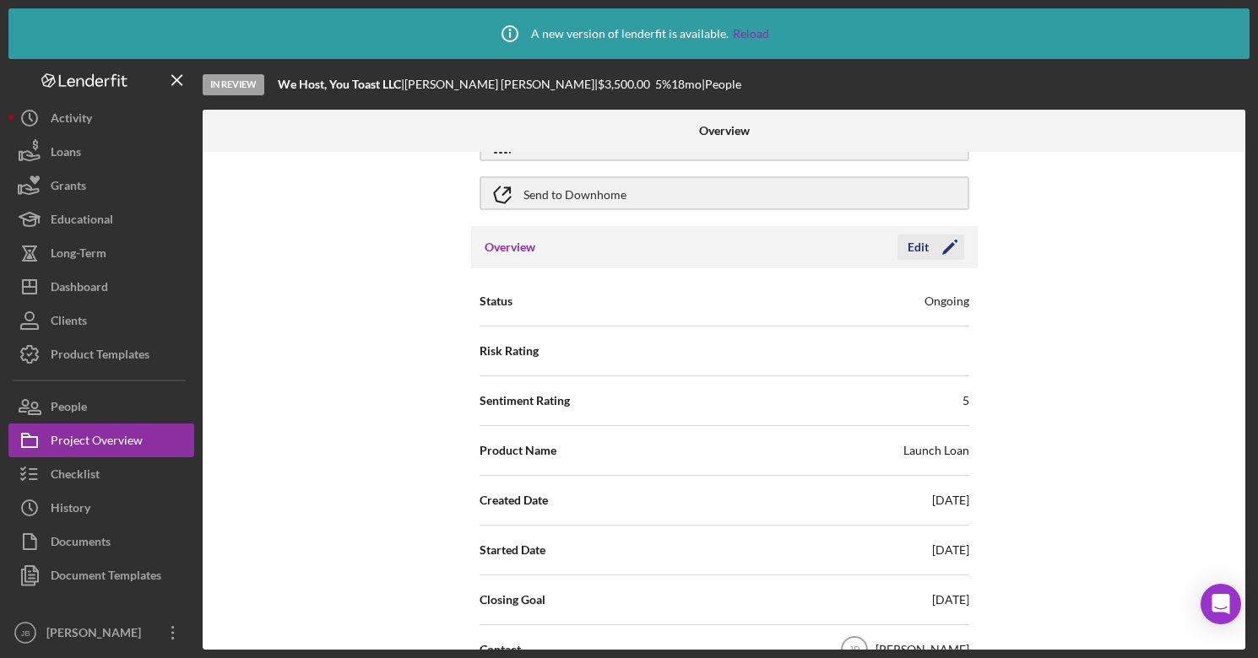
click at [949, 249] on icon "Icon/Edit" at bounding box center [949, 247] width 42 height 42
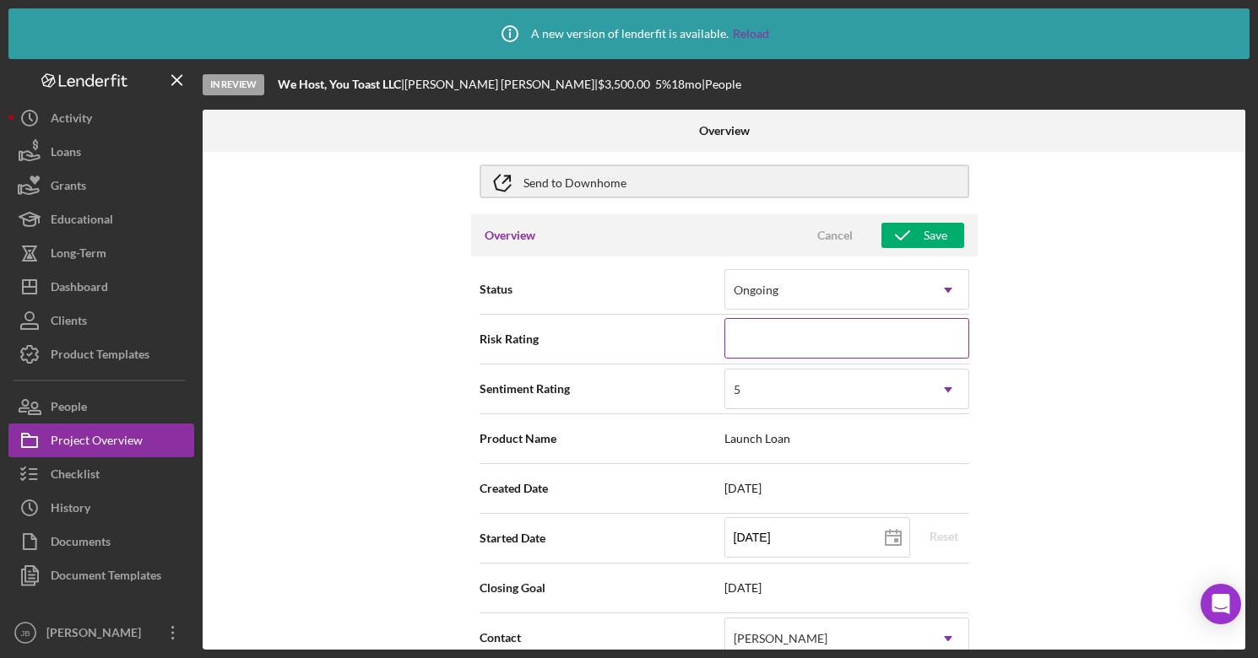
scroll to position [116, 0]
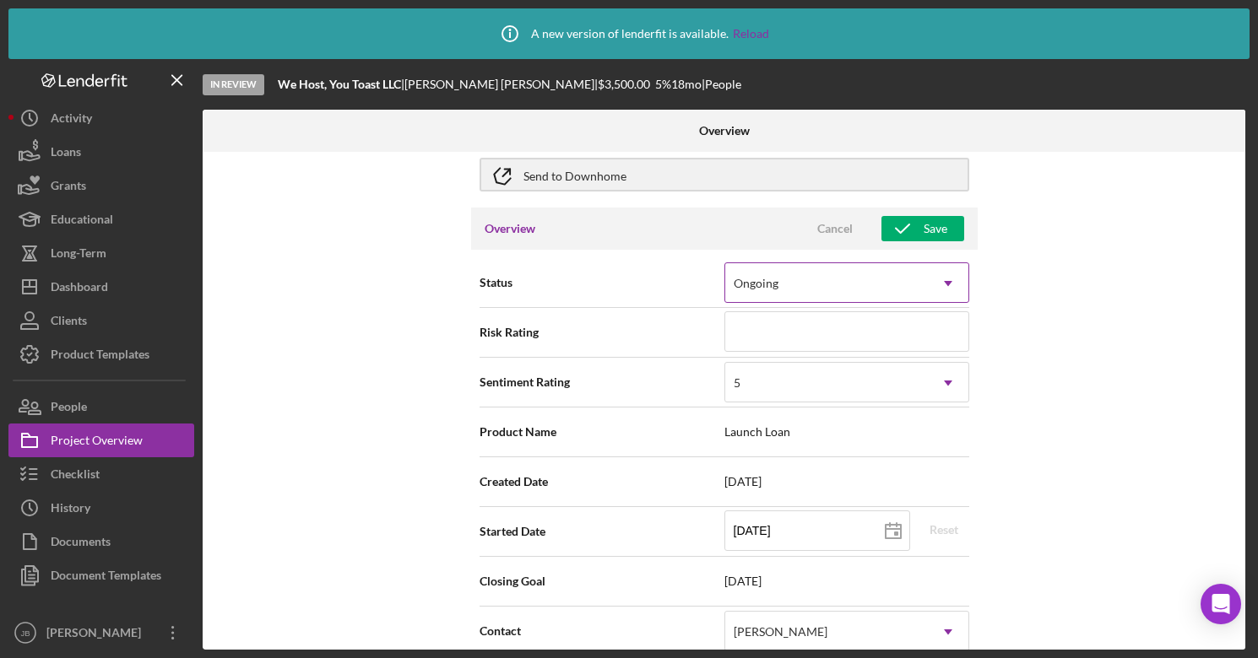
click at [917, 277] on div "Ongoing" at bounding box center [826, 283] width 203 height 39
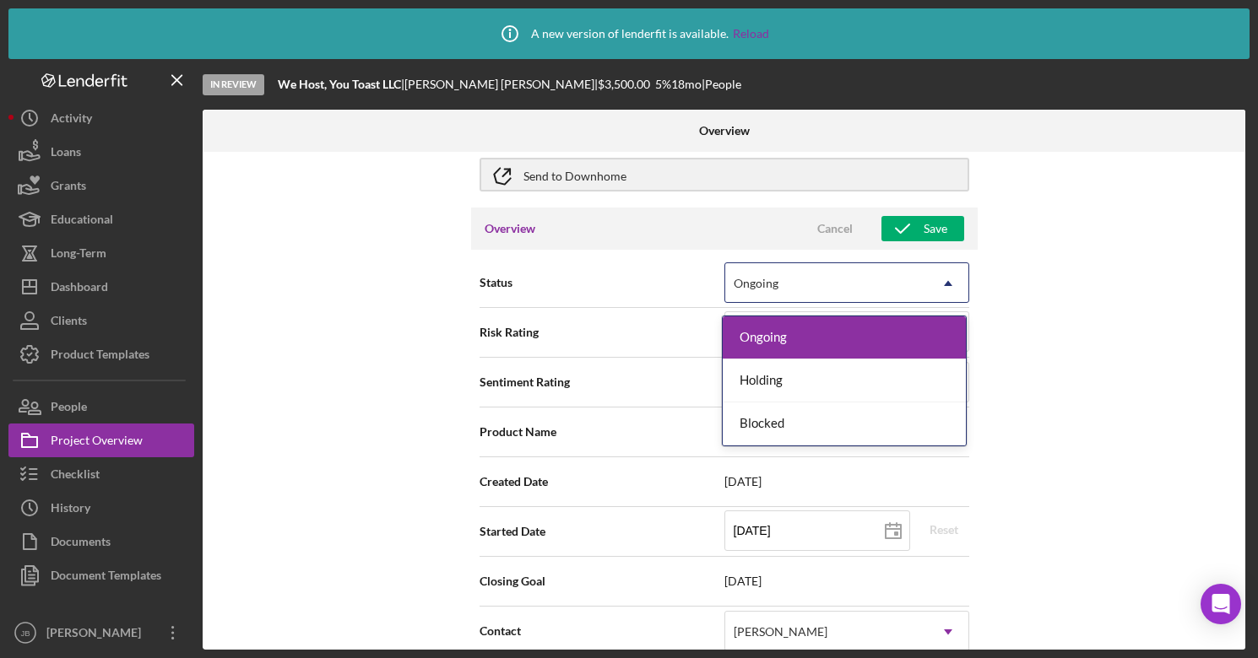
click at [1106, 284] on div "Internal Workflow Stage In Review Icon/Dropdown Arrow Archive (can unarchive la…" at bounding box center [724, 401] width 1042 height 498
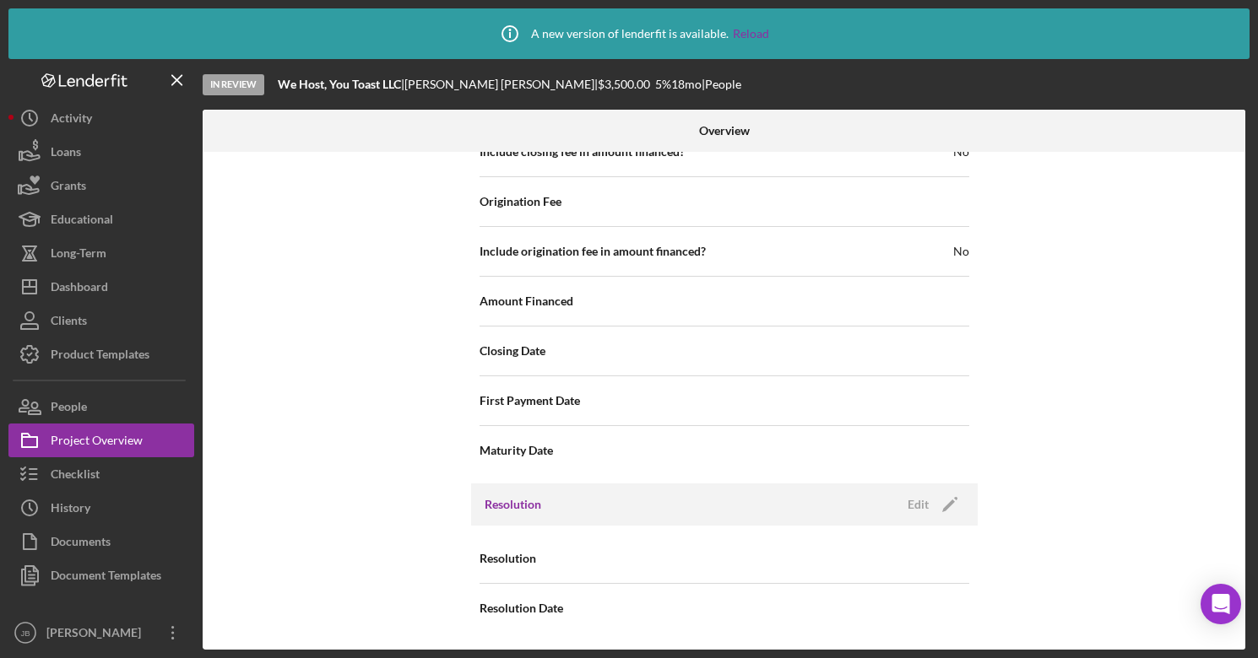
scroll to position [2198, 0]
click at [947, 504] on icon "Icon/Edit" at bounding box center [949, 505] width 42 height 42
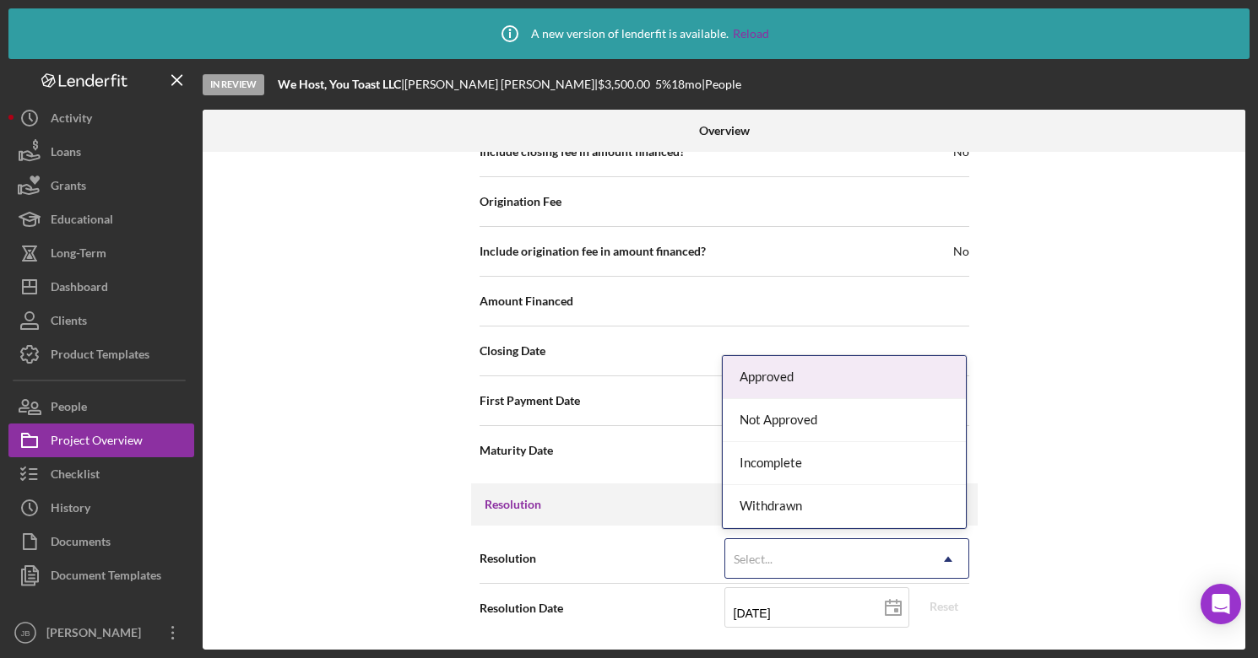
click at [932, 553] on icon "Icon/Dropdown Arrow" at bounding box center [948, 559] width 41 height 41
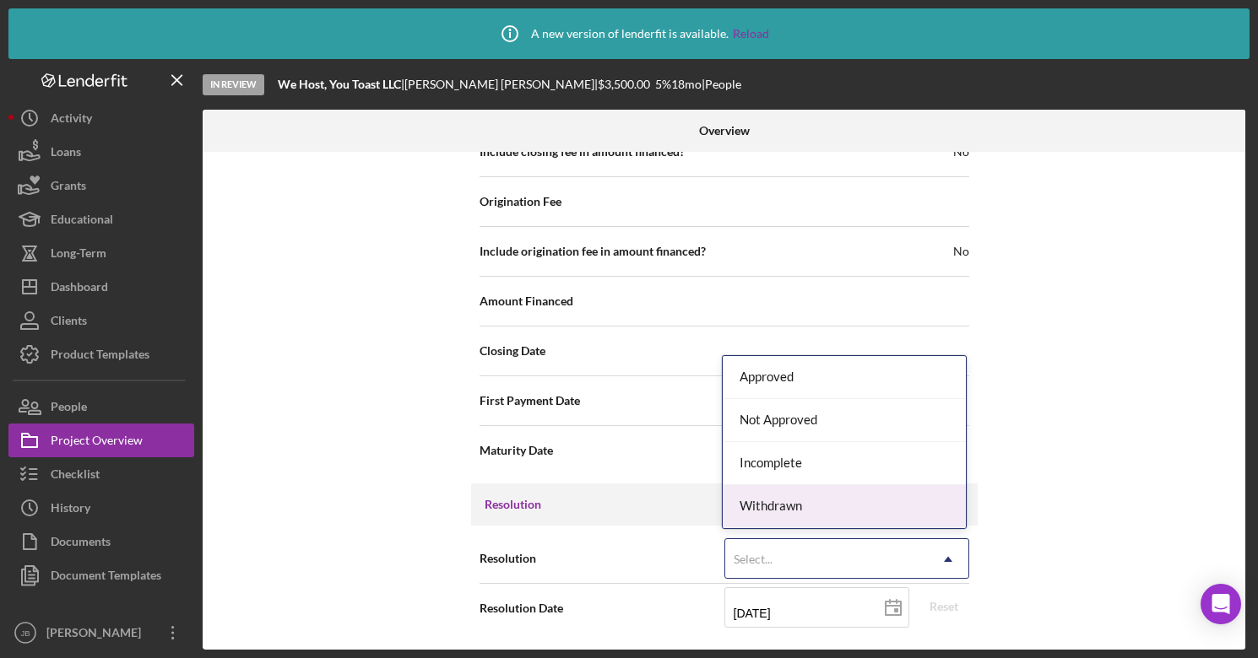
click at [888, 509] on div "Withdrawn" at bounding box center [843, 506] width 243 height 43
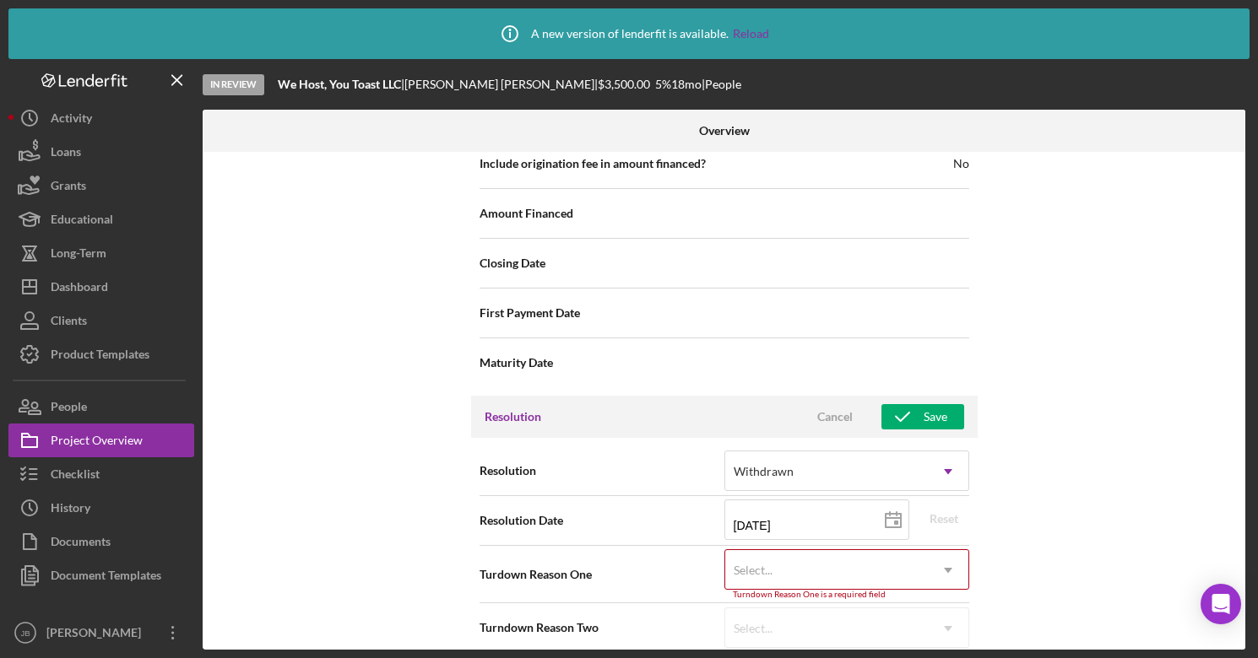
scroll to position [2308, 0]
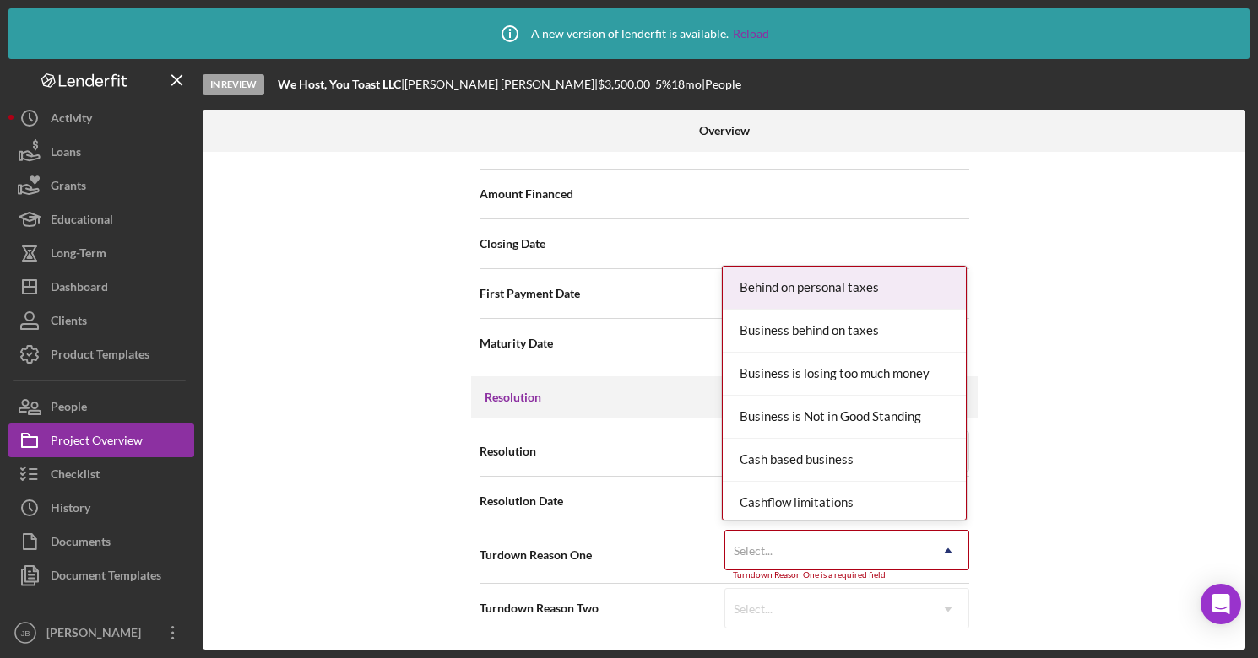
click at [944, 551] on icon "Icon/Dropdown Arrow" at bounding box center [948, 551] width 41 height 41
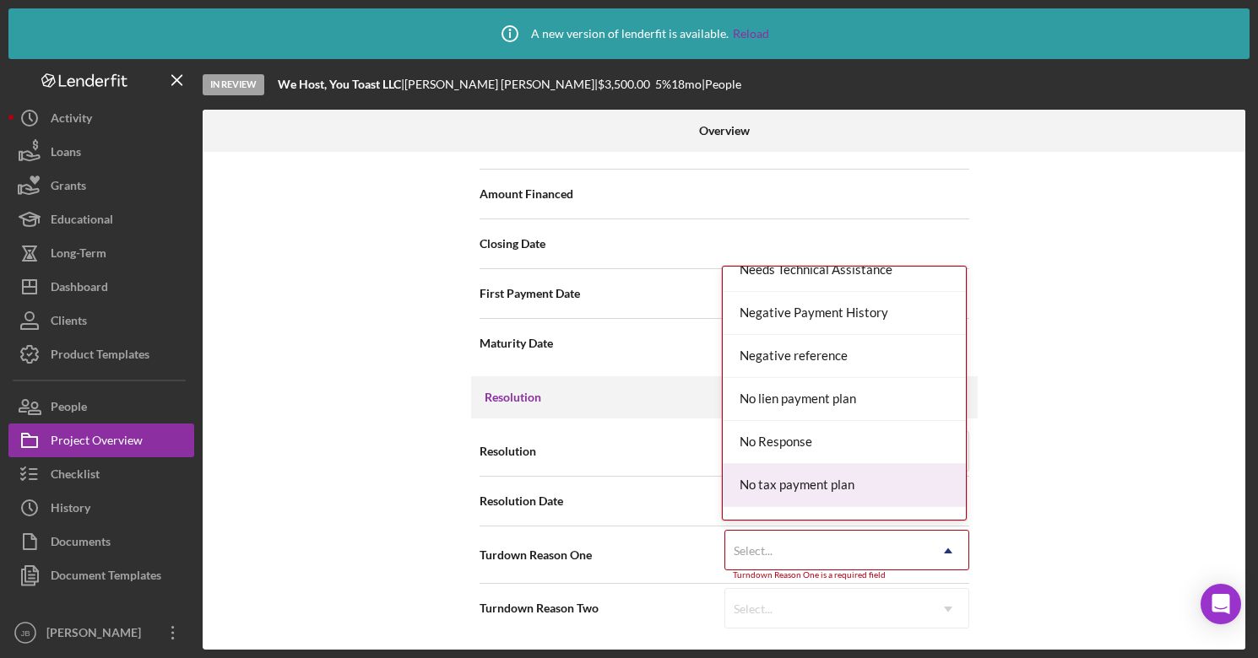
scroll to position [1056, 0]
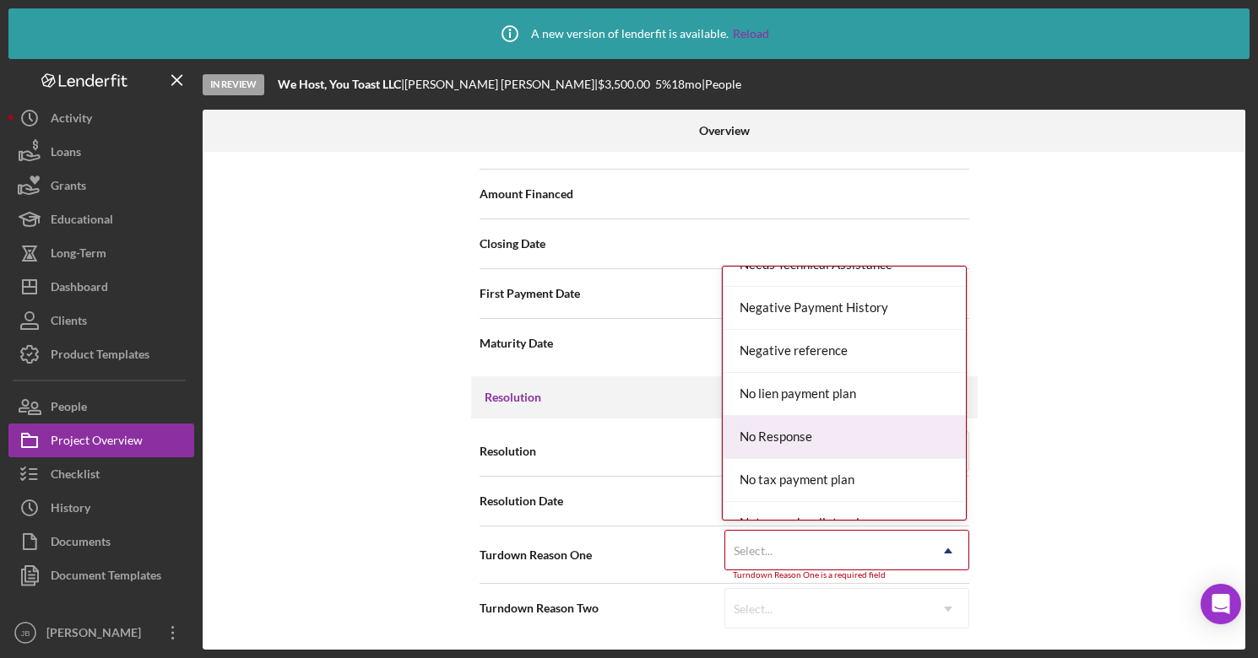
click at [905, 438] on div "No Response" at bounding box center [843, 437] width 243 height 43
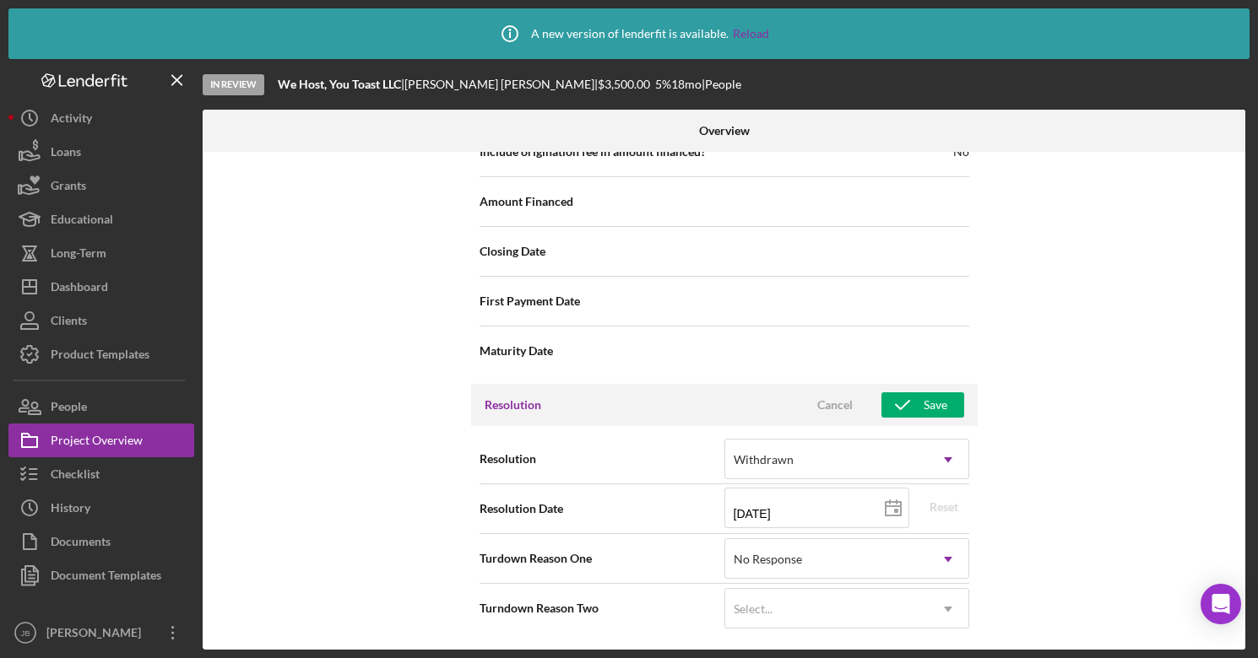
scroll to position [2301, 0]
click at [930, 402] on div "Save" at bounding box center [935, 404] width 24 height 25
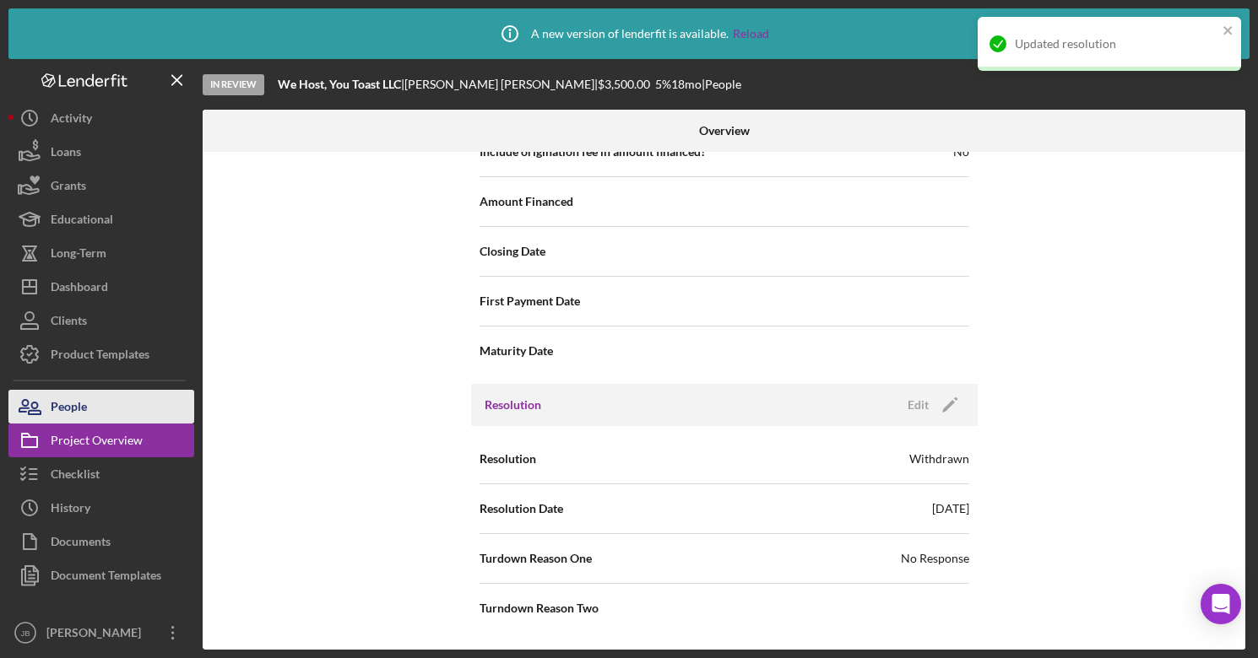
click at [143, 411] on button "People" at bounding box center [101, 407] width 186 height 34
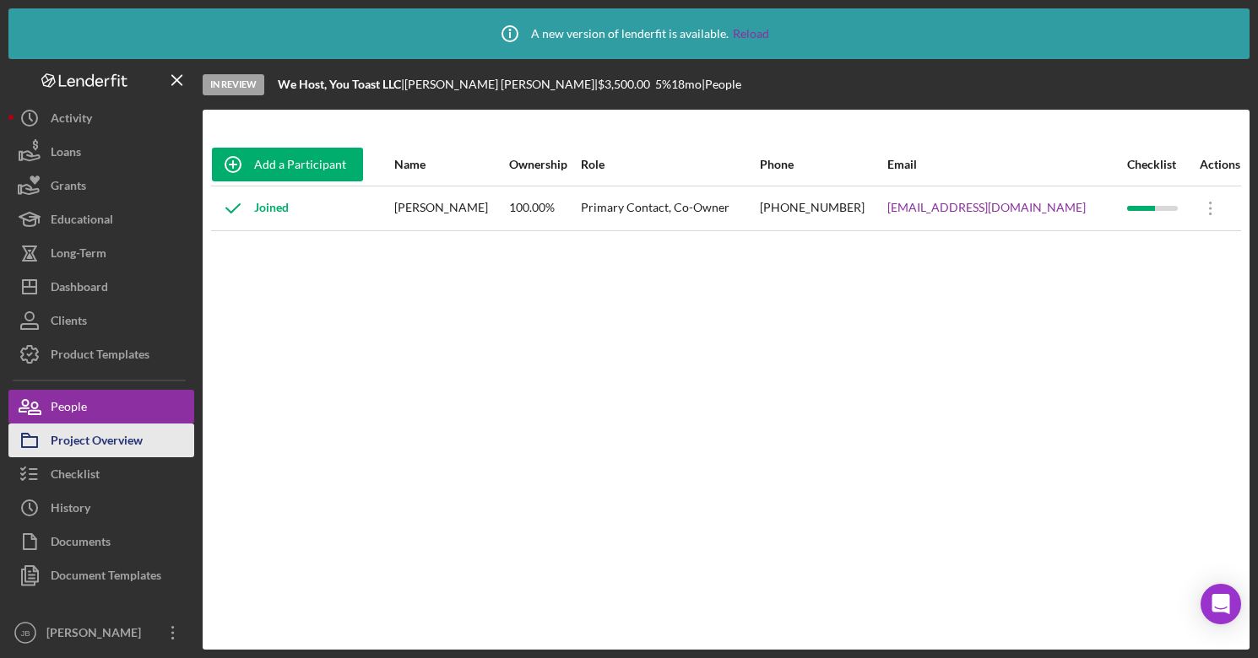
click at [145, 434] on button "Project Overview" at bounding box center [101, 441] width 186 height 34
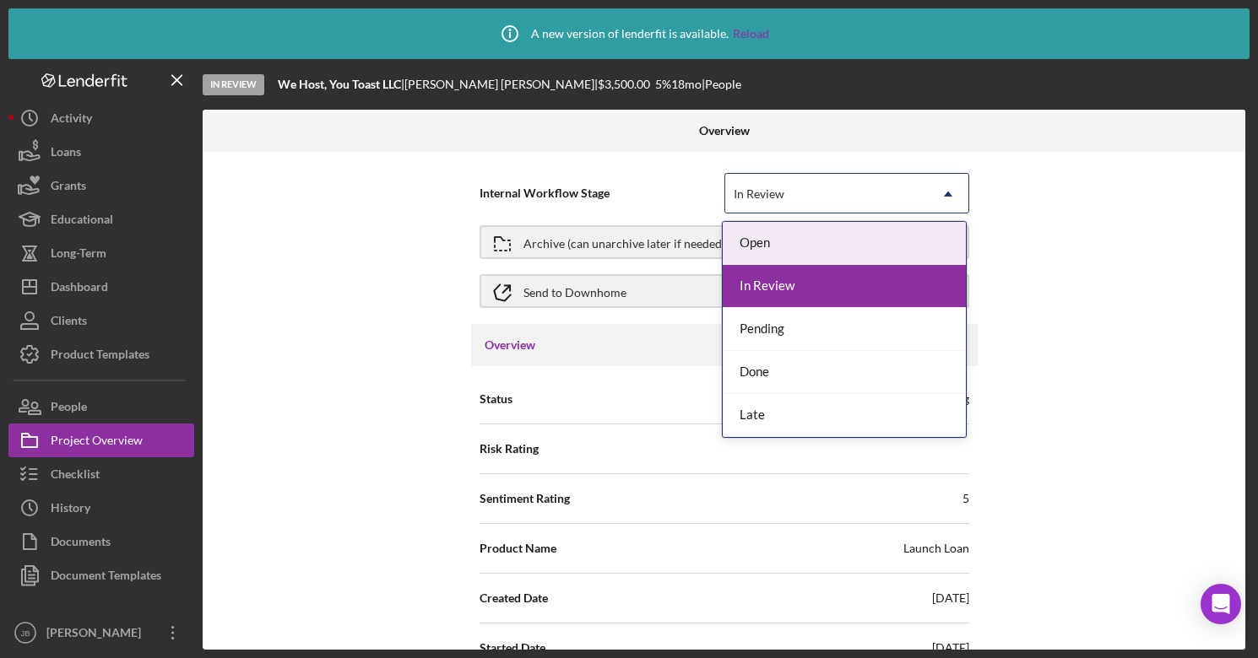
click at [944, 191] on icon "Icon/Dropdown Arrow" at bounding box center [948, 194] width 41 height 41
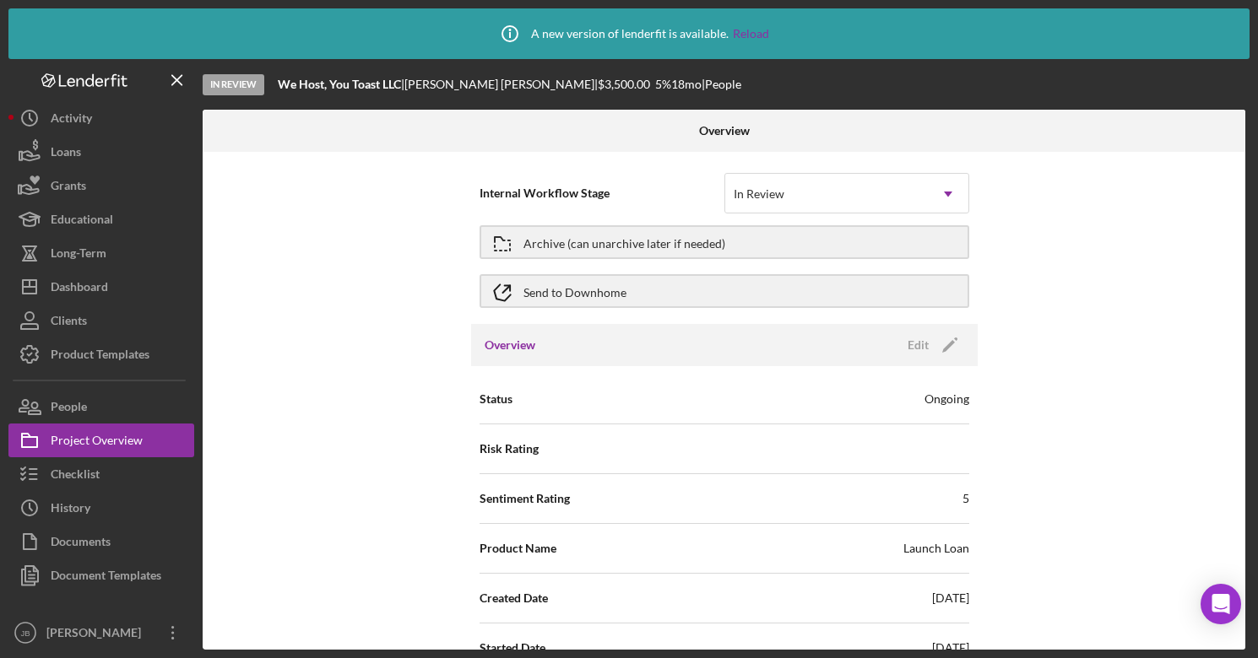
click at [1074, 181] on div "Internal Workflow Stage In Review Icon/Dropdown Arrow Archive (can unarchive la…" at bounding box center [724, 401] width 1042 height 498
click at [91, 412] on button "People" at bounding box center [101, 407] width 186 height 34
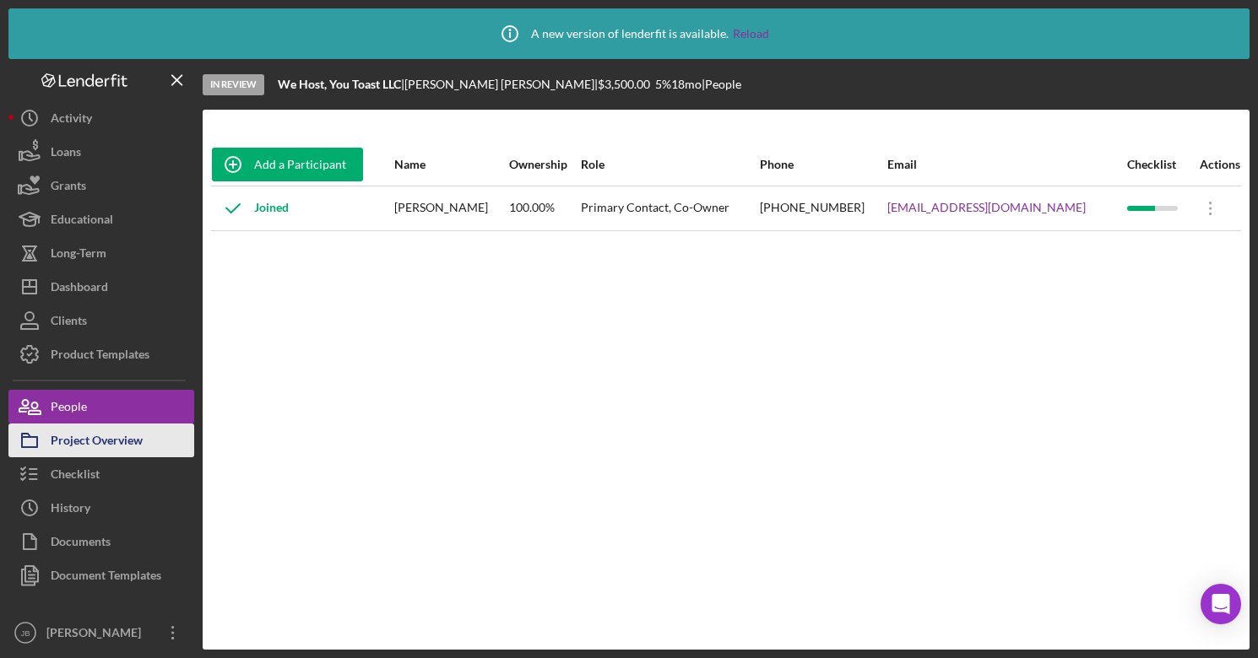
click at [113, 451] on div "Project Overview" at bounding box center [97, 443] width 92 height 38
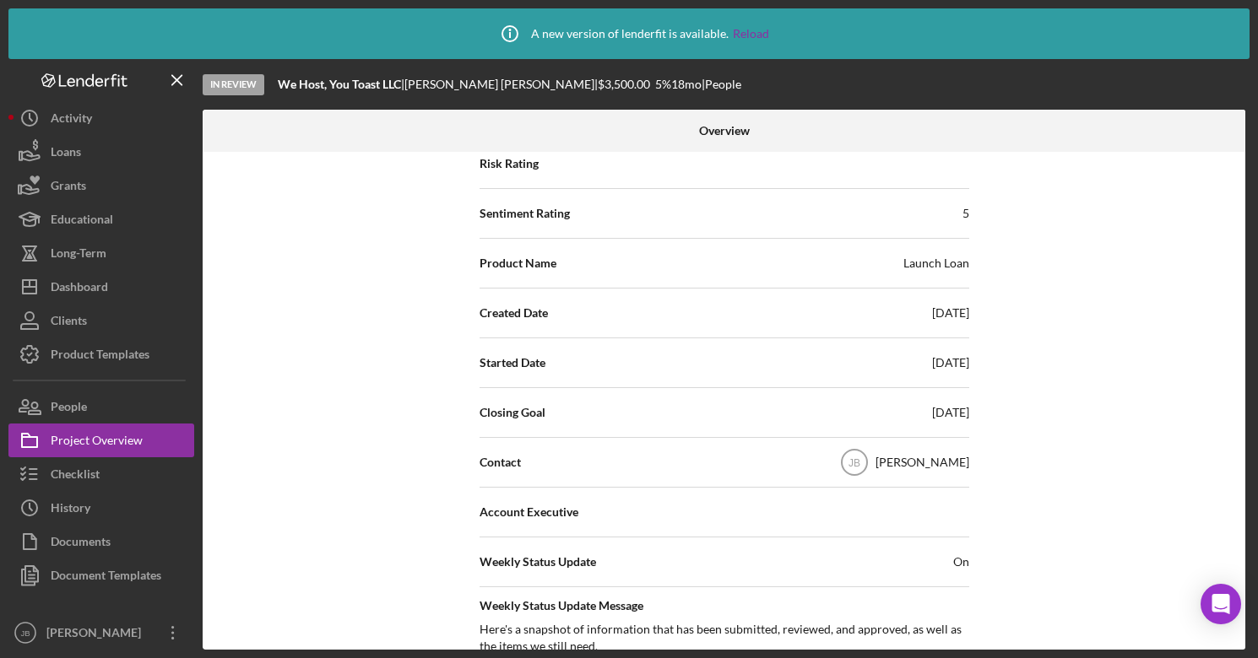
scroll to position [291, 0]
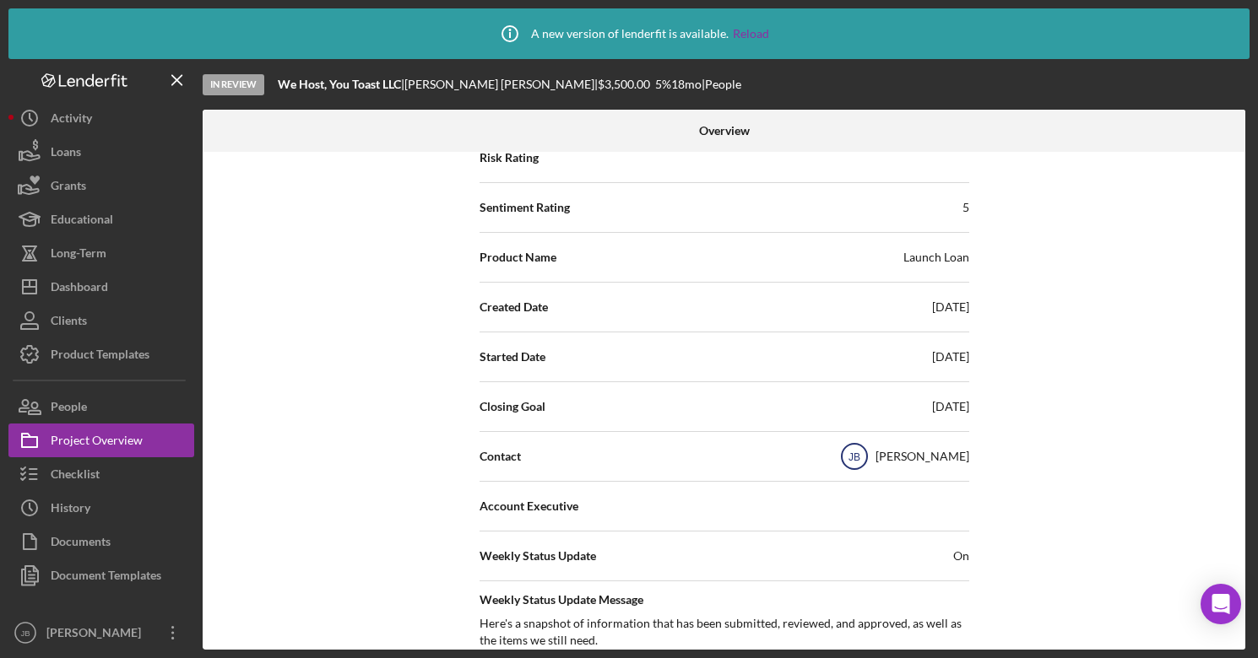
click at [859, 463] on text "JB" at bounding box center [853, 458] width 12 height 12
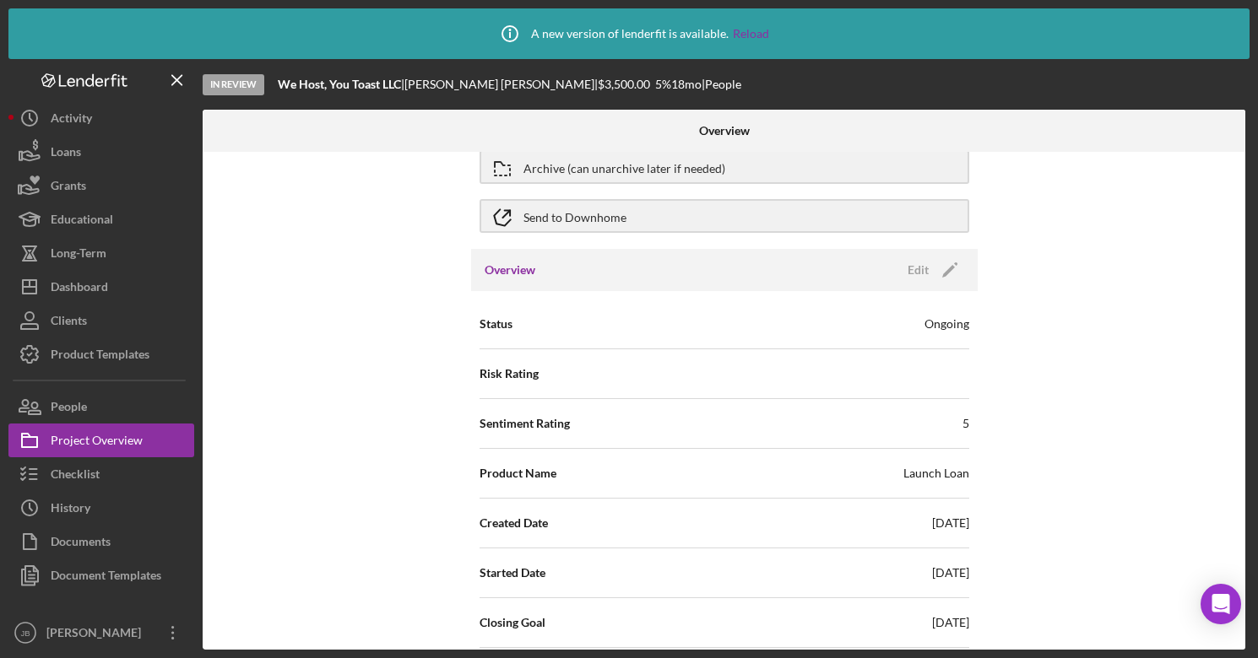
scroll to position [0, 0]
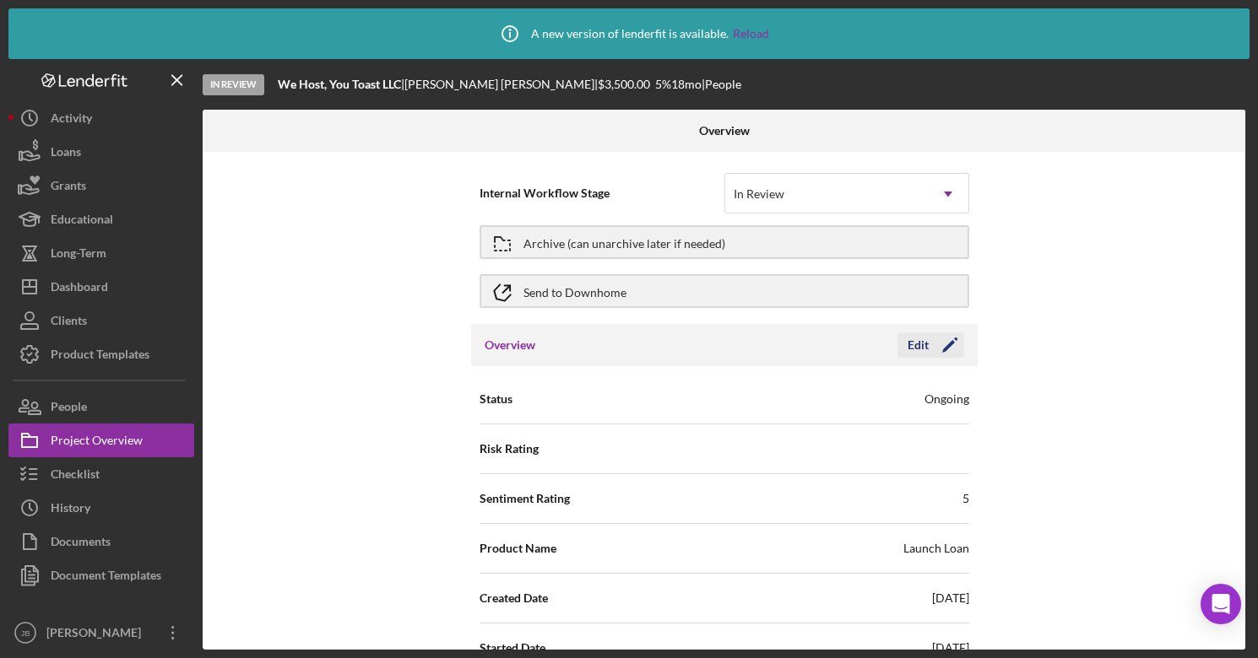
click at [949, 347] on icon "Icon/Edit" at bounding box center [949, 345] width 42 height 42
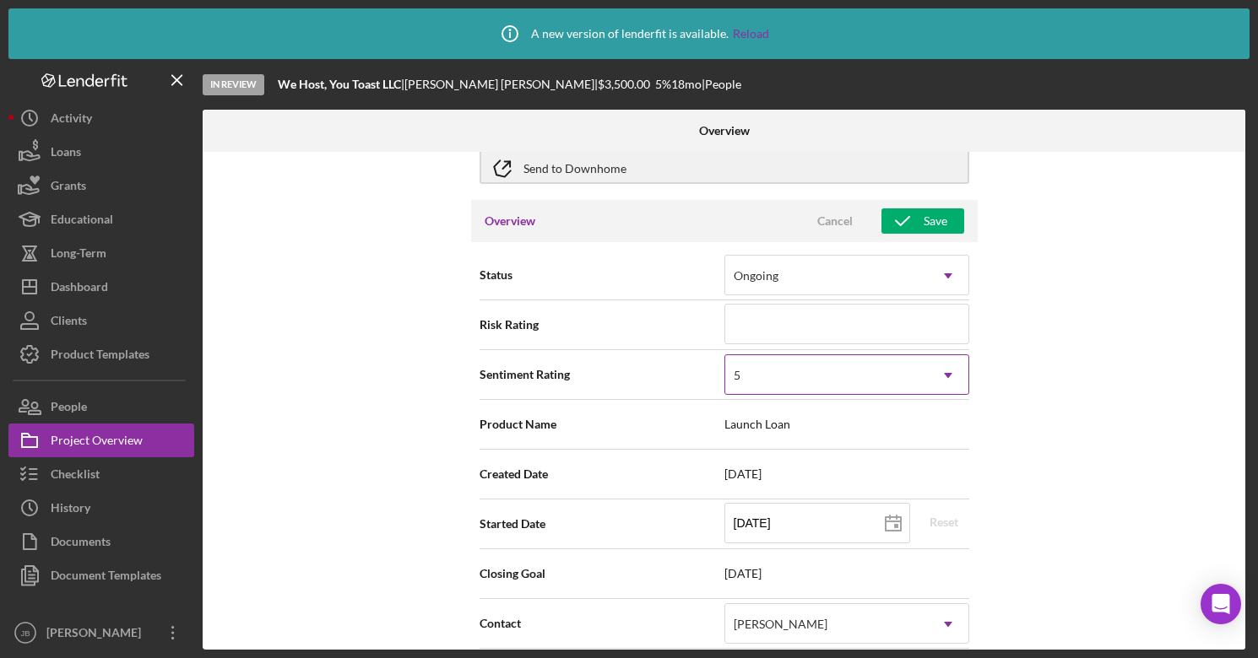
scroll to position [141, 0]
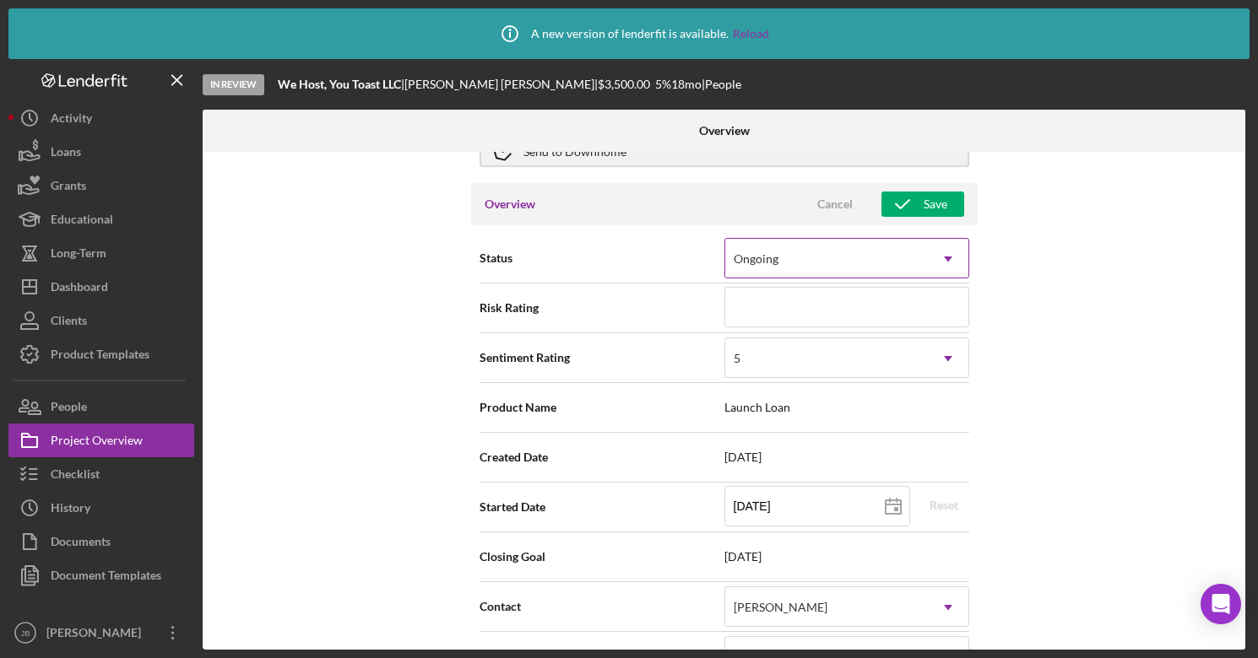
click at [902, 262] on div "Ongoing" at bounding box center [826, 259] width 203 height 39
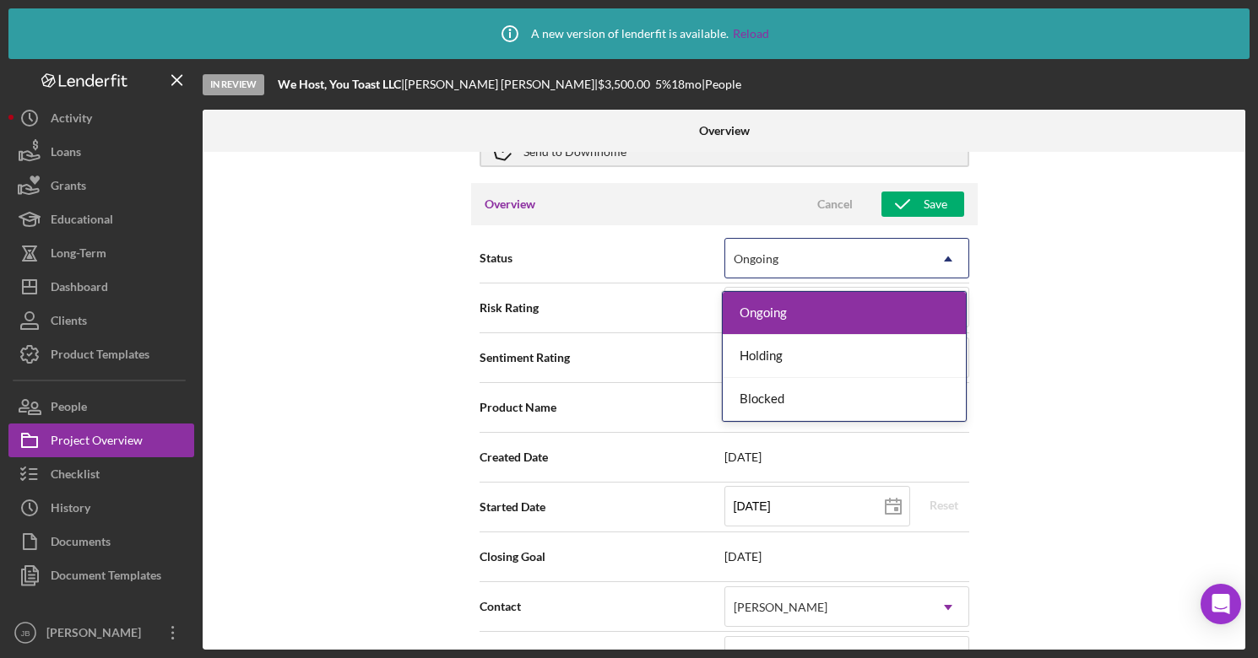
click at [1139, 276] on div "Internal Workflow Stage In Review Icon/Dropdown Arrow Archive (can unarchive la…" at bounding box center [724, 401] width 1042 height 498
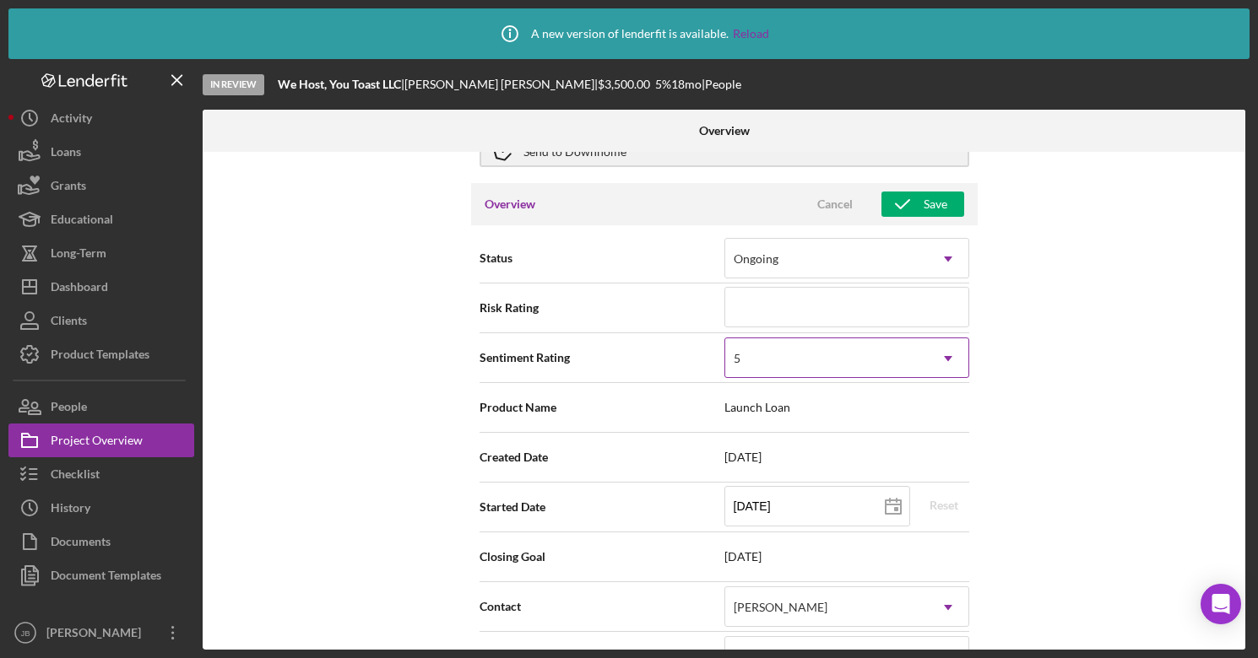
click at [917, 362] on div "5" at bounding box center [826, 358] width 203 height 39
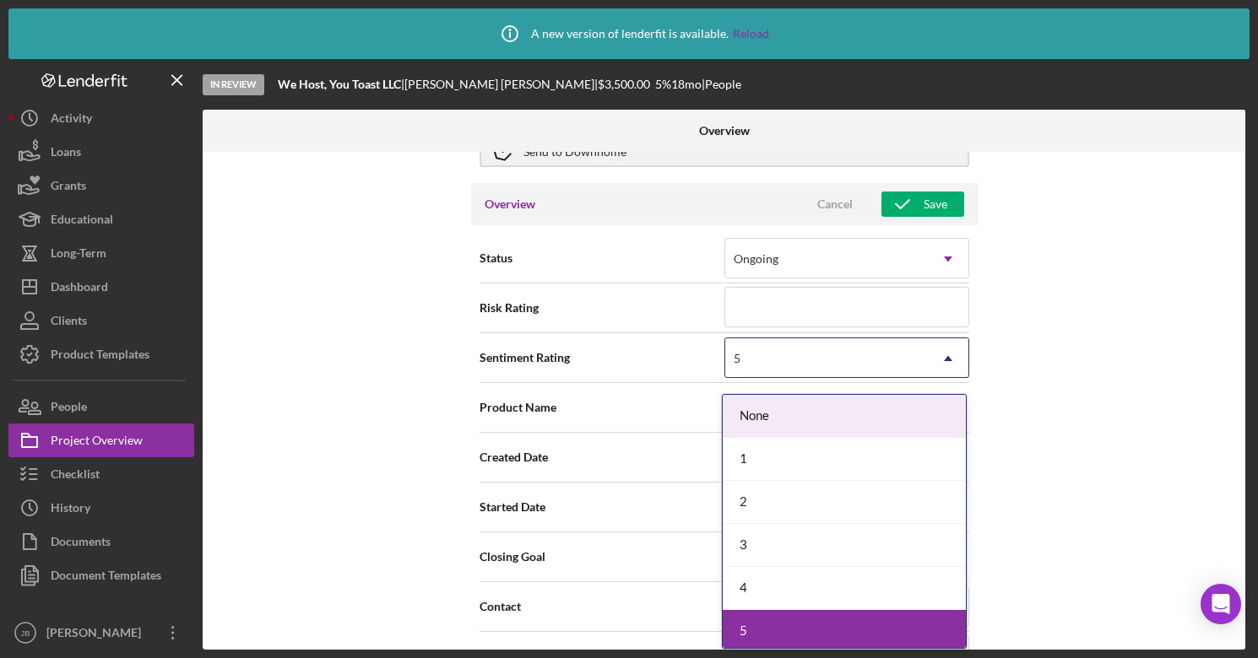
click at [1125, 338] on div "Internal Workflow Stage In Review Icon/Dropdown Arrow Archive (can unarchive la…" at bounding box center [724, 401] width 1042 height 498
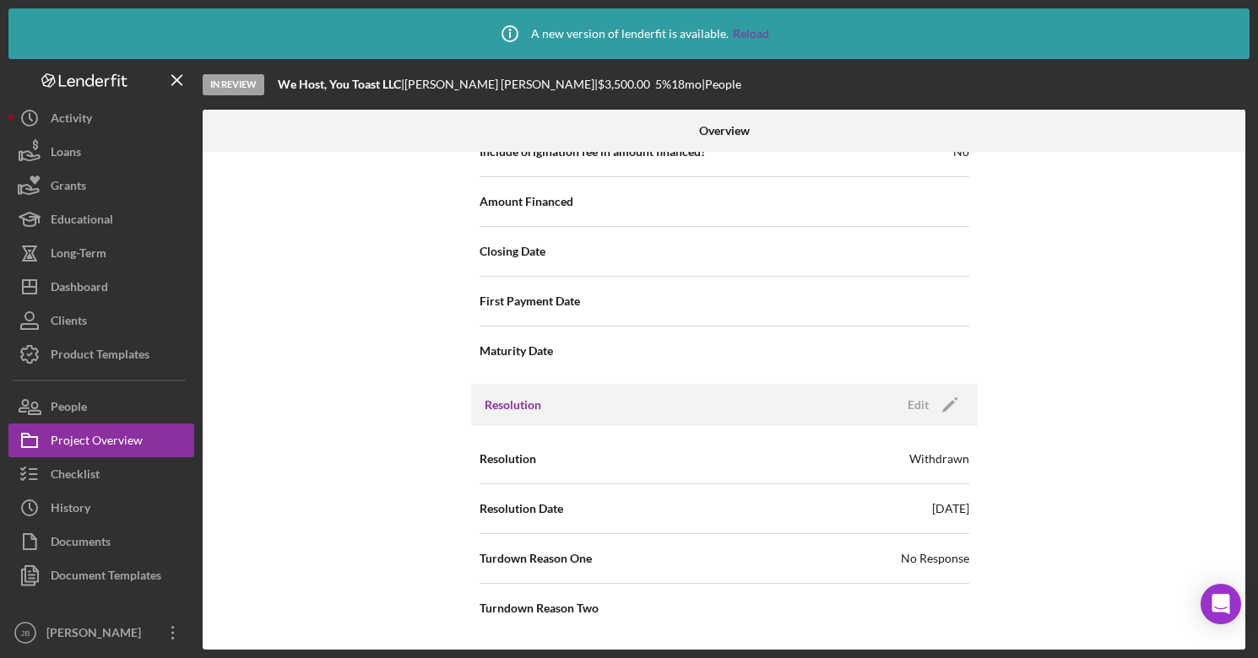
scroll to position [2301, 0]
click at [944, 400] on polygon "button" at bounding box center [948, 406] width 13 height 13
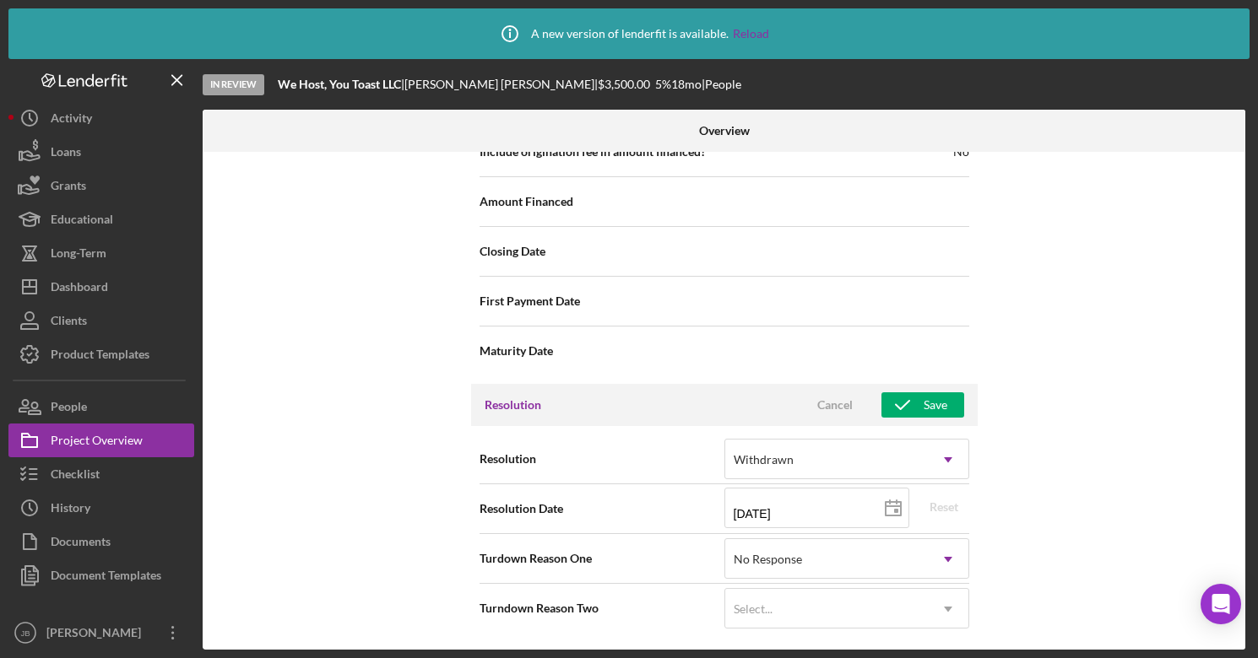
click at [1053, 407] on div "Internal Workflow Stage In Review Icon/Dropdown Arrow Archive (can unarchive la…" at bounding box center [724, 401] width 1042 height 498
click at [339, 442] on div "Internal Workflow Stage In Review Icon/Dropdown Arrow Archive (can unarchive la…" at bounding box center [724, 401] width 1042 height 498
click at [948, 396] on button "Save" at bounding box center [922, 404] width 83 height 25
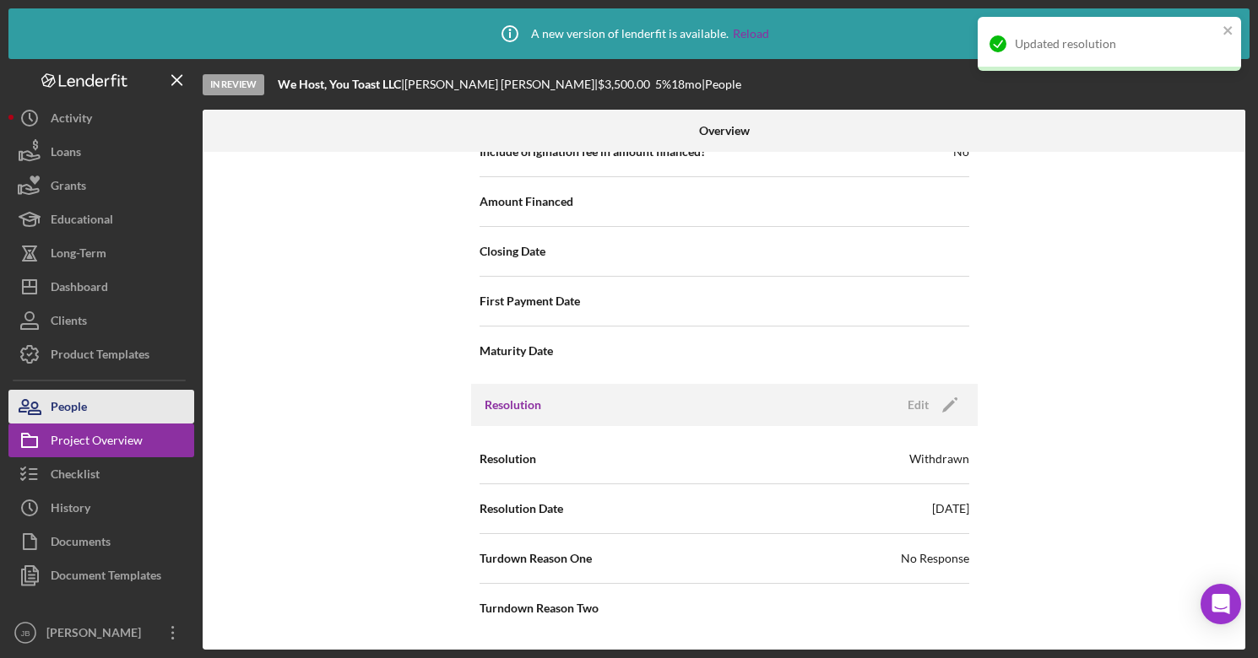
click at [83, 413] on div "People" at bounding box center [69, 409] width 36 height 38
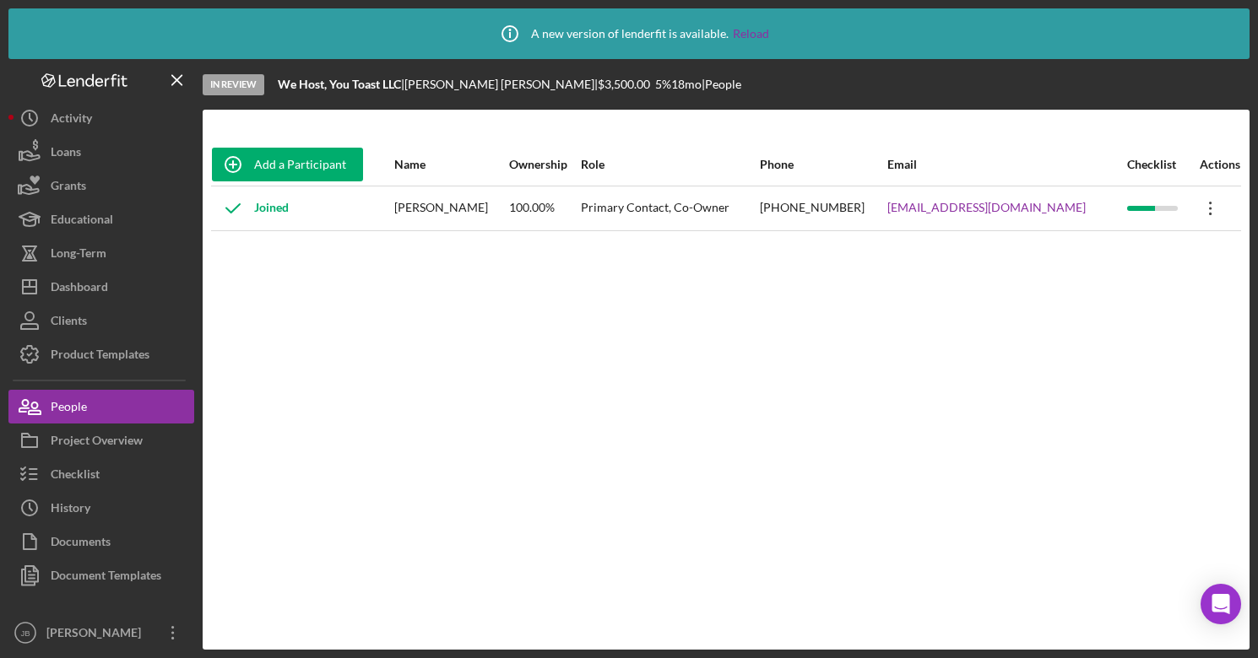
click at [1204, 208] on icon "Icon/Overflow" at bounding box center [1210, 208] width 42 height 42
click at [1108, 249] on div "Icon/Edit Edit" at bounding box center [1129, 252] width 186 height 35
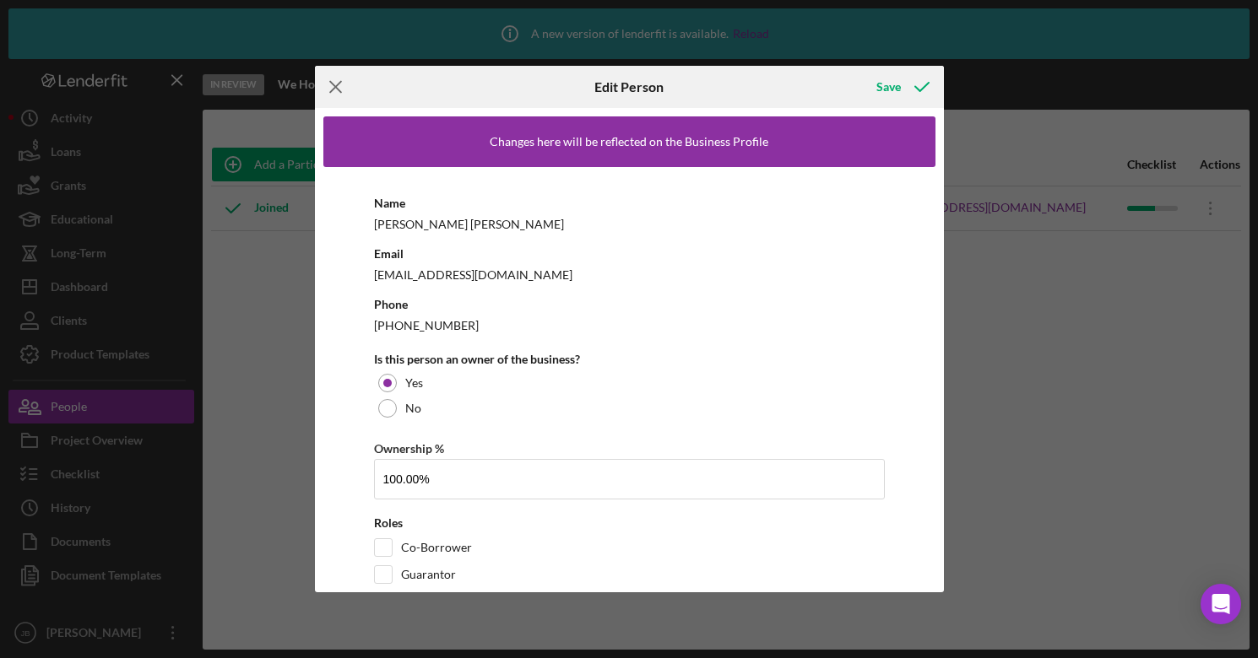
click at [317, 76] on icon "Icon/Menu Close" at bounding box center [336, 87] width 42 height 42
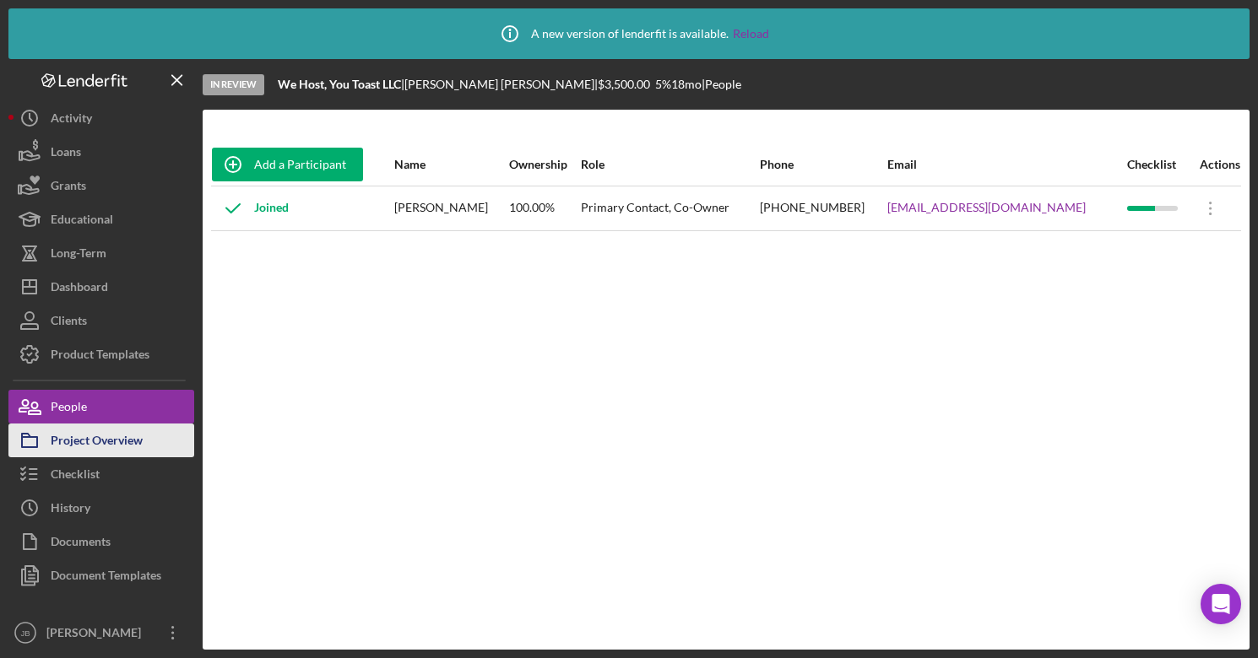
click at [105, 433] on div "Project Overview" at bounding box center [97, 443] width 92 height 38
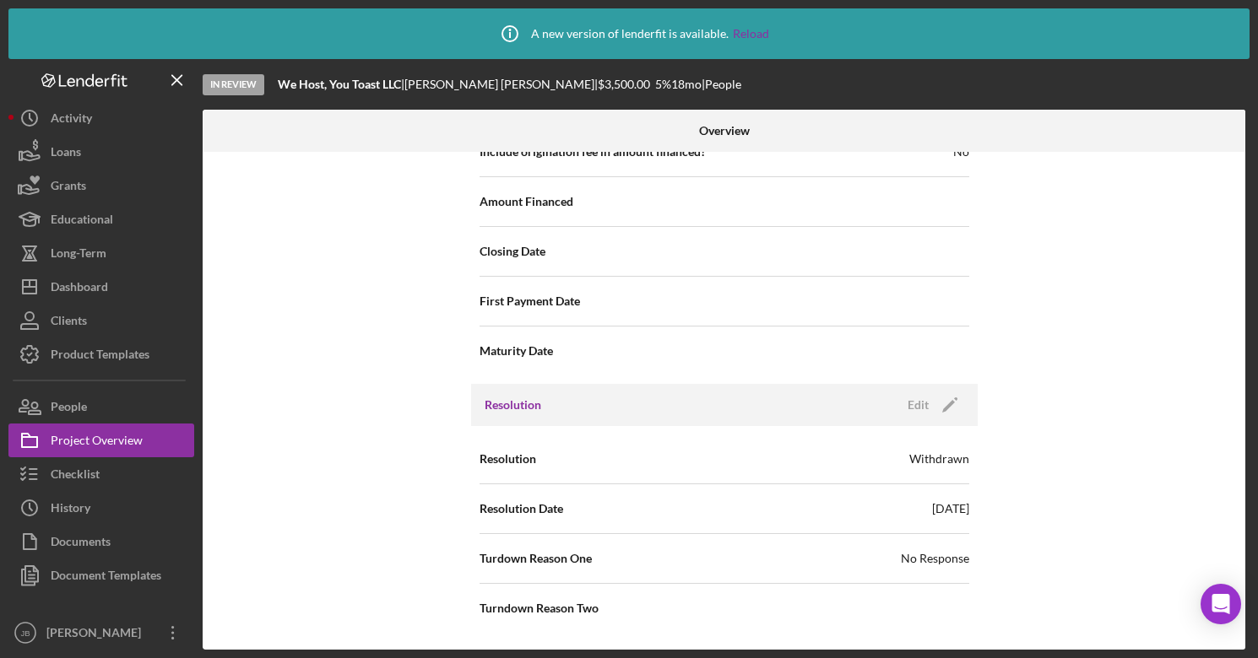
scroll to position [2217, 0]
click at [118, 507] on button "Icon/History History" at bounding box center [101, 508] width 186 height 34
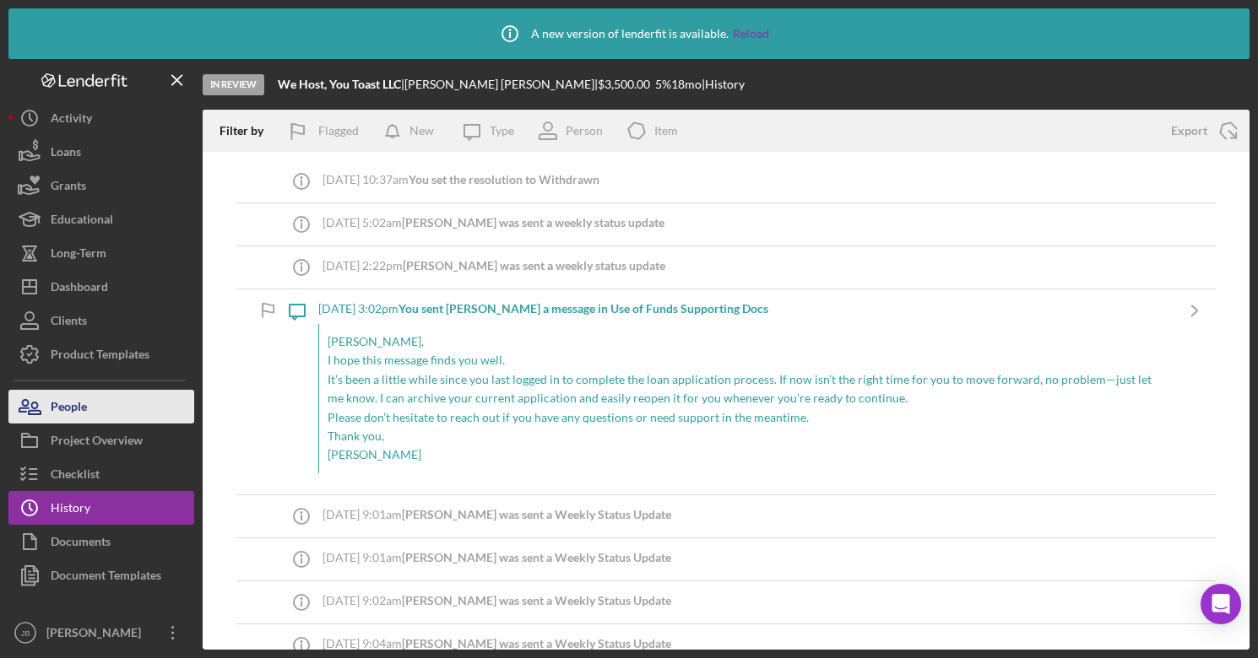
click at [139, 408] on button "People" at bounding box center [101, 407] width 186 height 34
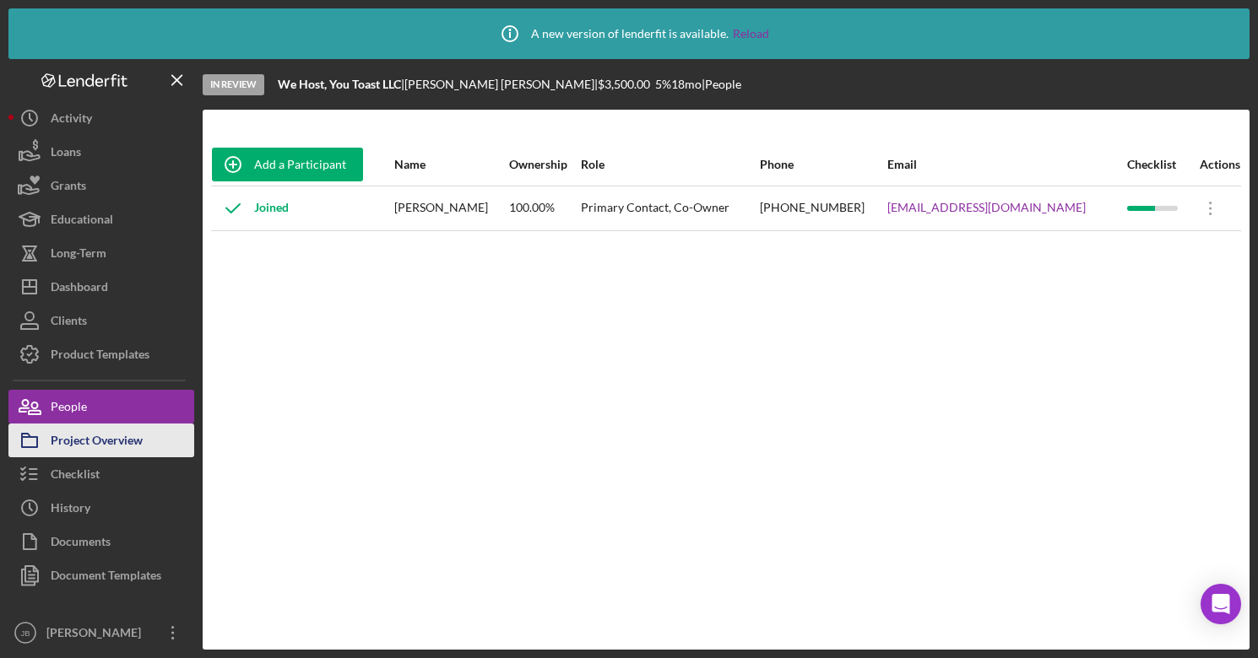
click at [155, 424] on button "Project Overview" at bounding box center [101, 441] width 186 height 34
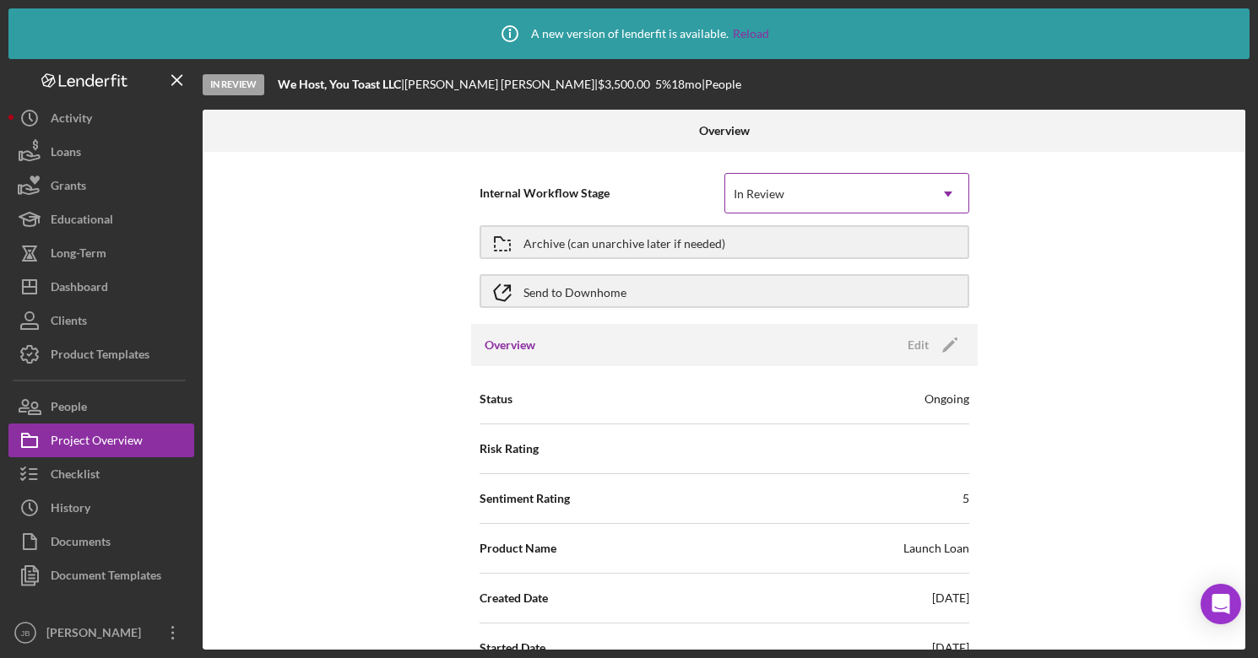
click at [902, 192] on div "In Review" at bounding box center [826, 194] width 203 height 39
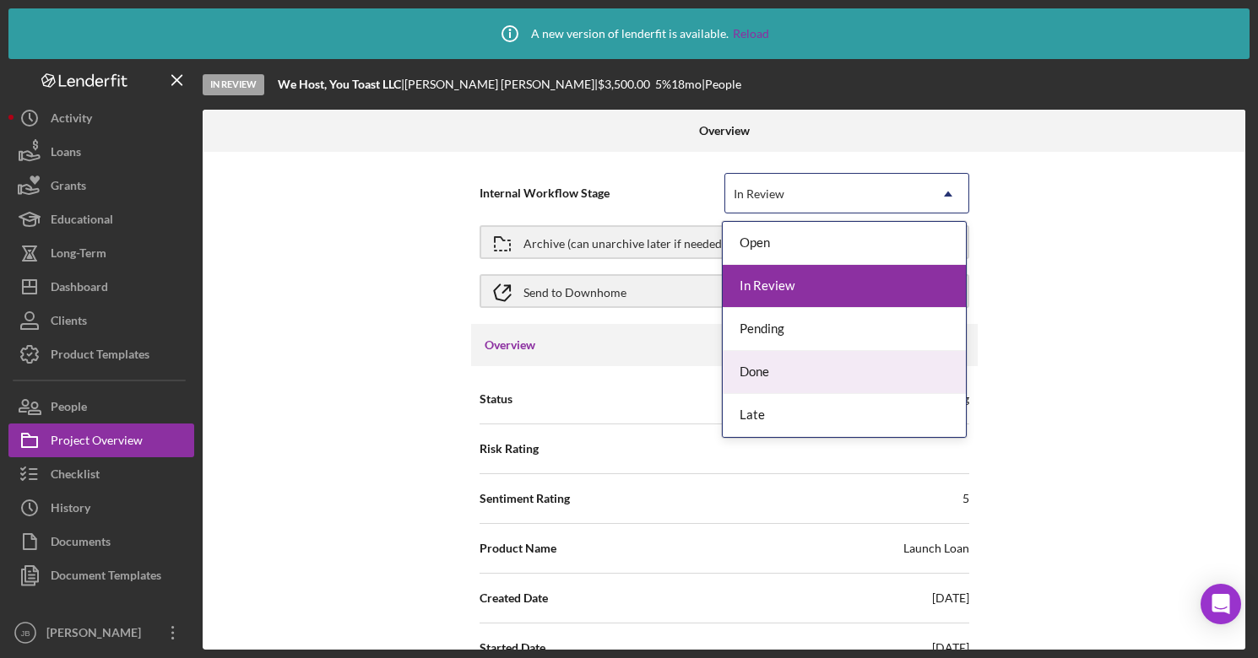
click at [1041, 344] on div "Internal Workflow Stage Done, 4 of 5. 5 results available. Use Up and Down to c…" at bounding box center [724, 401] width 1042 height 498
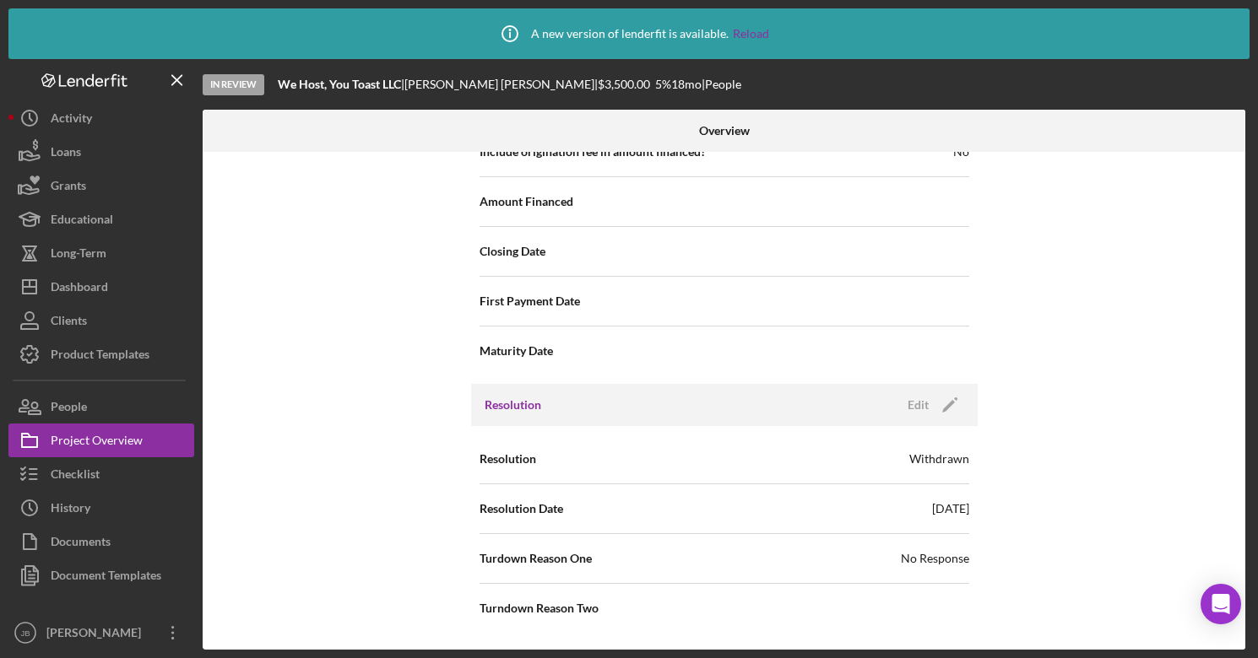
scroll to position [2217, 0]
click at [109, 289] on button "Icon/Dashboard Dashboard" at bounding box center [101, 287] width 186 height 34
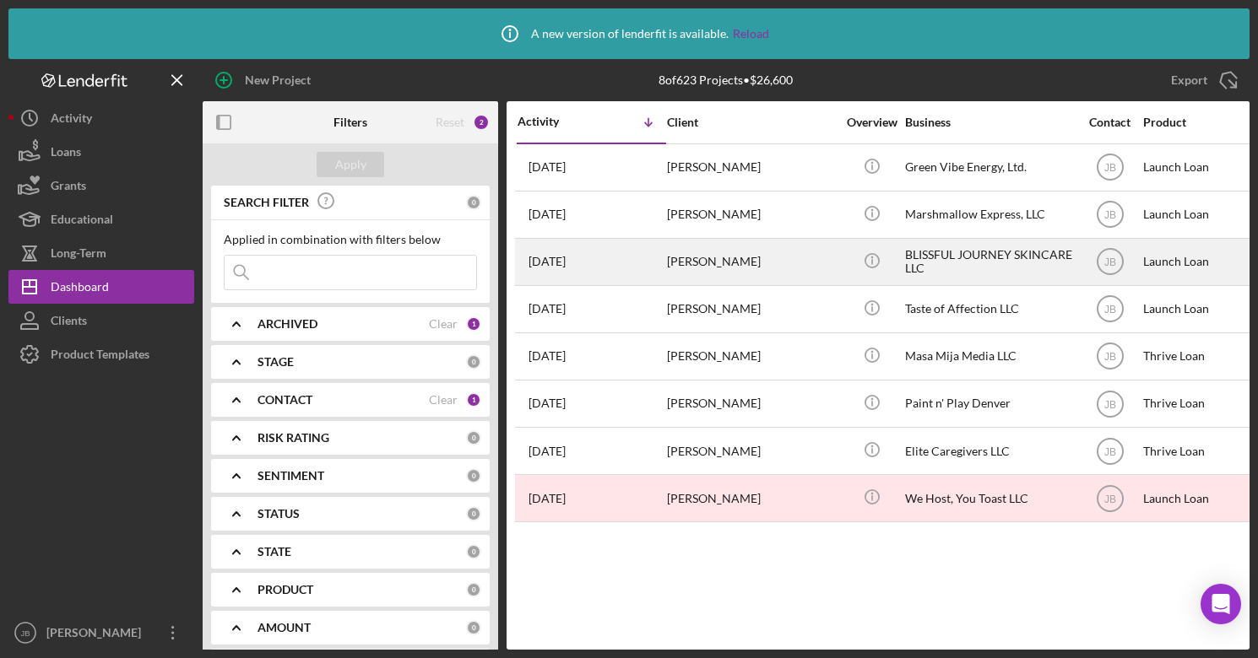
click at [724, 263] on div "[PERSON_NAME]" at bounding box center [751, 262] width 169 height 45
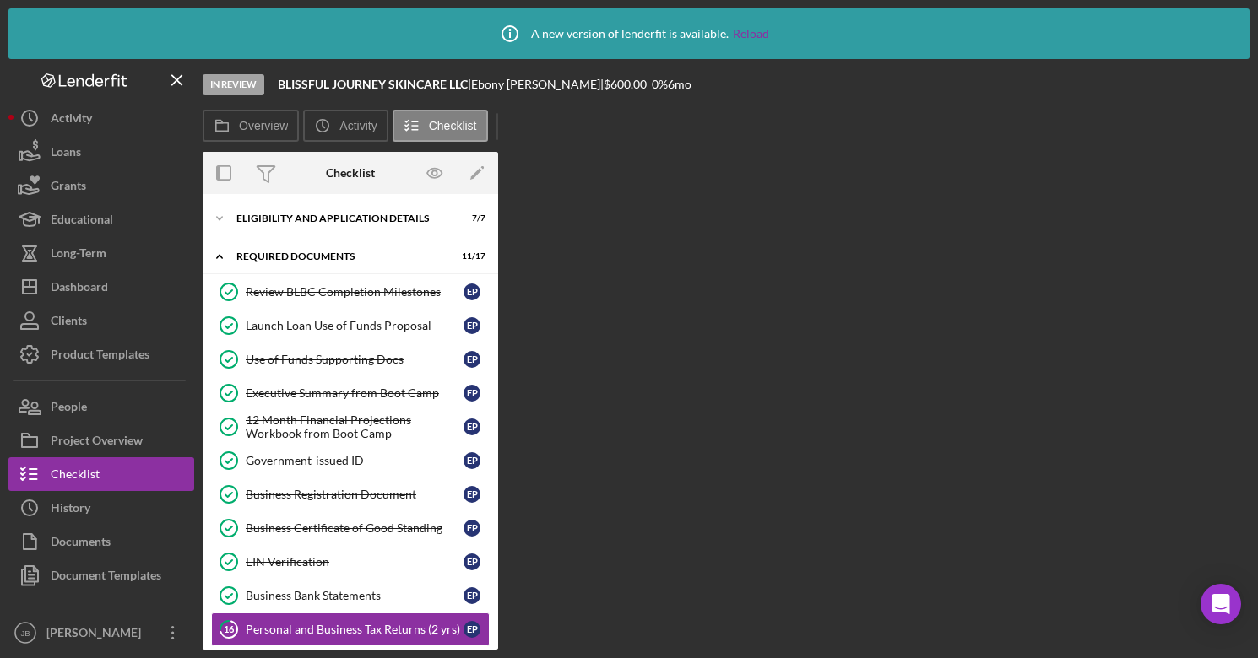
scroll to position [208, 0]
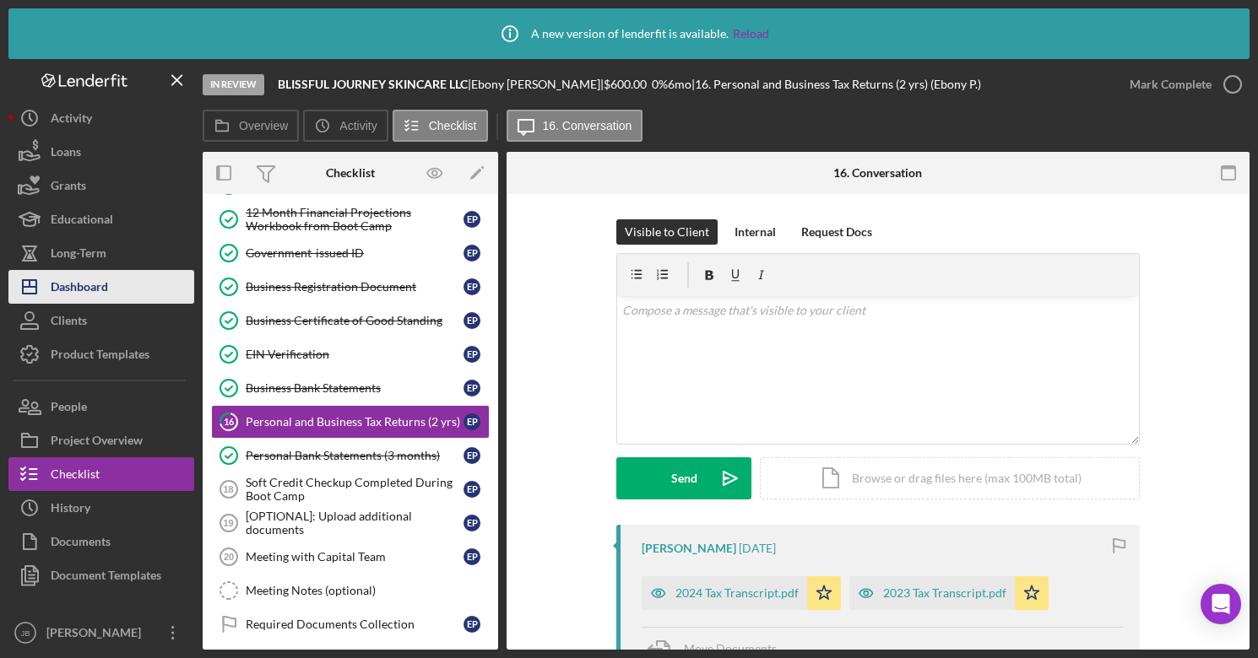
click at [127, 289] on button "Icon/Dashboard Dashboard" at bounding box center [101, 287] width 186 height 34
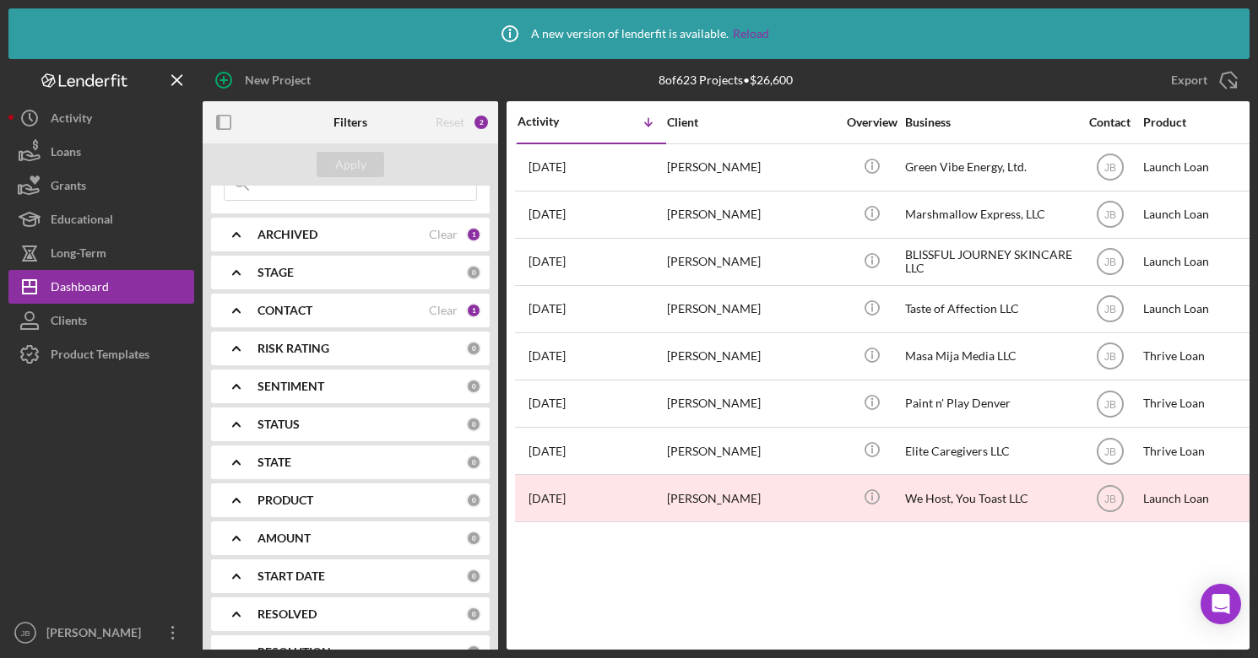
scroll to position [55, 0]
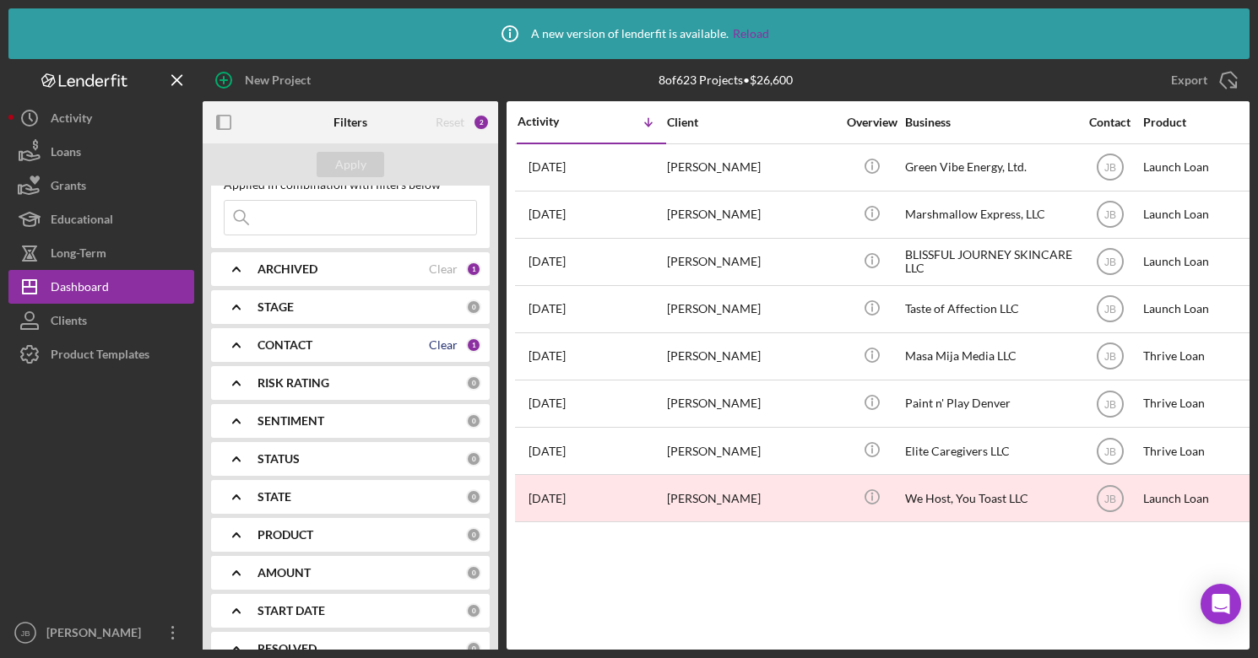
click at [429, 346] on div "Clear" at bounding box center [443, 345] width 29 height 14
click at [383, 346] on div "CONTACT" at bounding box center [361, 345] width 208 height 14
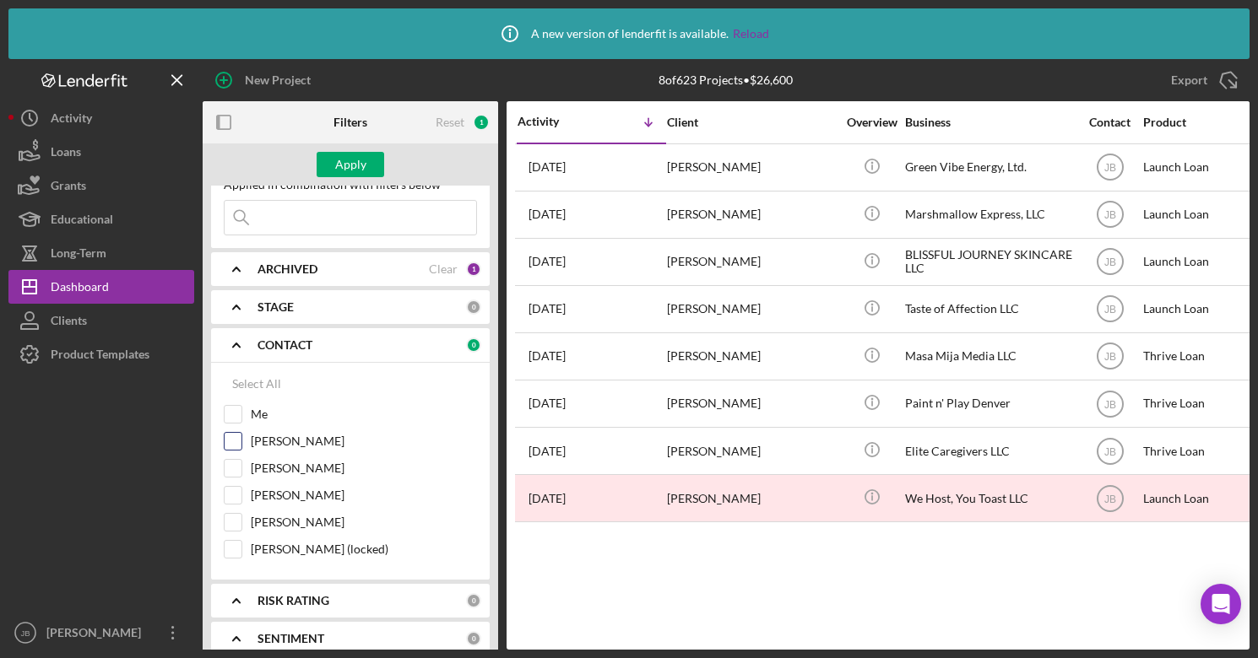
click at [235, 440] on input "[PERSON_NAME]" at bounding box center [232, 441] width 17 height 17
checkbox input "true"
click at [376, 166] on button "Apply" at bounding box center [350, 164] width 68 height 25
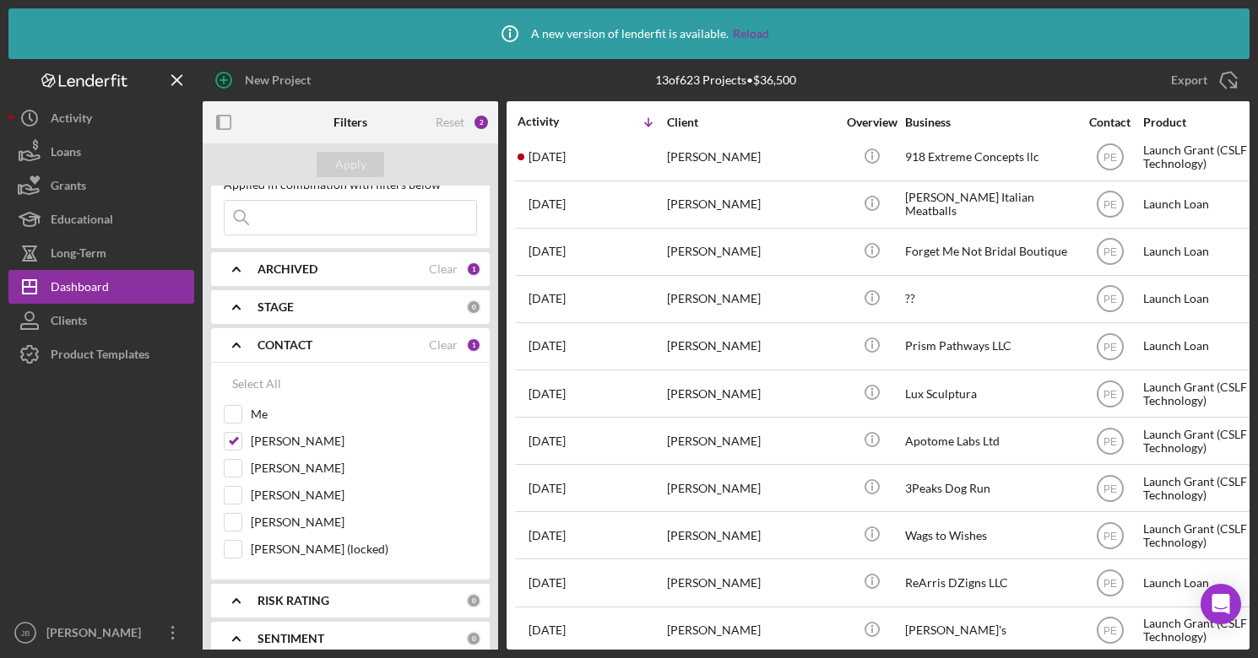
scroll to position [118, 0]
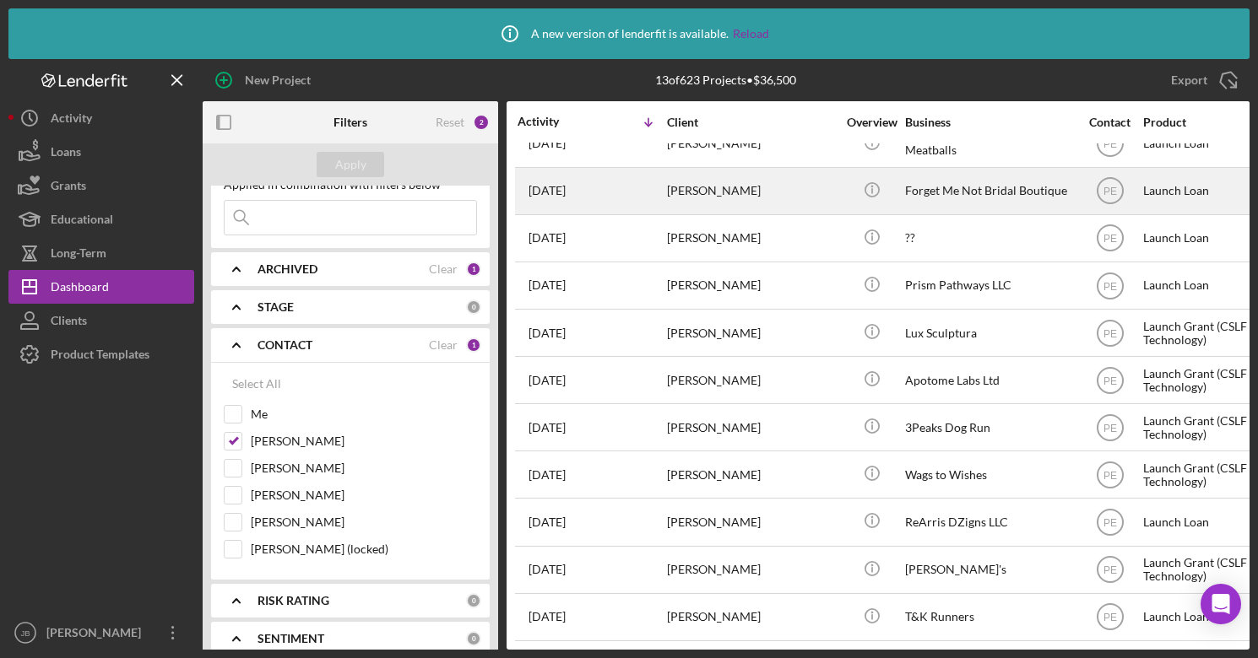
click at [632, 205] on div "[DATE] [PERSON_NAME]" at bounding box center [591, 191] width 148 height 45
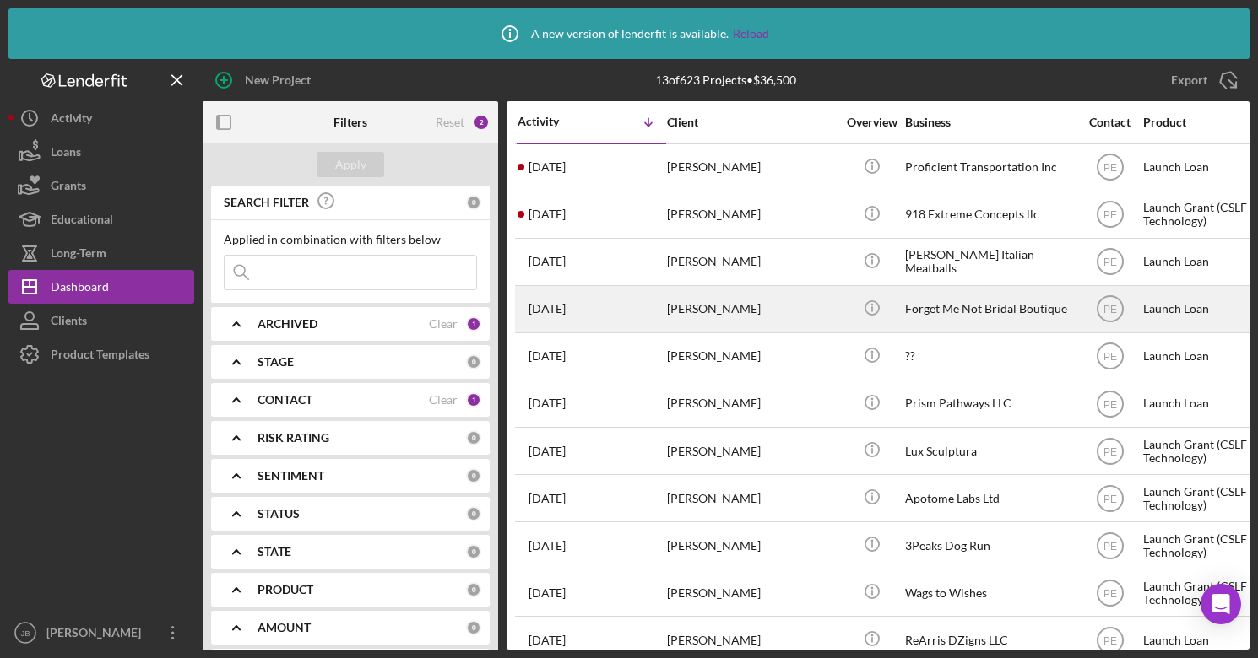
click at [723, 313] on div "[PERSON_NAME]" at bounding box center [751, 309] width 169 height 45
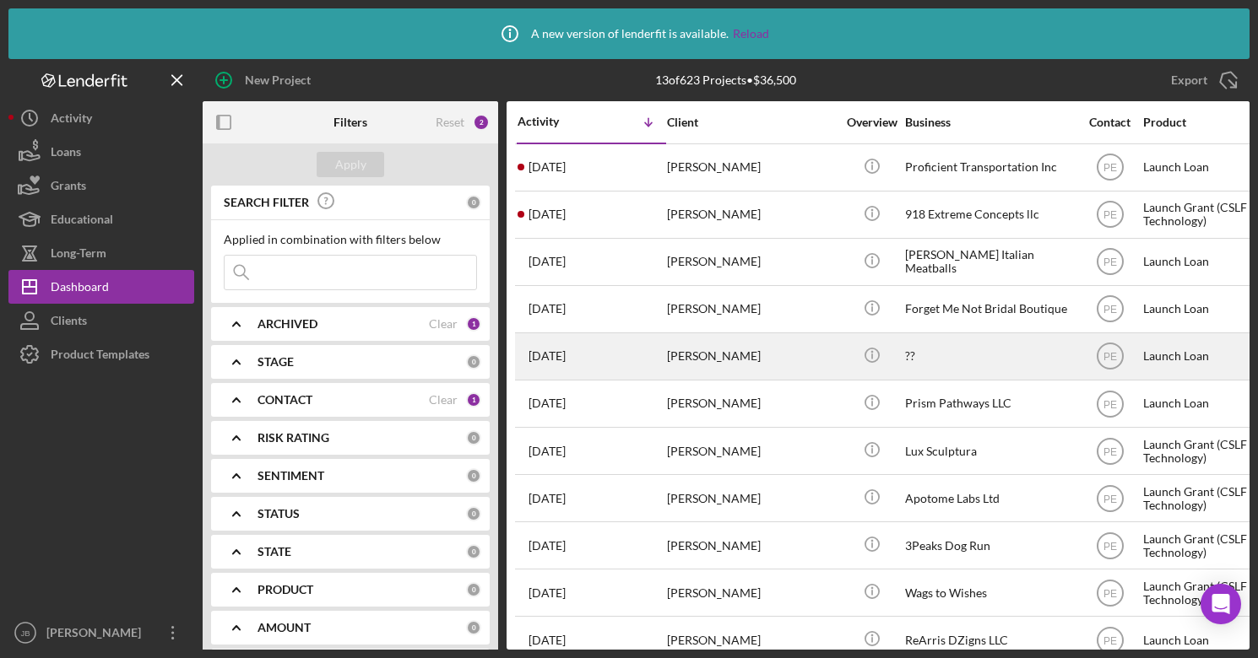
click at [716, 364] on div "[PERSON_NAME]" at bounding box center [751, 356] width 169 height 45
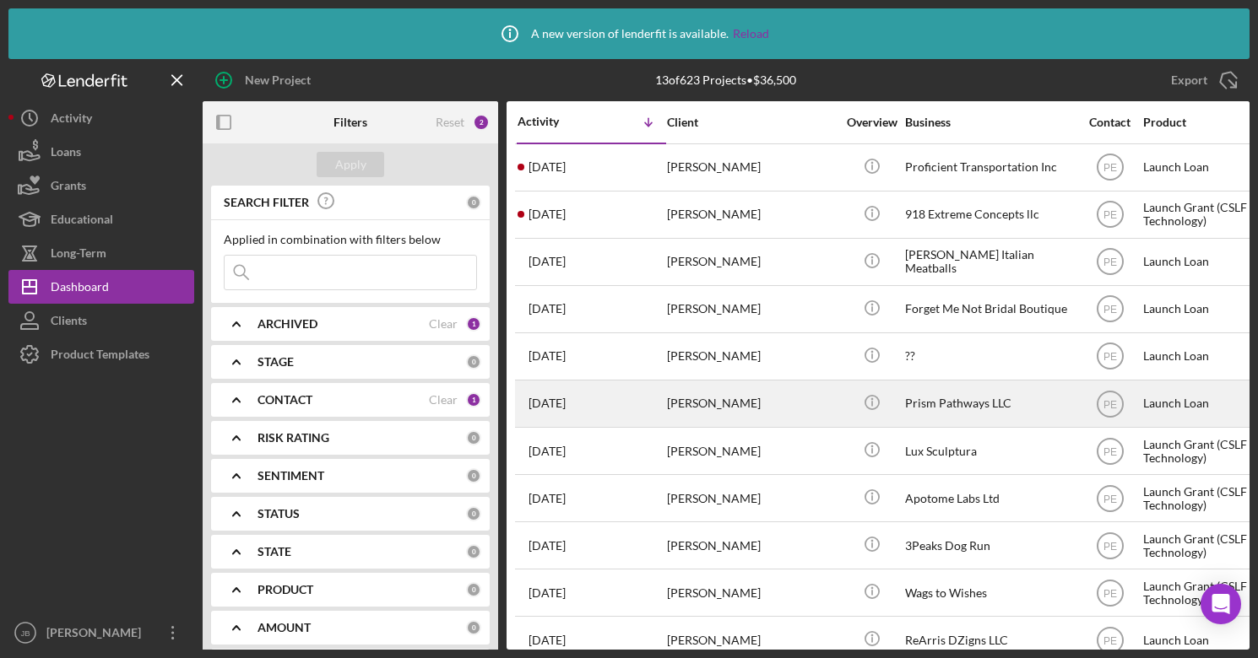
click at [749, 408] on div "[PERSON_NAME]" at bounding box center [751, 403] width 169 height 45
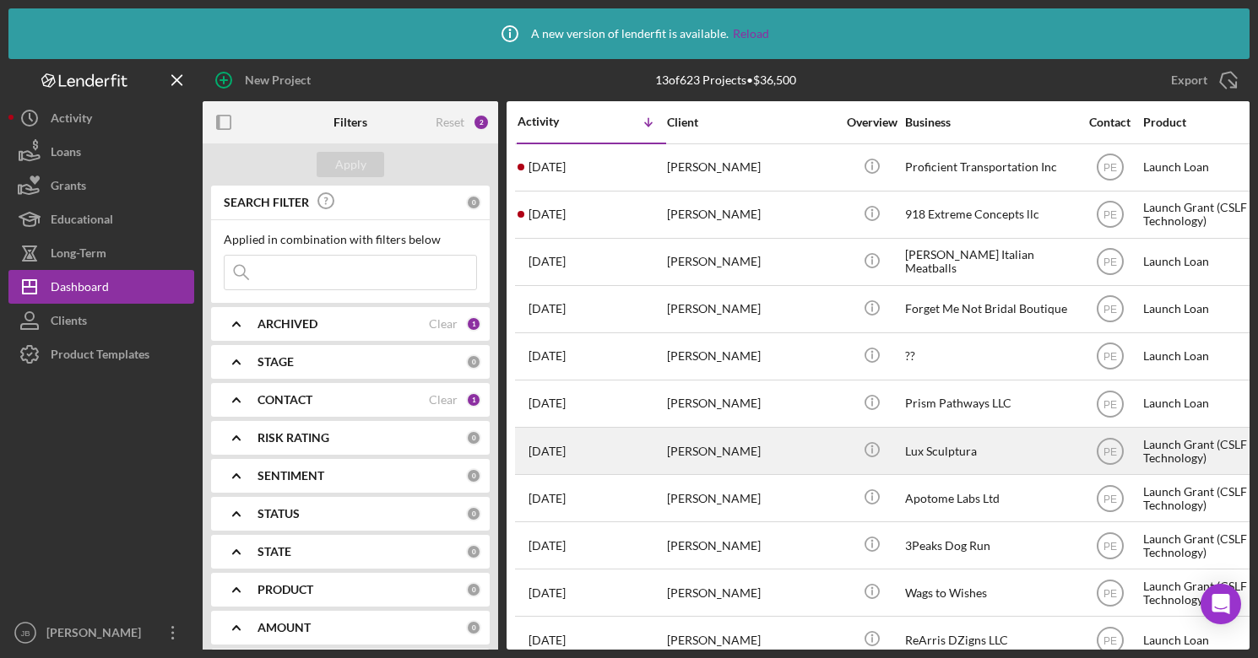
click at [709, 446] on div "[PERSON_NAME]" at bounding box center [751, 451] width 169 height 45
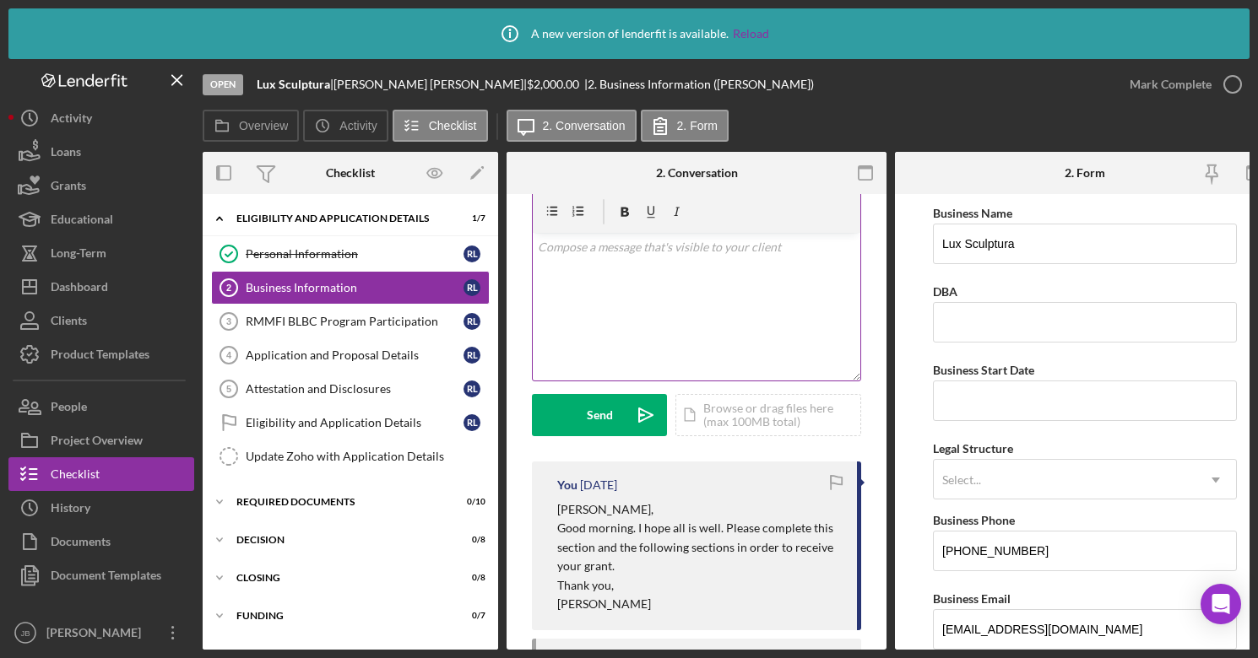
scroll to position [88, 0]
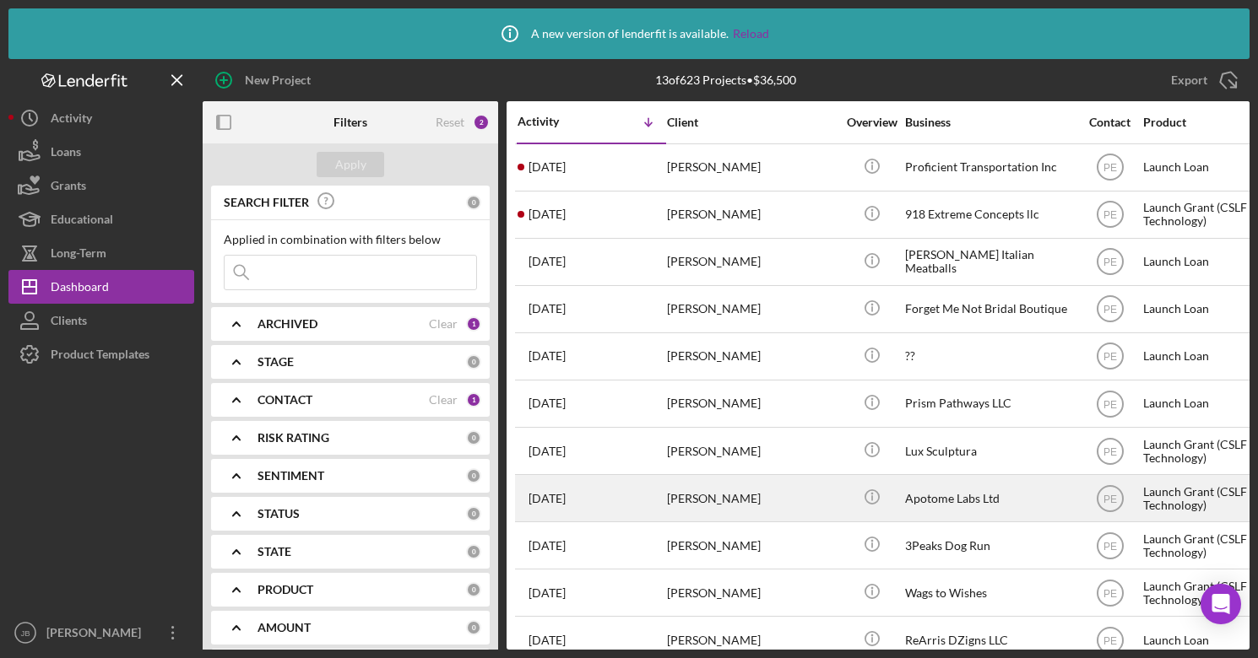
click at [713, 502] on div "[PERSON_NAME]" at bounding box center [751, 498] width 169 height 45
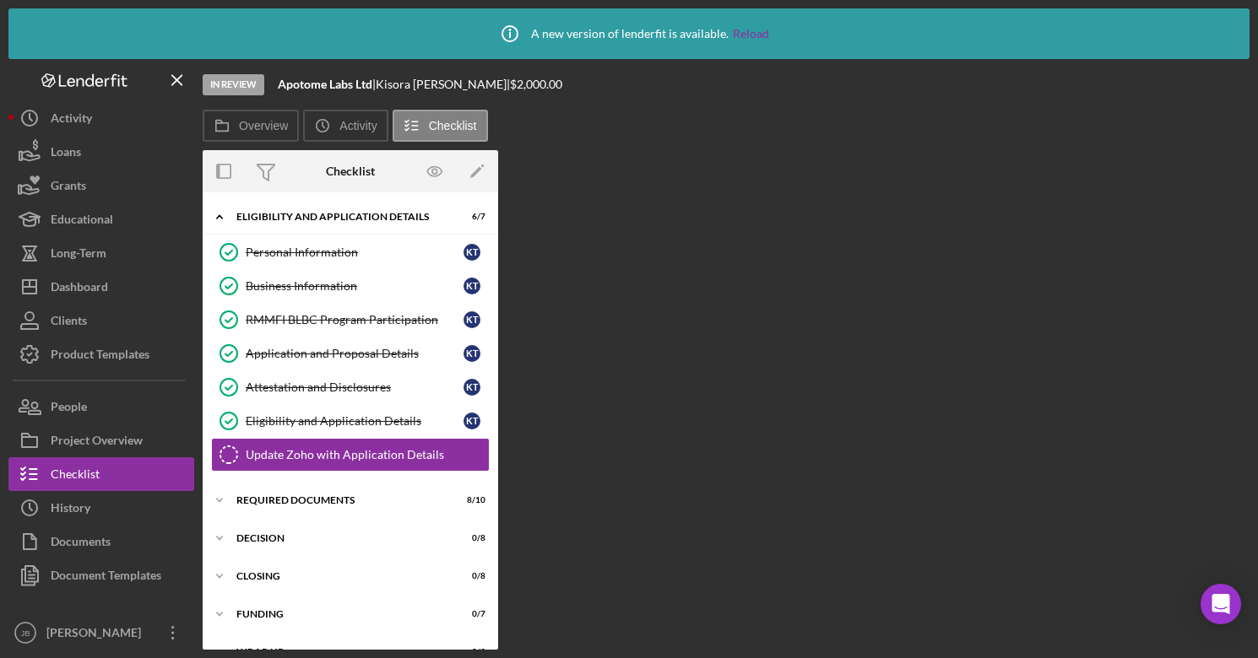
scroll to position [29, 0]
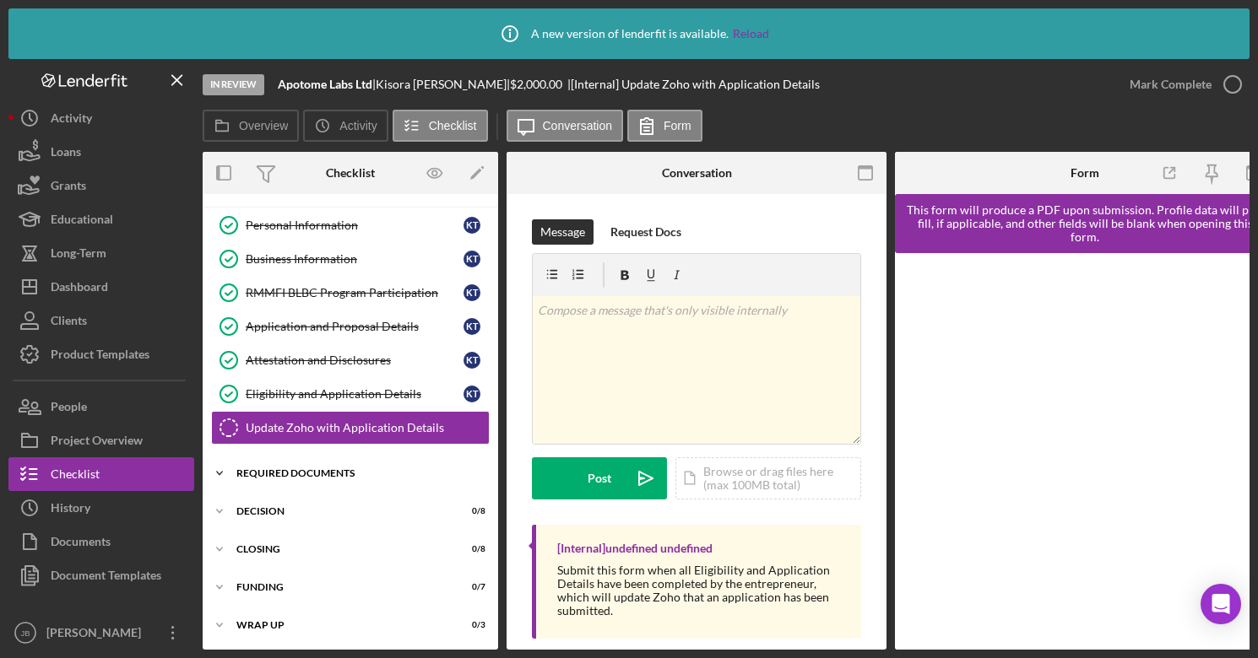
click at [381, 475] on div "Required Documents" at bounding box center [356, 473] width 241 height 10
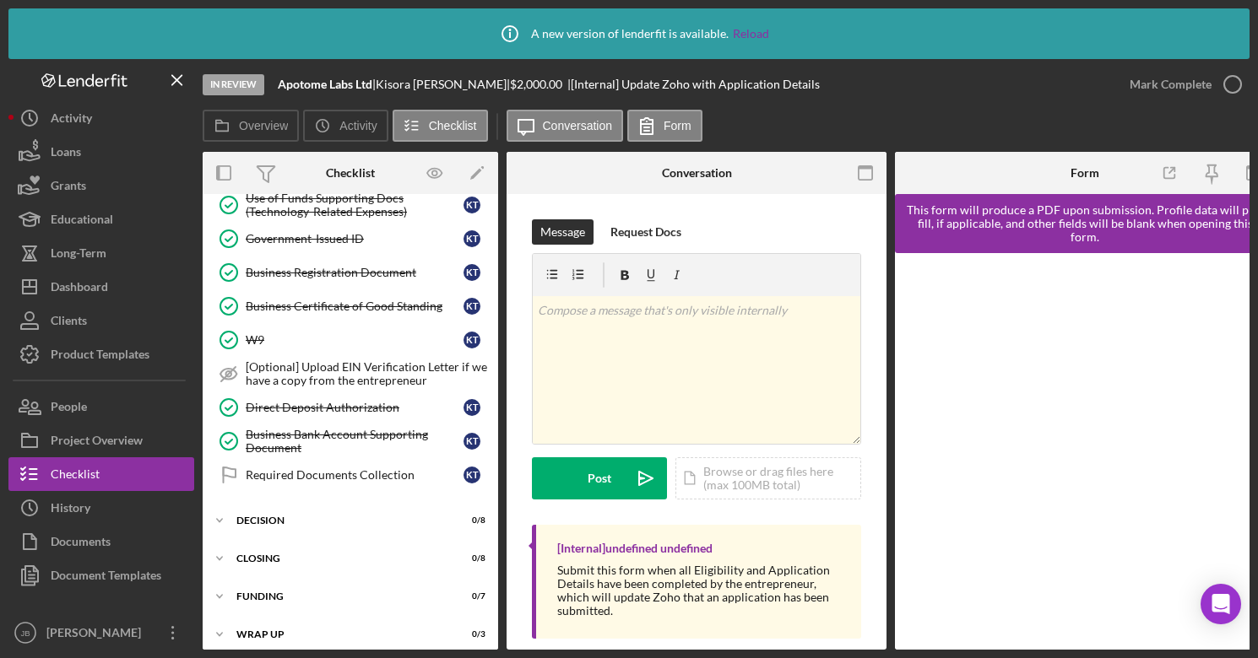
scroll to position [382, 0]
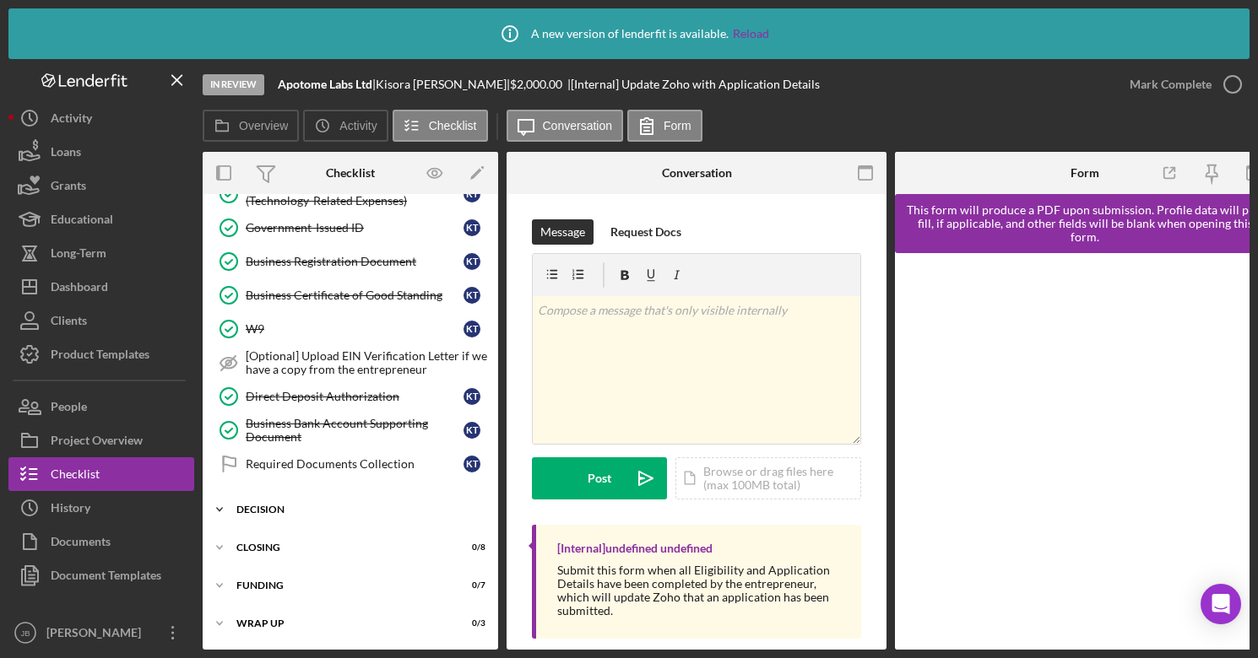
click at [369, 505] on div "Decision" at bounding box center [356, 510] width 241 height 10
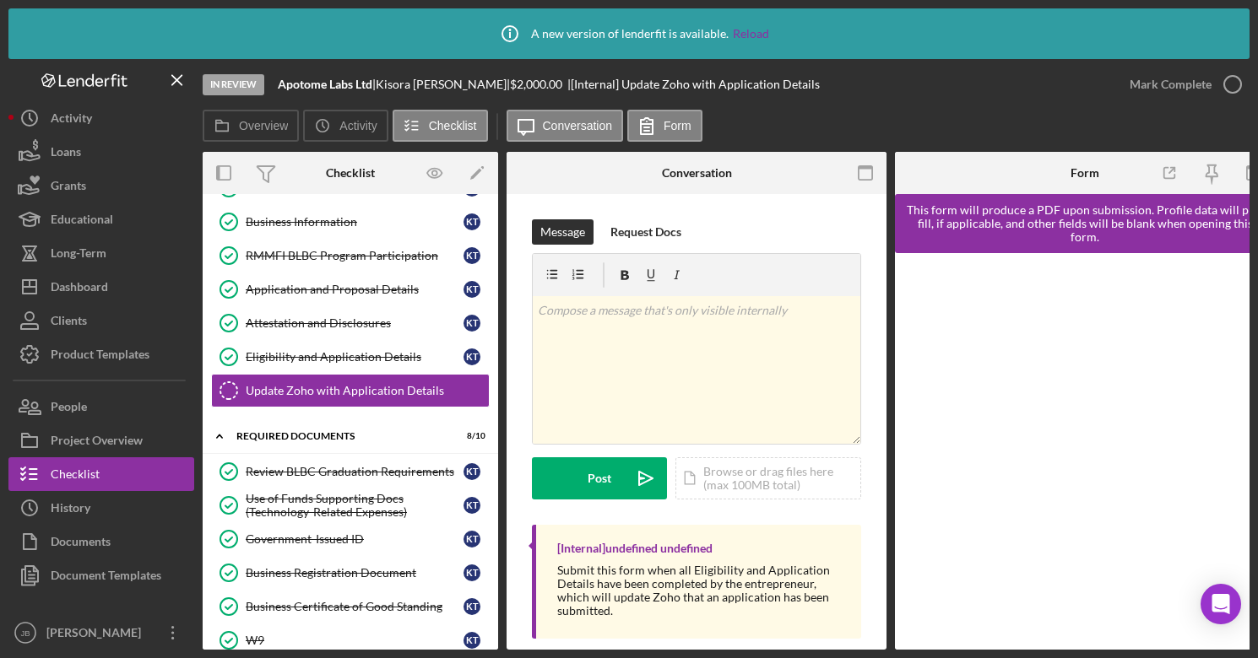
scroll to position [0, 0]
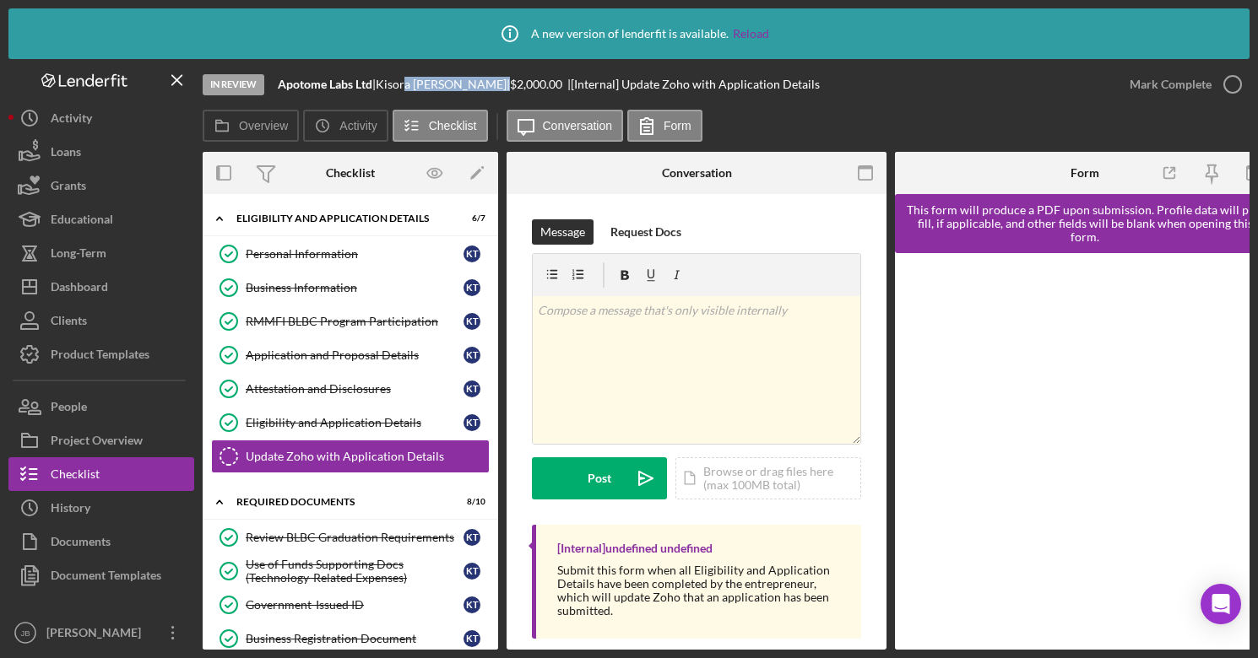
drag, startPoint x: 470, startPoint y: 88, endPoint x: 414, endPoint y: 89, distance: 55.7
click at [415, 89] on div "[PERSON_NAME] |" at bounding box center [443, 85] width 134 height 14
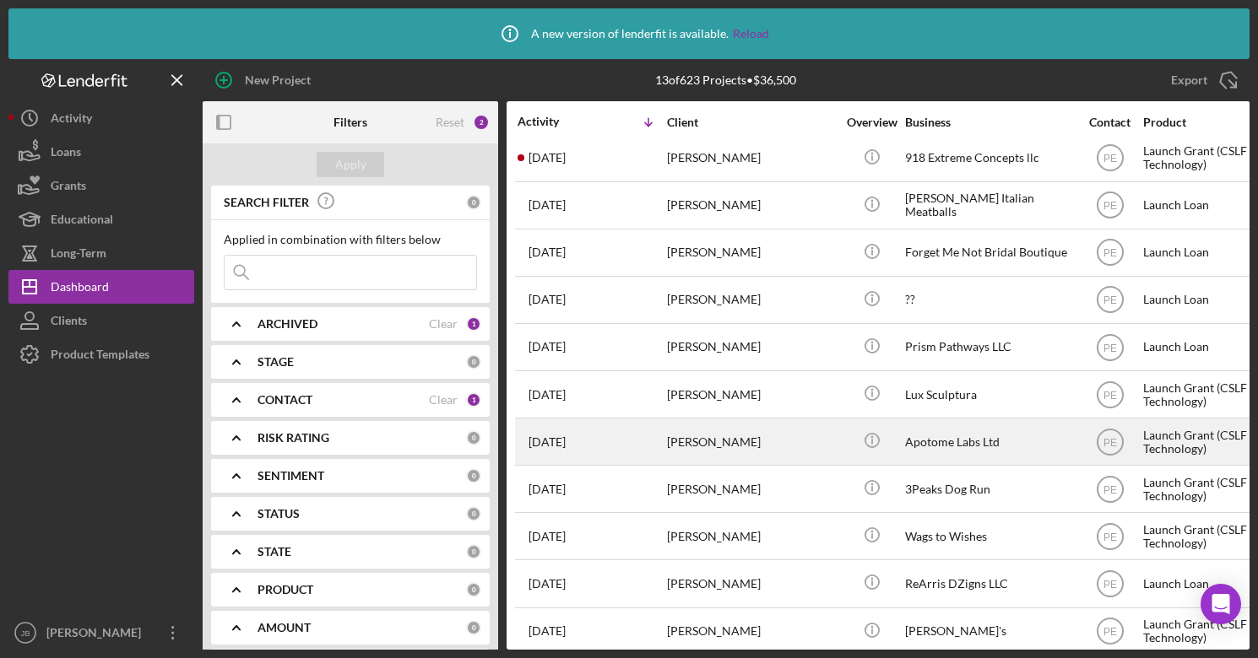
scroll to position [70, 0]
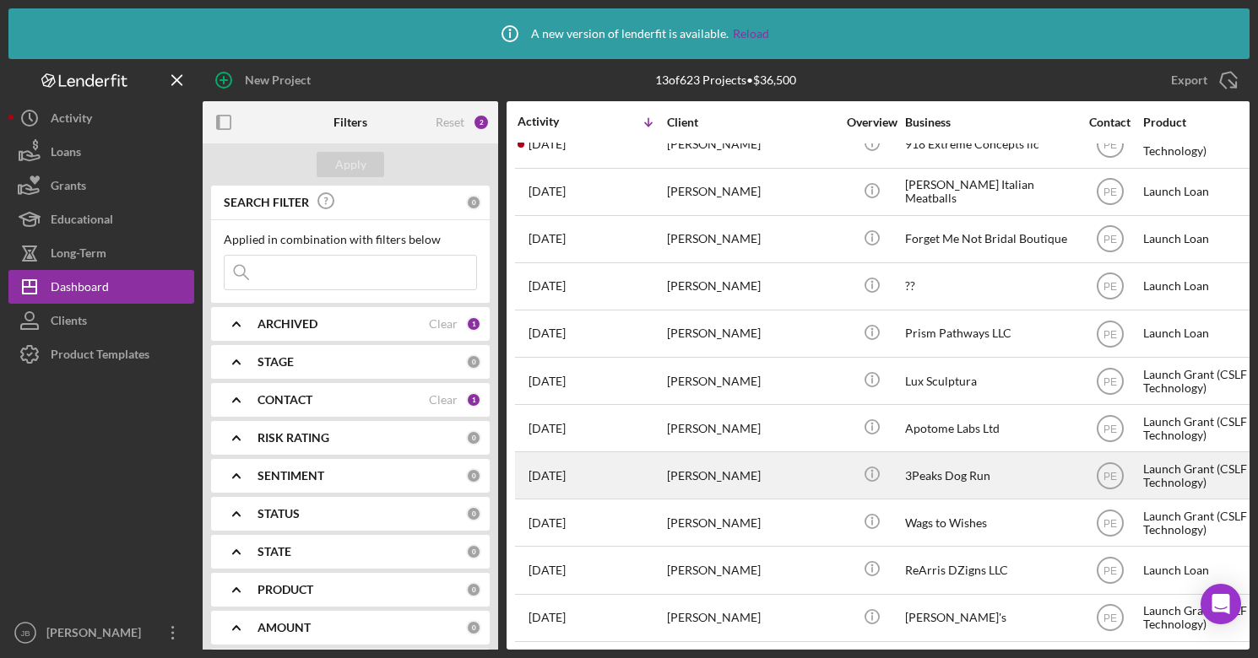
click at [743, 475] on div "[PERSON_NAME]" at bounding box center [751, 475] width 169 height 45
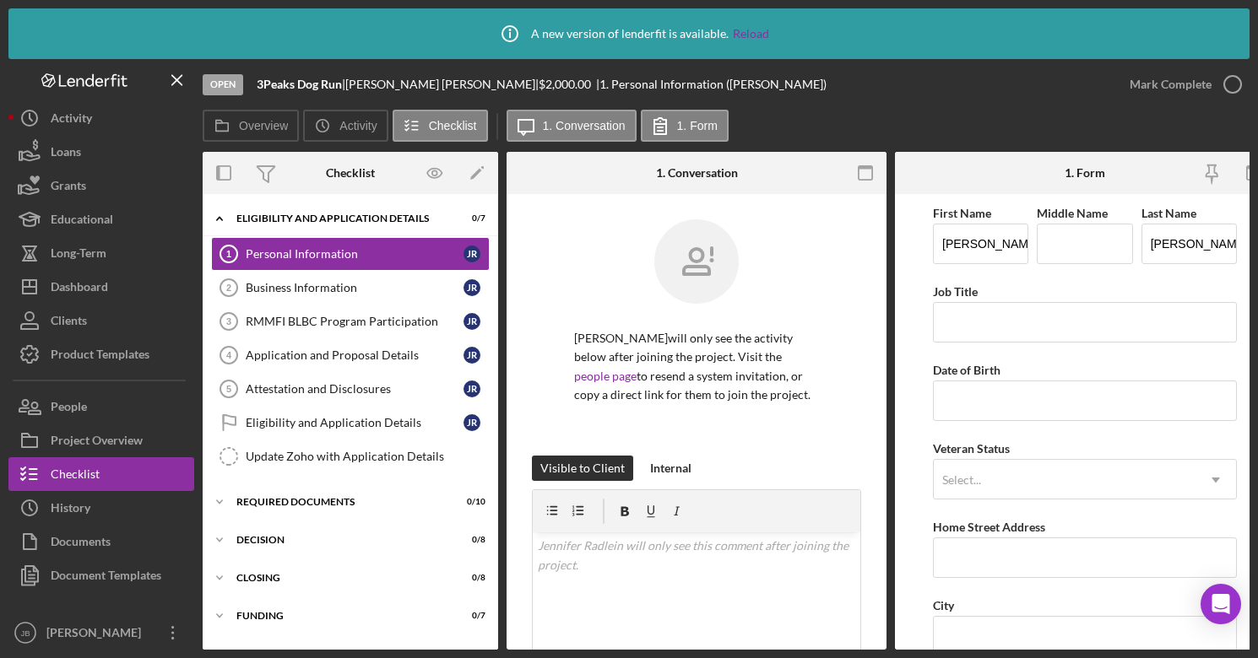
scroll to position [35, 0]
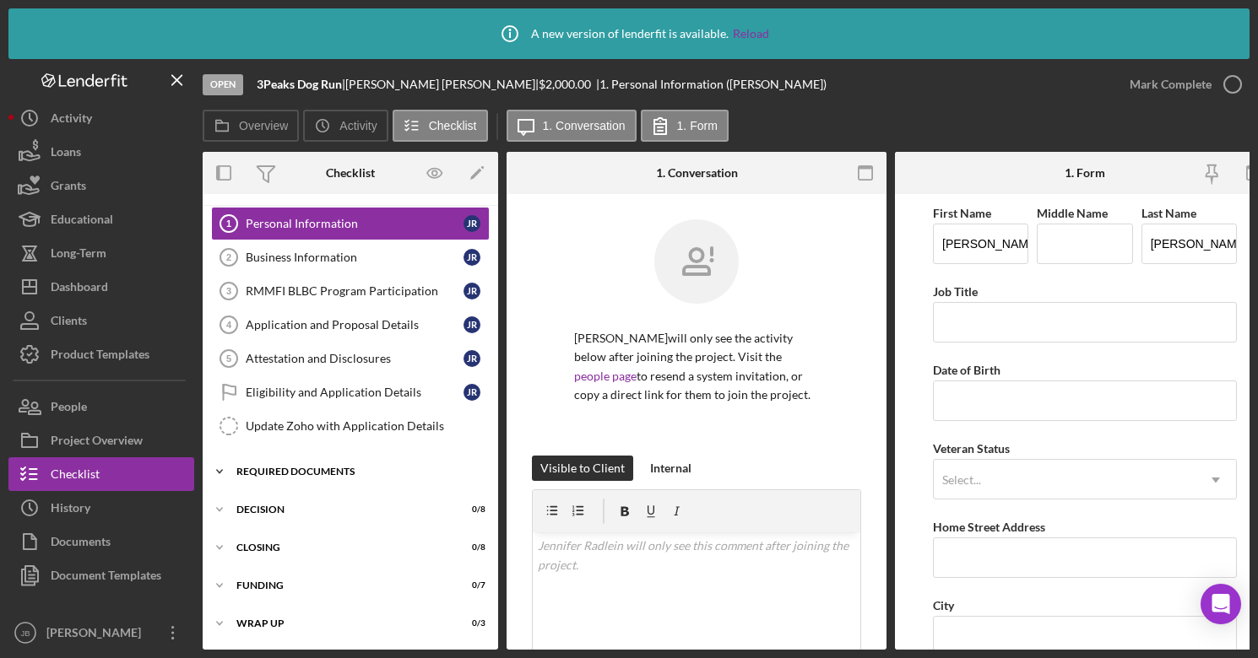
click at [361, 471] on div "Required Documents" at bounding box center [356, 472] width 241 height 10
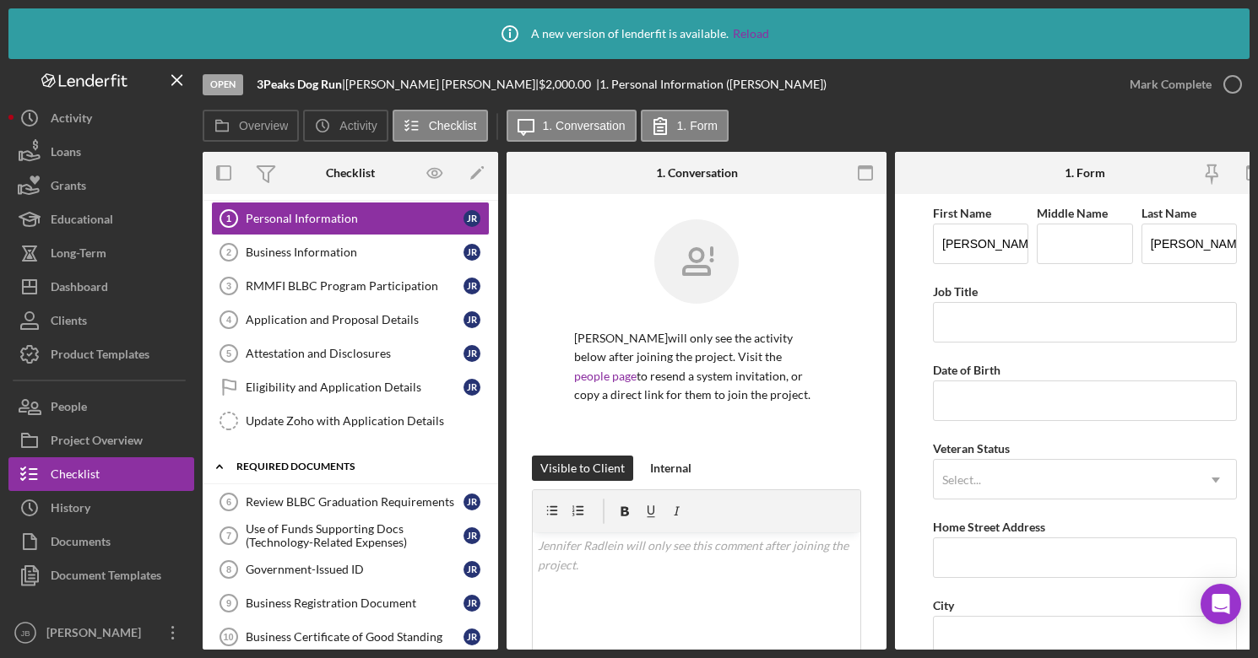
scroll to position [44, 0]
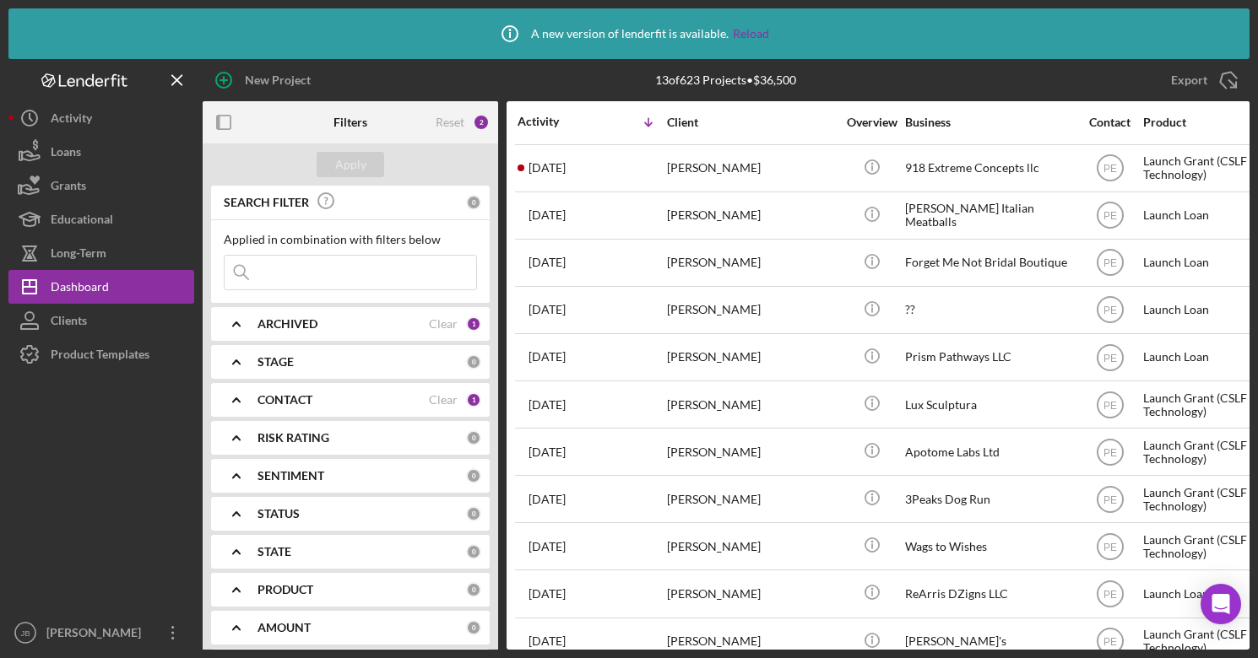
scroll to position [118, 0]
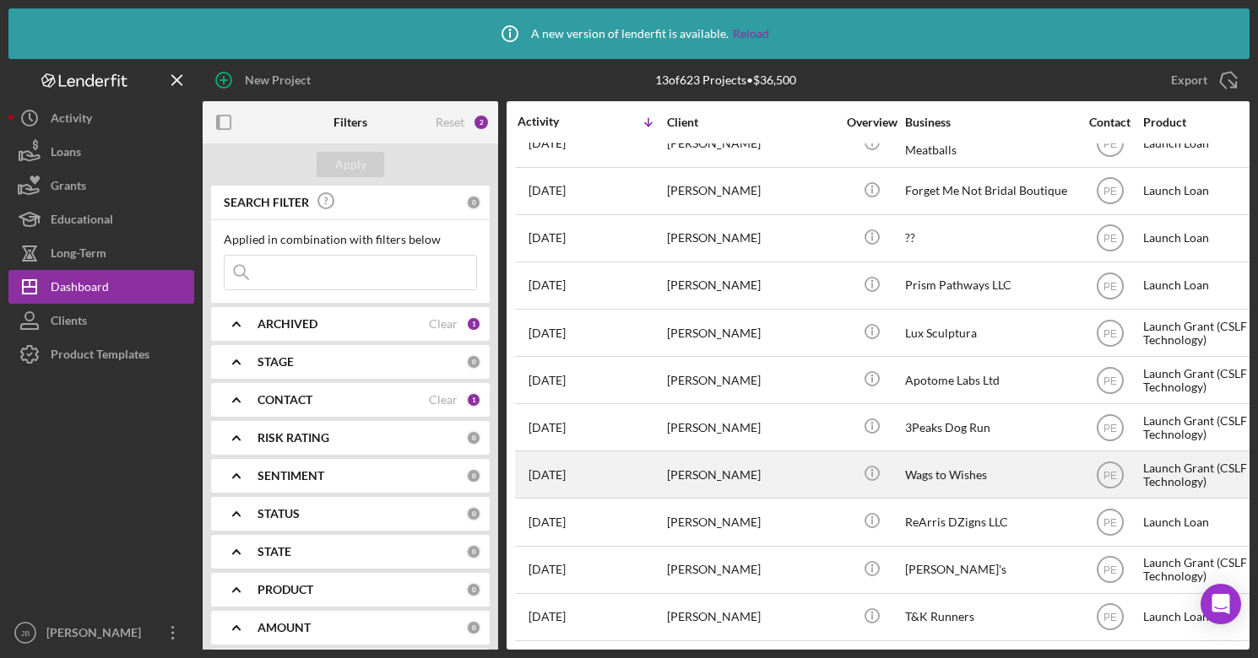
click at [709, 476] on div "[PERSON_NAME]" at bounding box center [751, 474] width 169 height 45
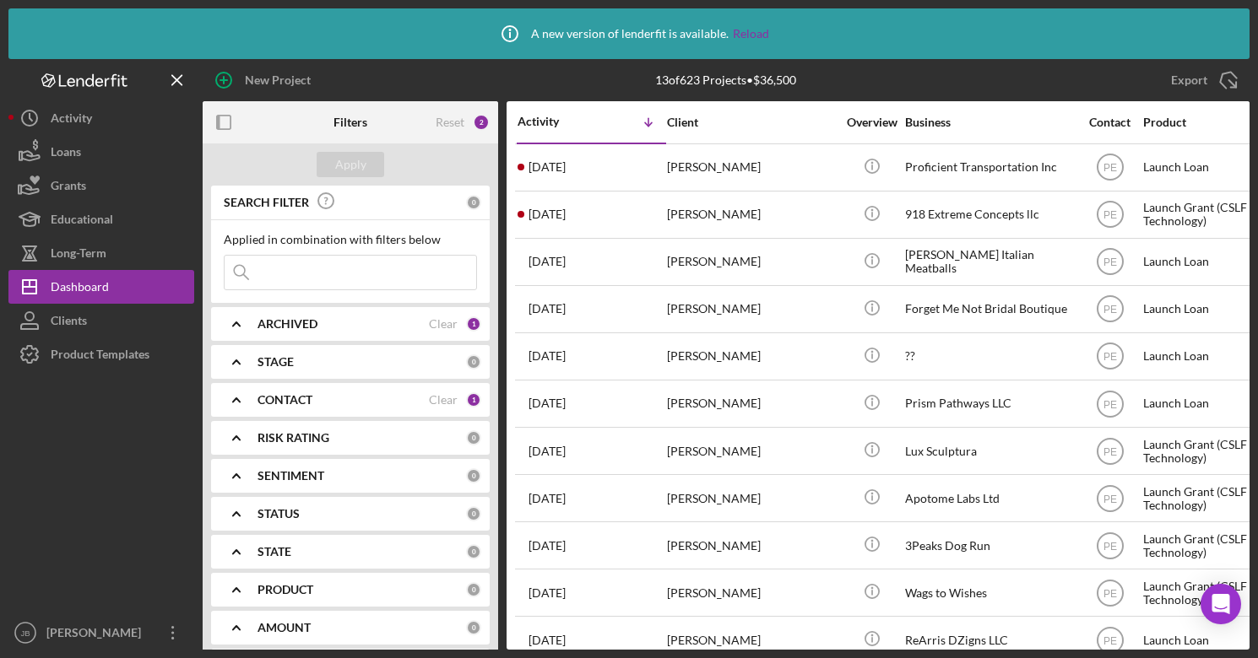
scroll to position [118, 0]
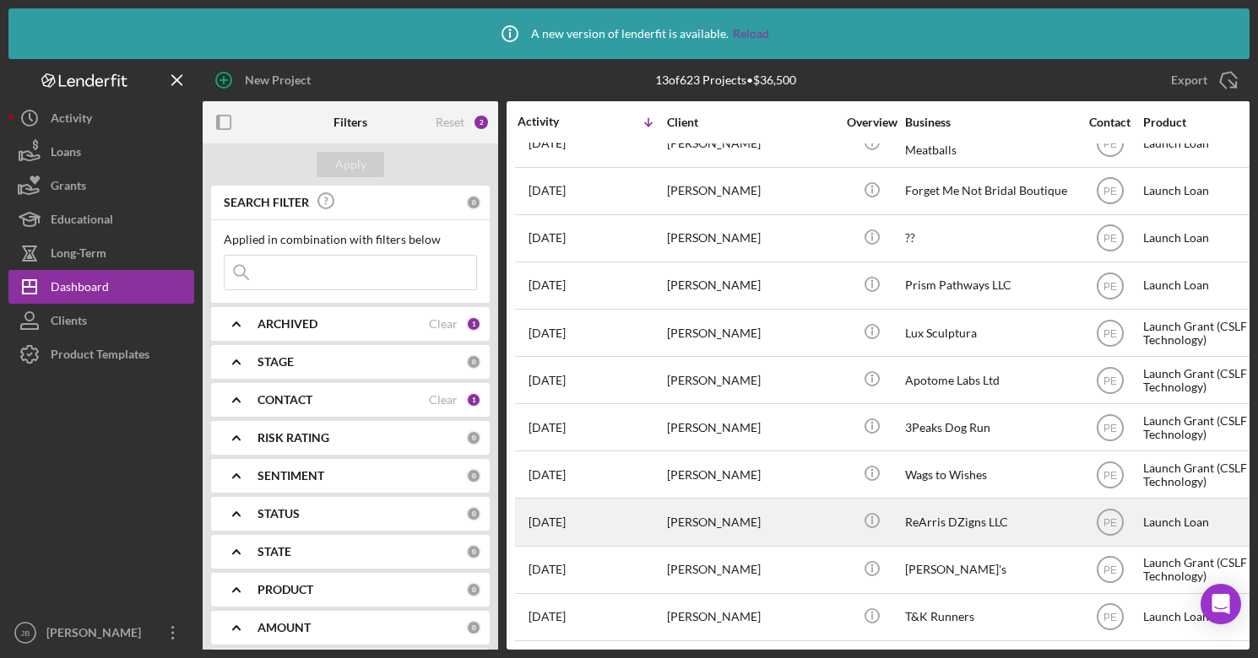
click at [684, 531] on div "[PERSON_NAME]" at bounding box center [751, 522] width 169 height 45
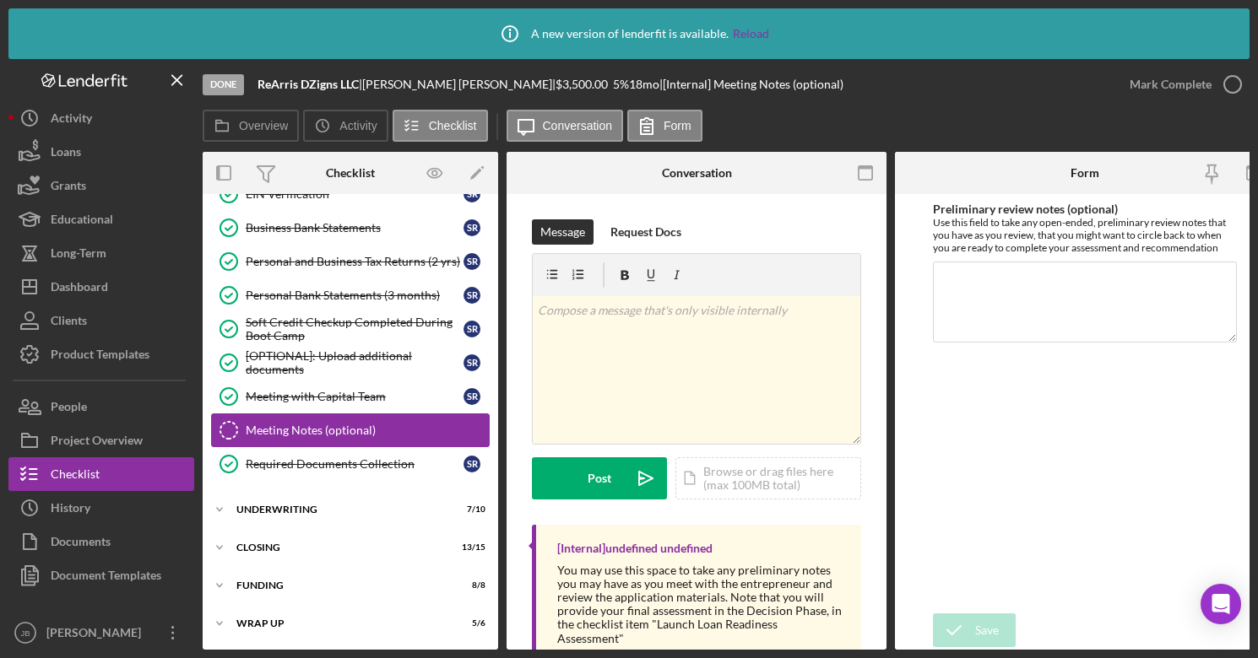
scroll to position [373, 0]
click at [362, 505] on div "Underwriting" at bounding box center [356, 510] width 241 height 10
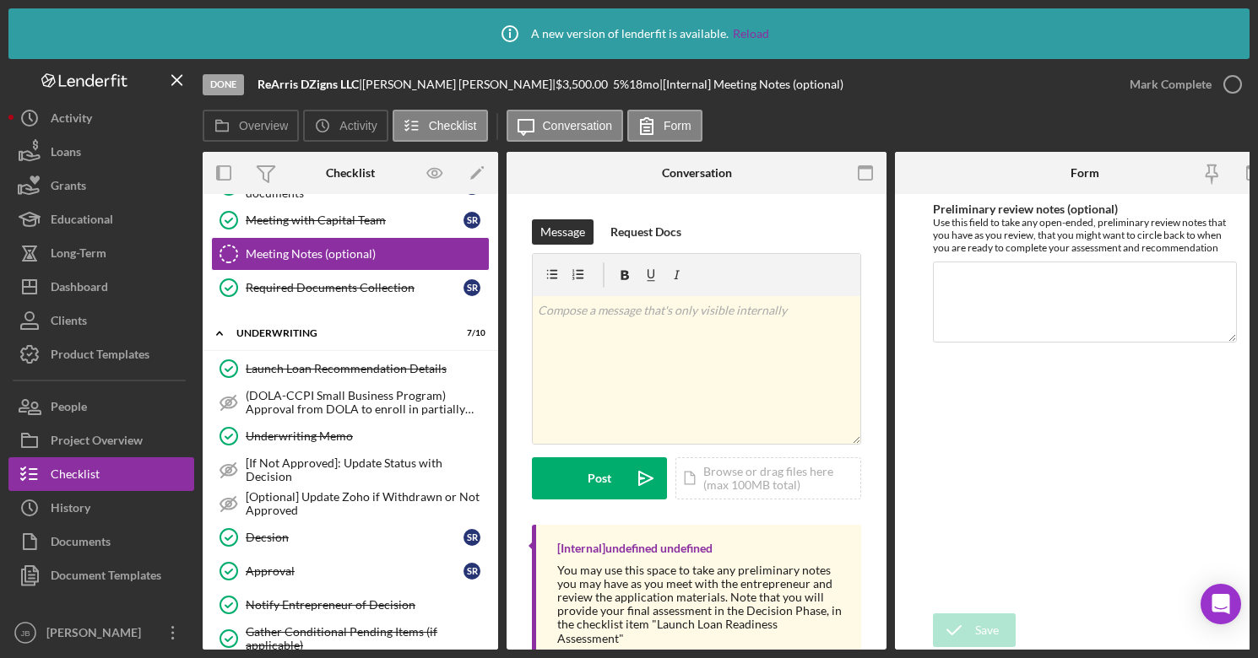
scroll to position [720, 0]
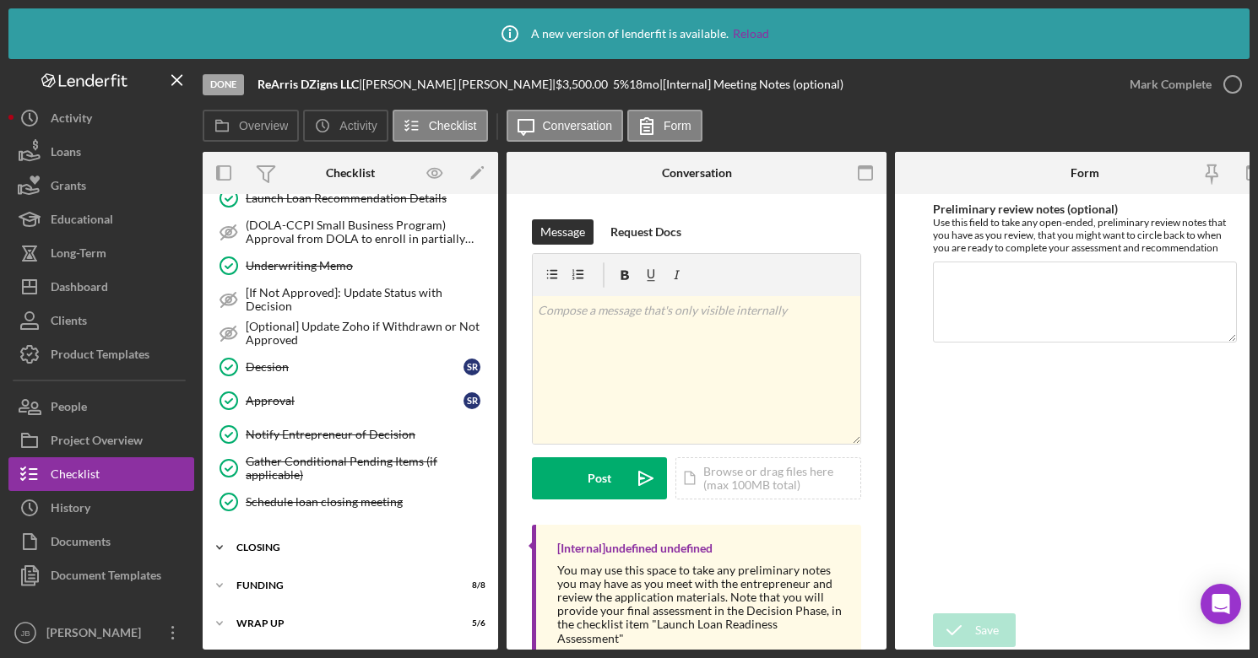
click at [362, 543] on div "Closing" at bounding box center [356, 548] width 241 height 10
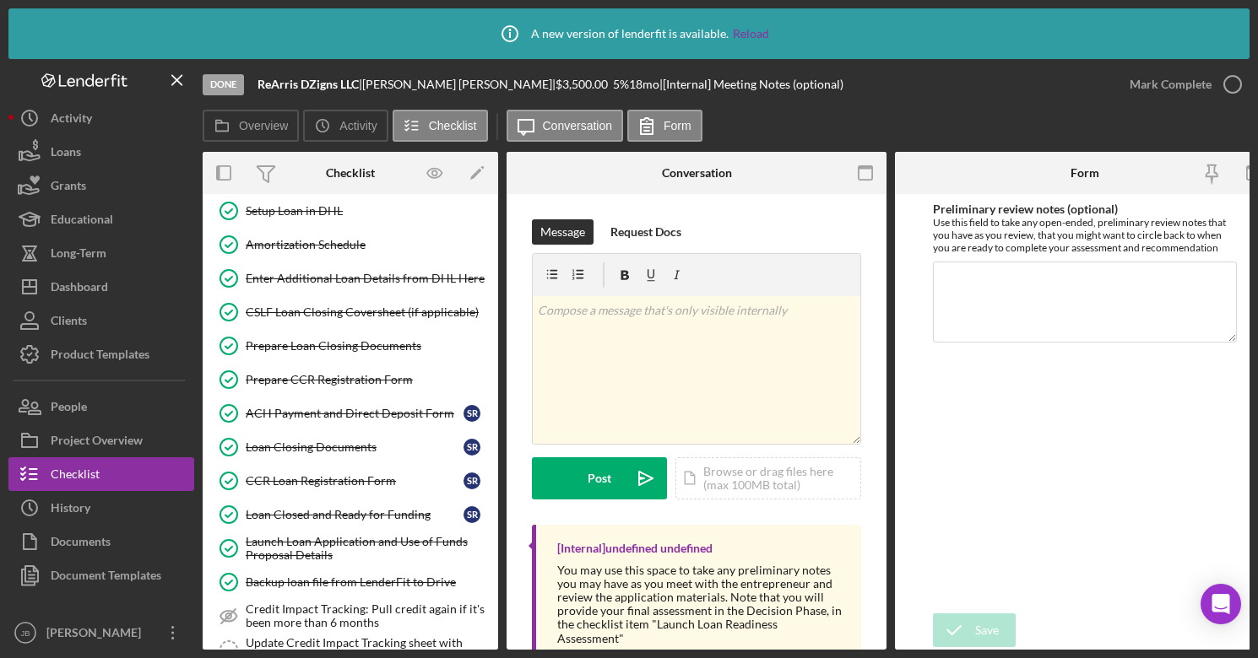
scroll to position [1236, 0]
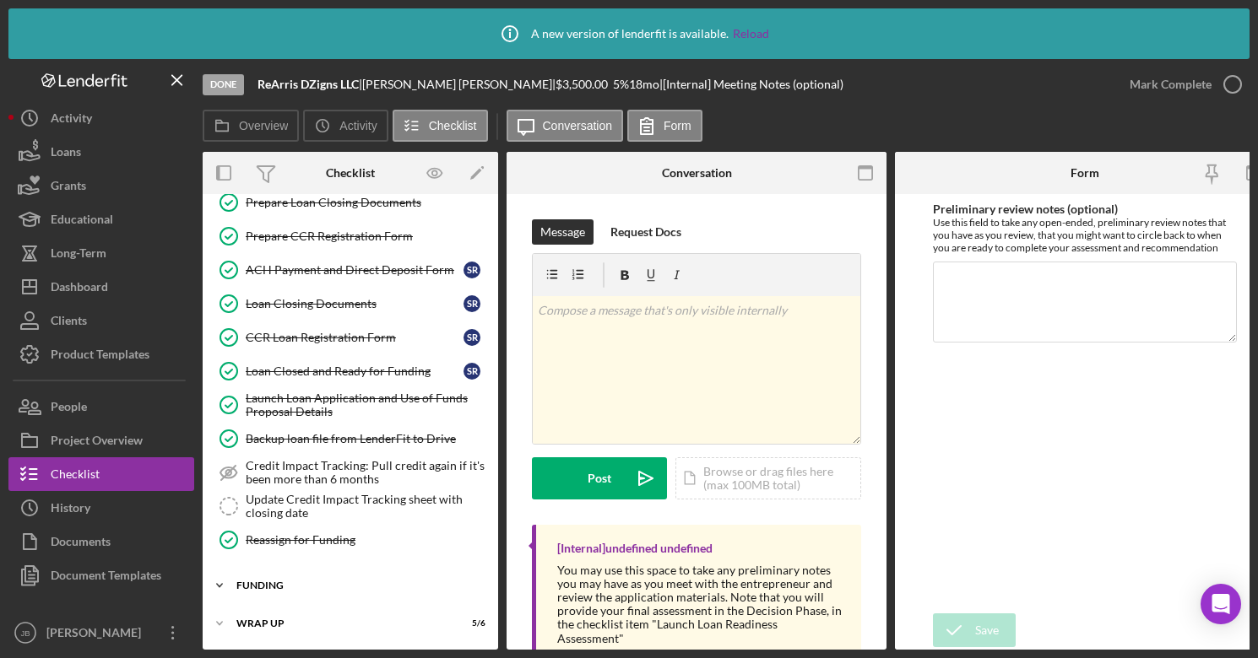
click at [338, 561] on div "Funding" at bounding box center [356, 586] width 241 height 10
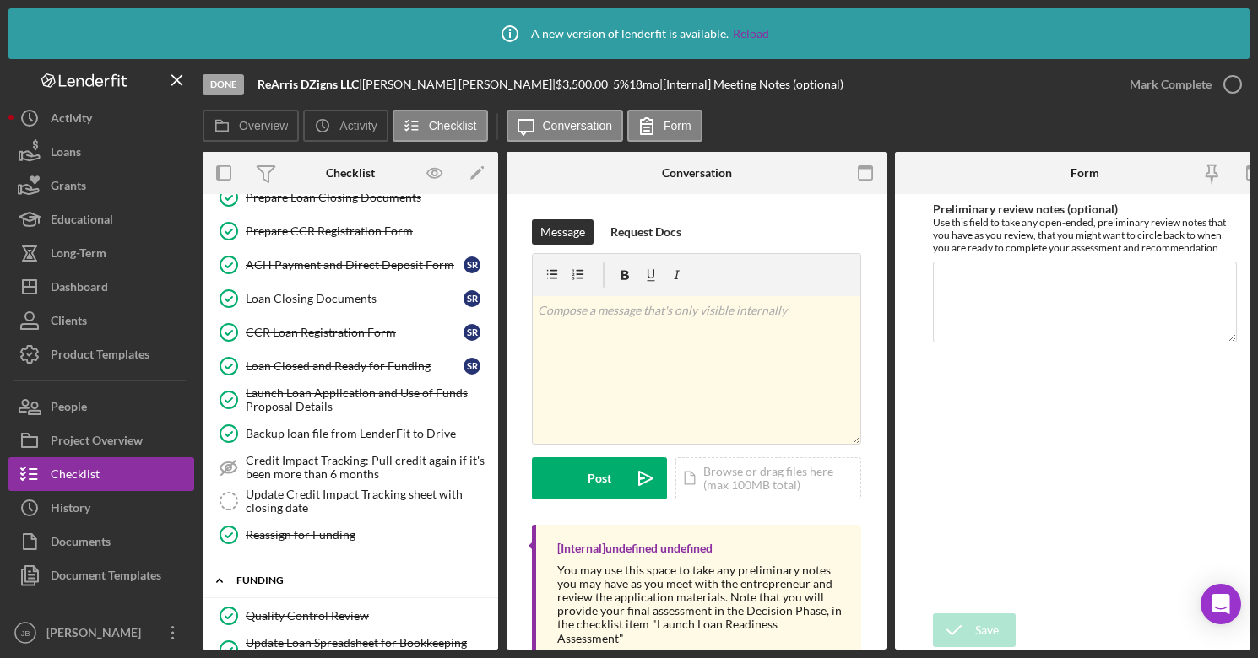
scroll to position [1515, 0]
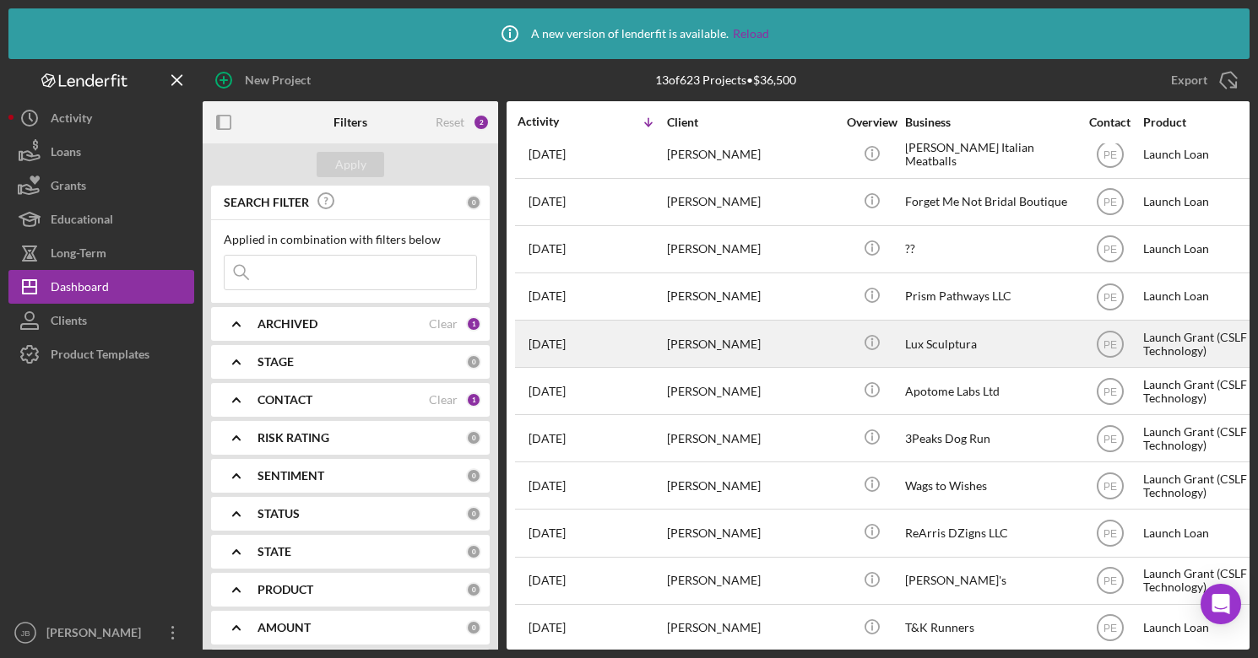
scroll to position [118, 0]
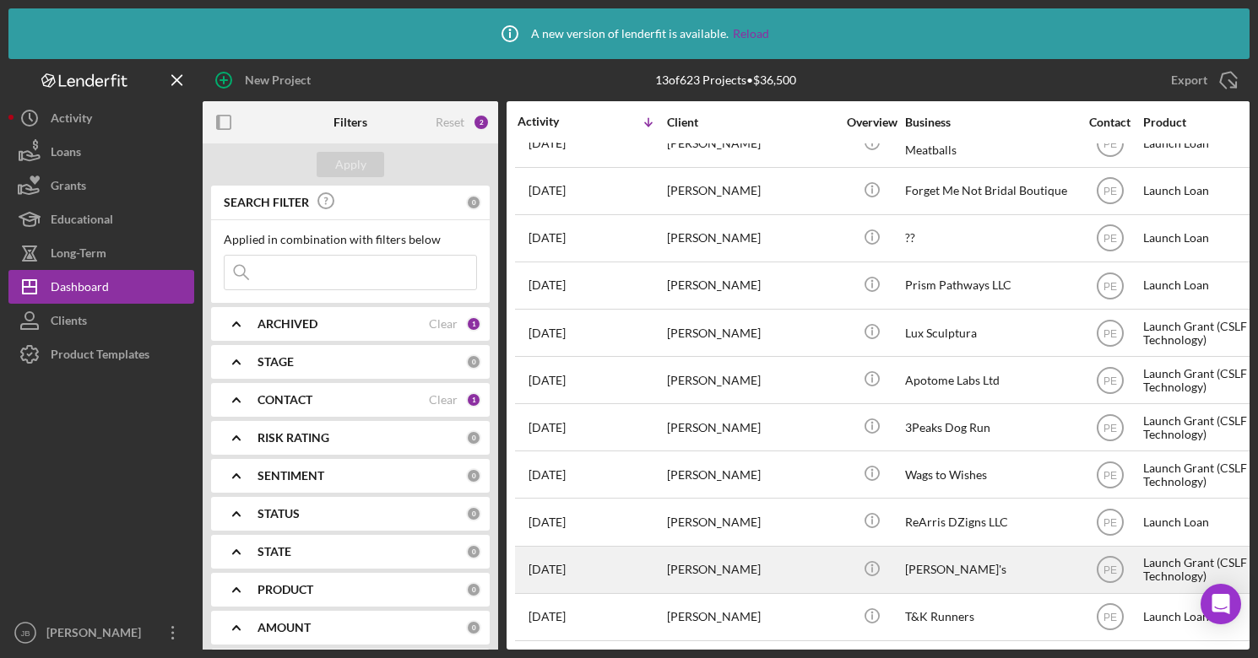
click at [698, 561] on div "[PERSON_NAME]" at bounding box center [751, 570] width 169 height 45
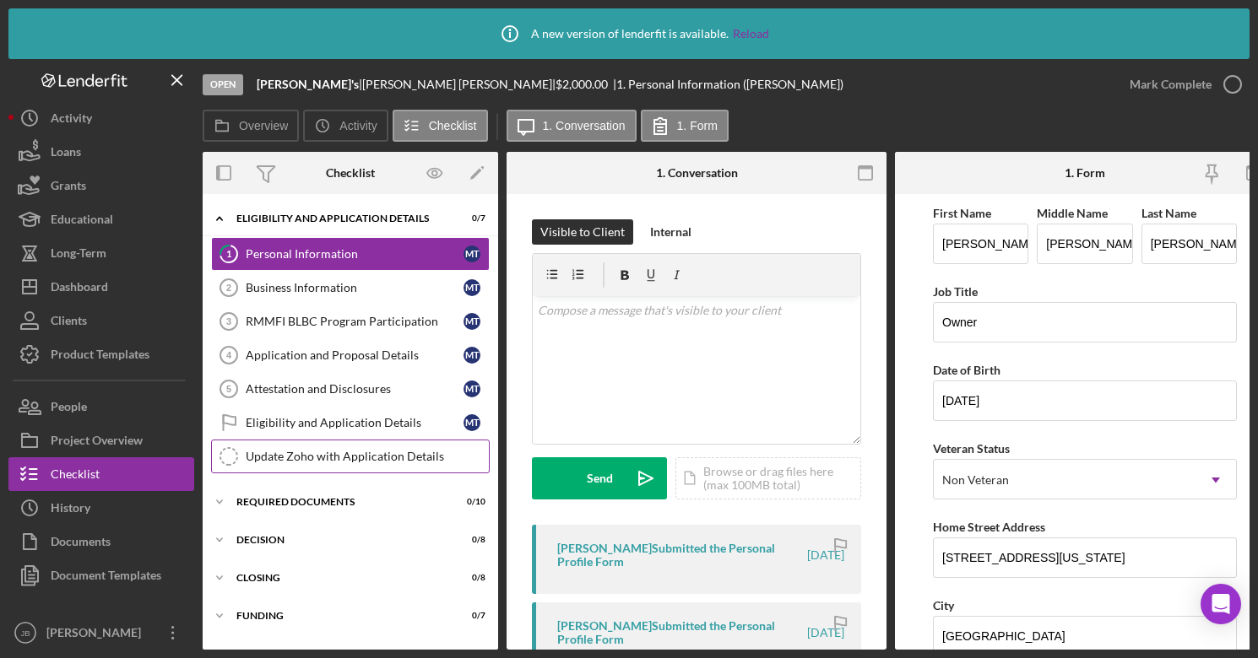
scroll to position [35, 0]
